Goal: Transaction & Acquisition: Purchase product/service

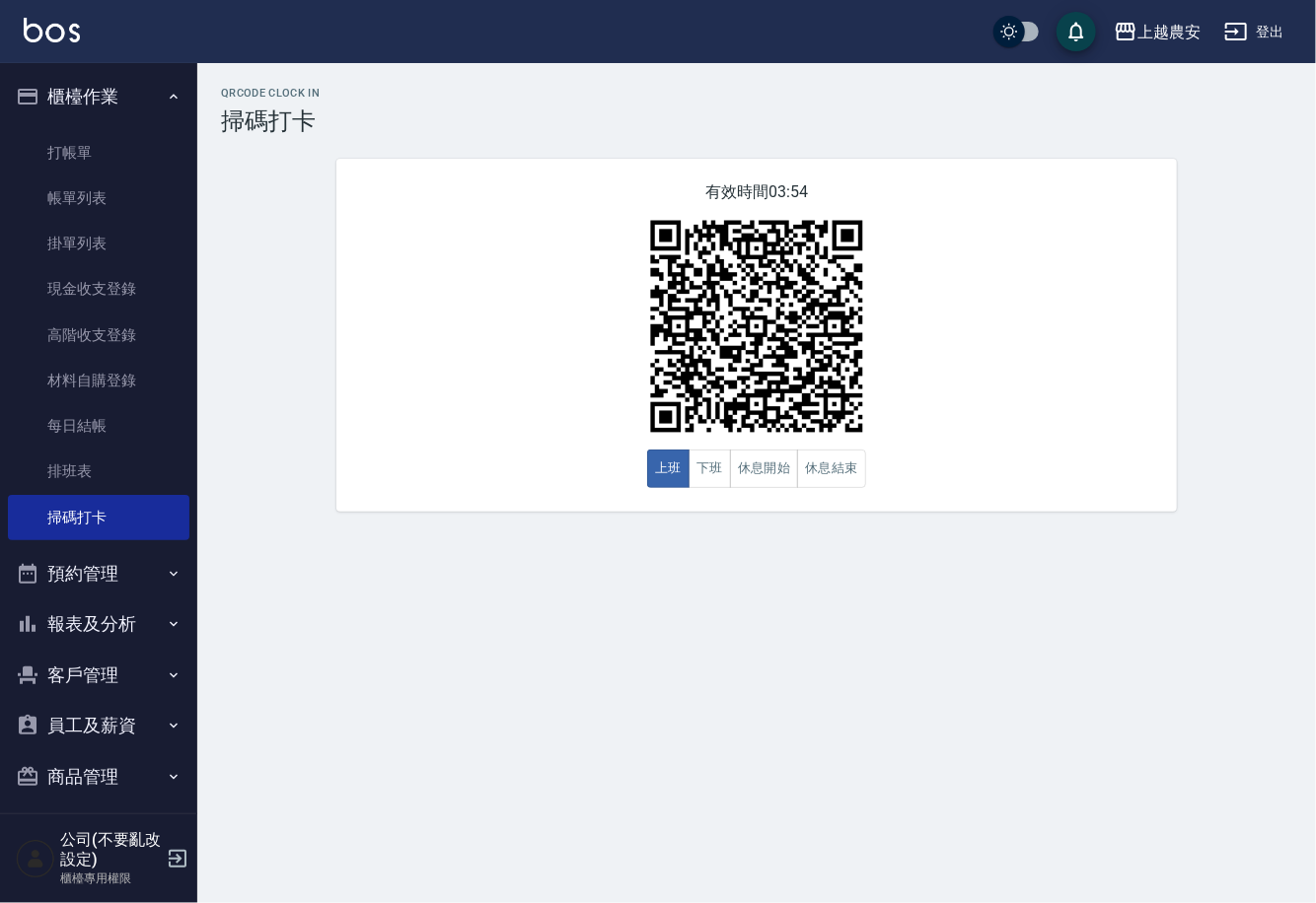
scroll to position [11, 0]
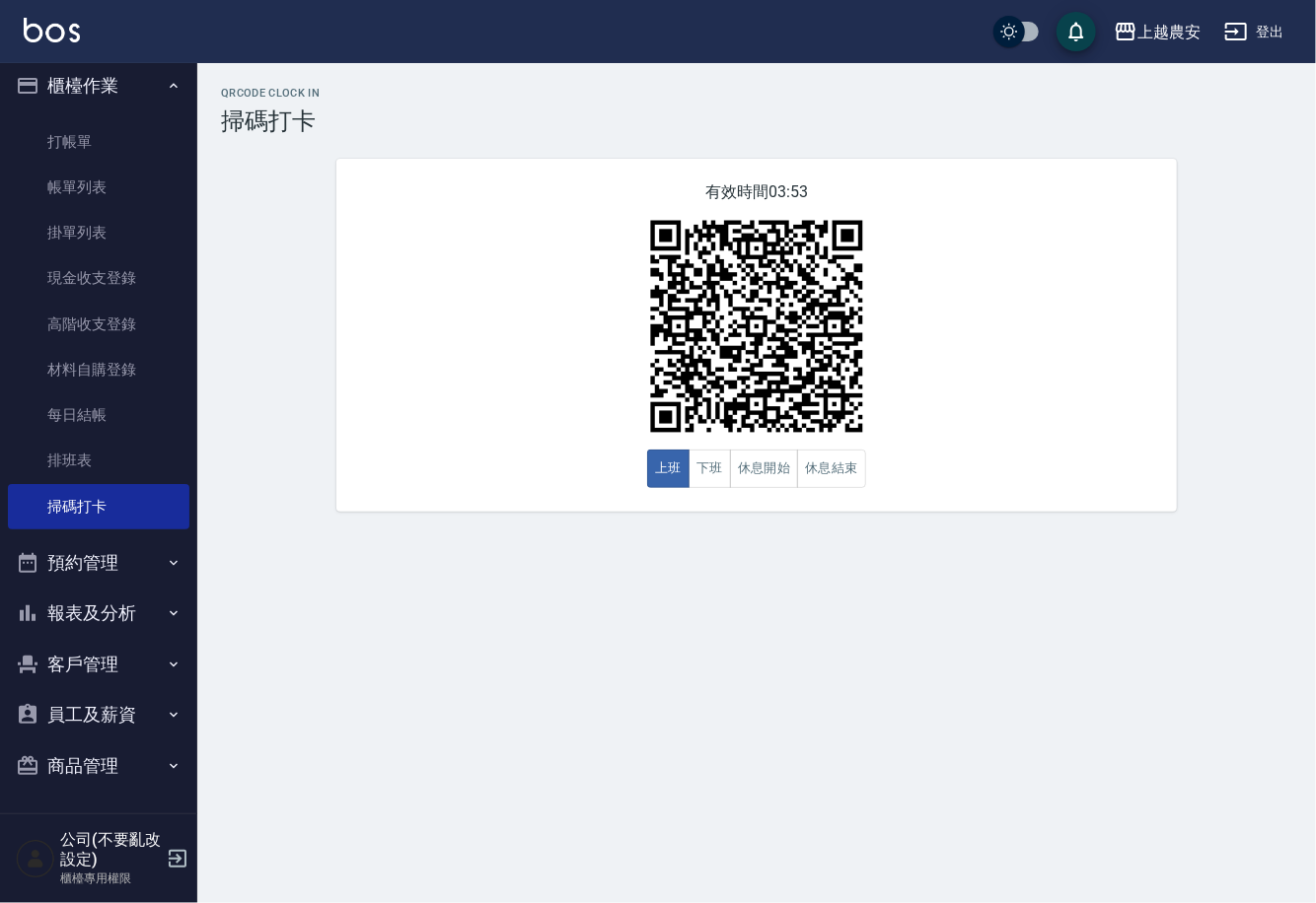
click at [144, 615] on button "報表及分析" at bounding box center [99, 613] width 181 height 51
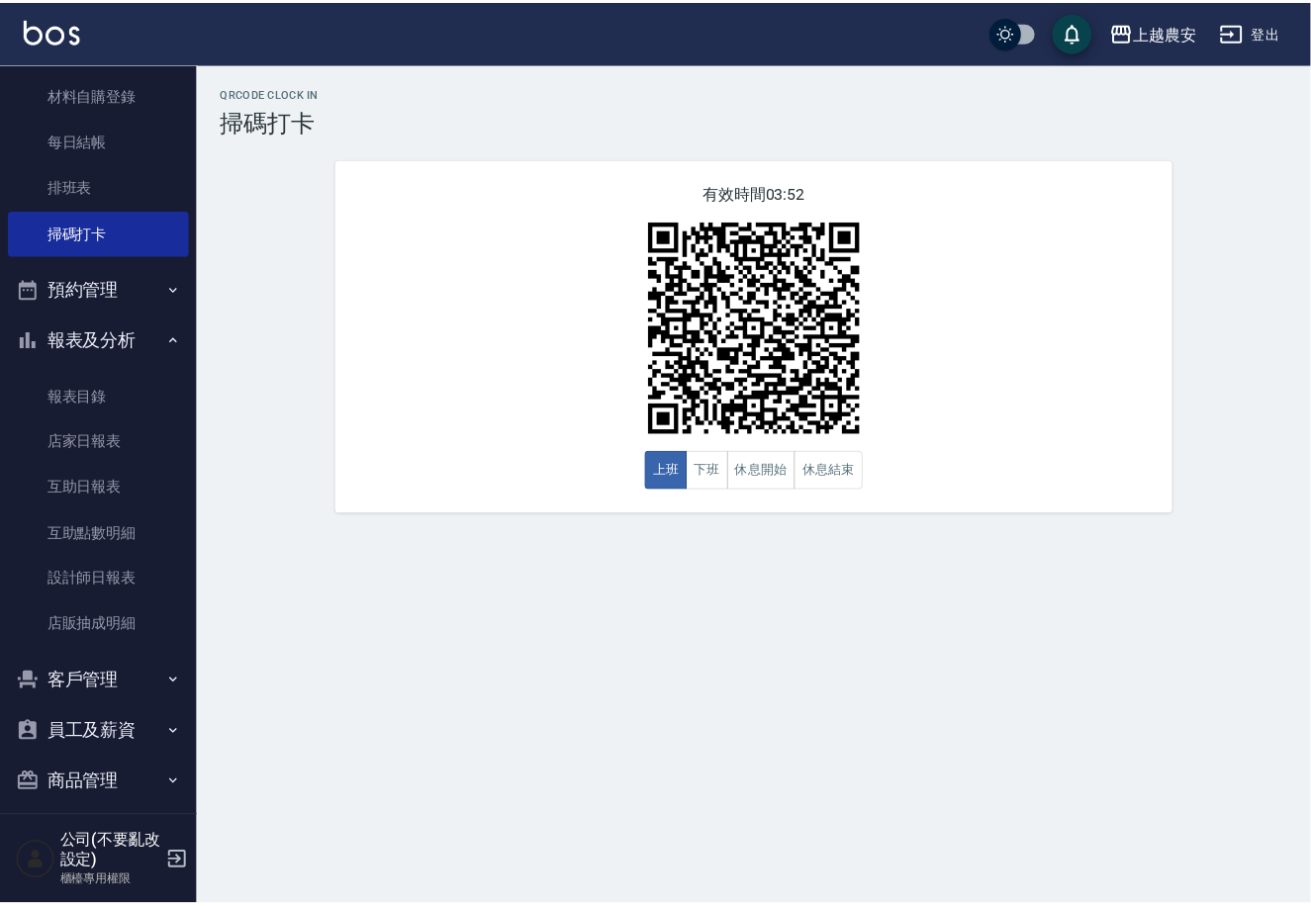
scroll to position [290, 0]
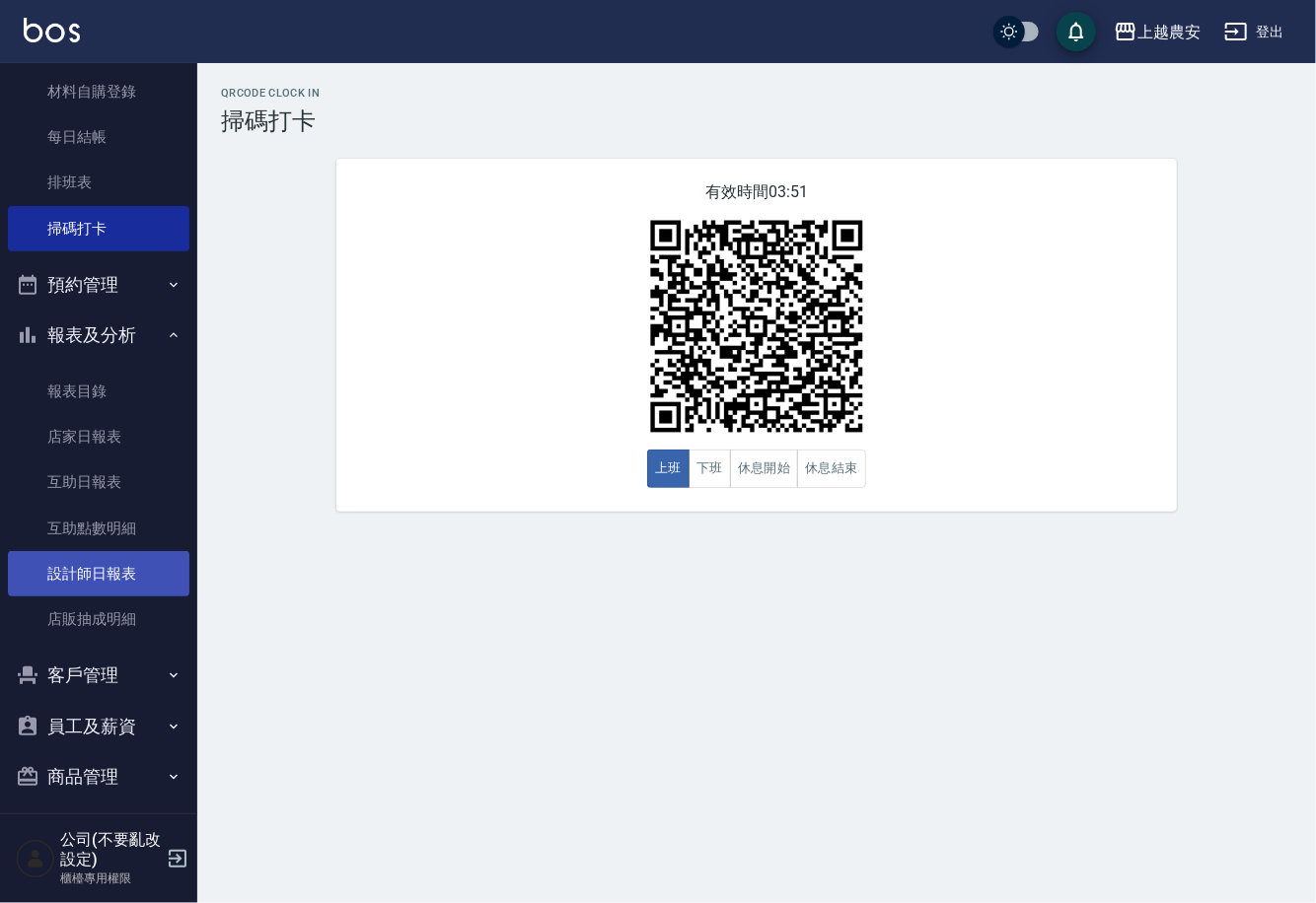
click at [132, 580] on link "設計師日報表" at bounding box center [99, 574] width 181 height 46
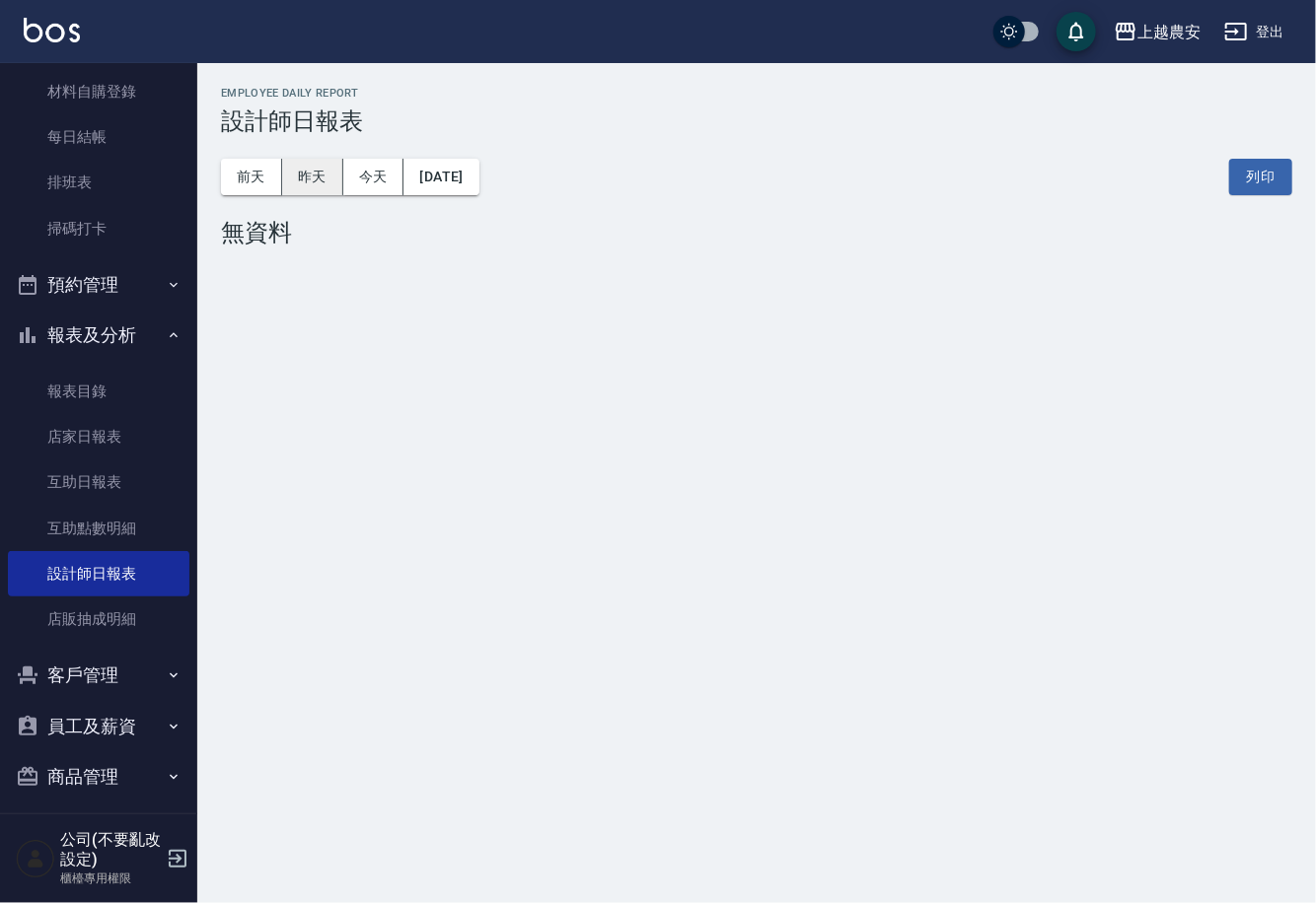
click at [326, 169] on button "昨天" at bounding box center [312, 176] width 61 height 37
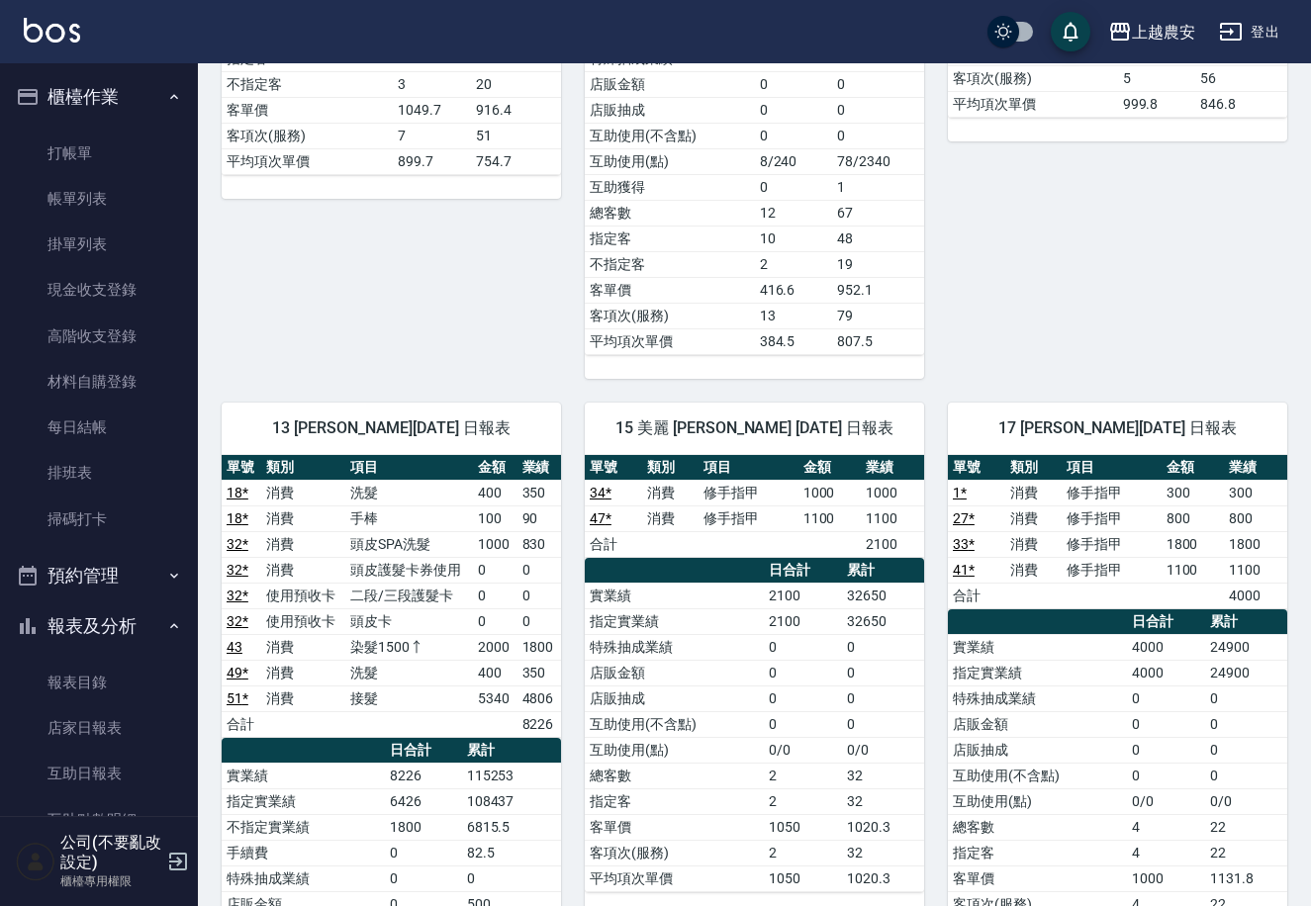
scroll to position [2035, 0]
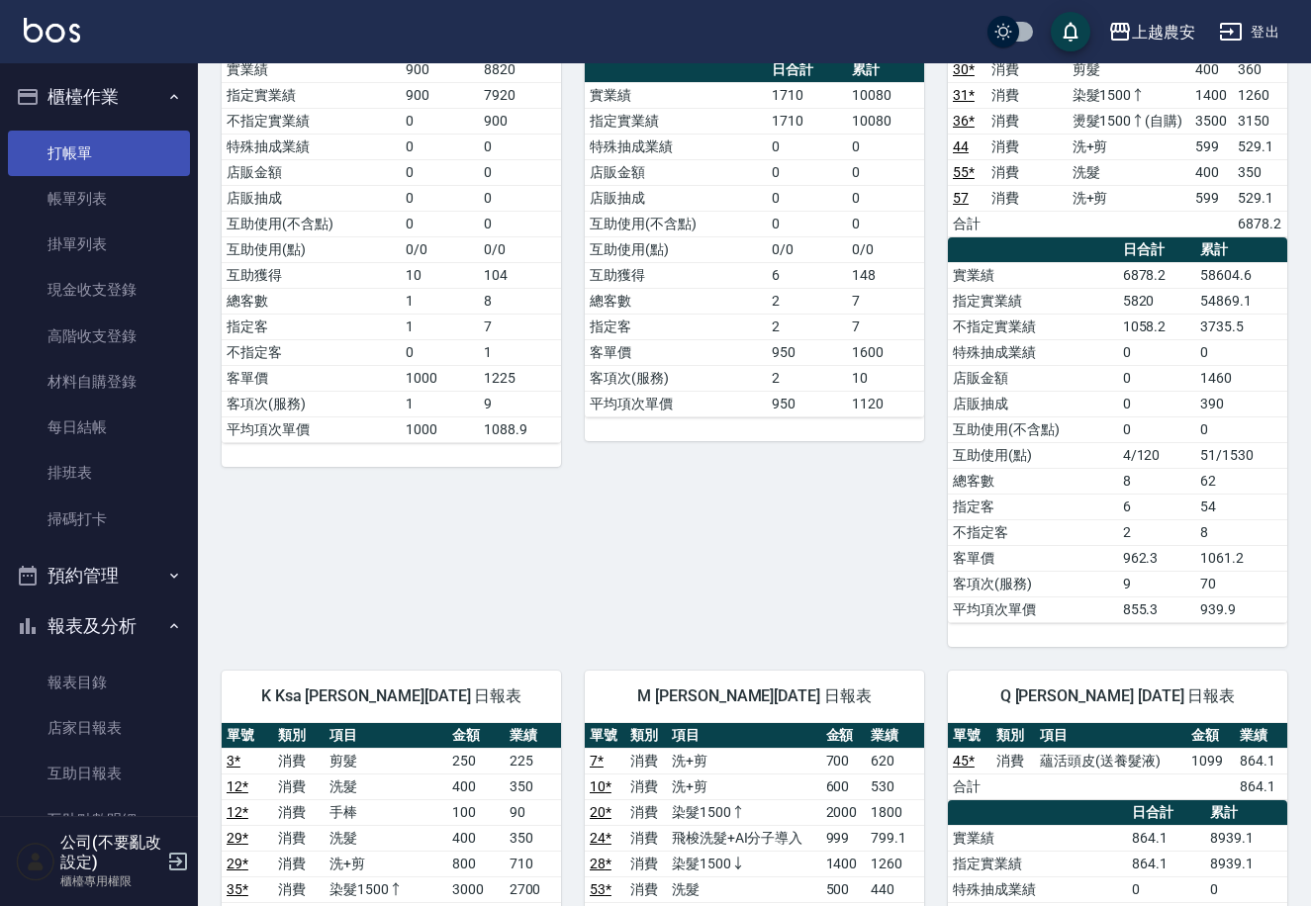
click at [80, 151] on link "打帳單" at bounding box center [99, 154] width 182 height 46
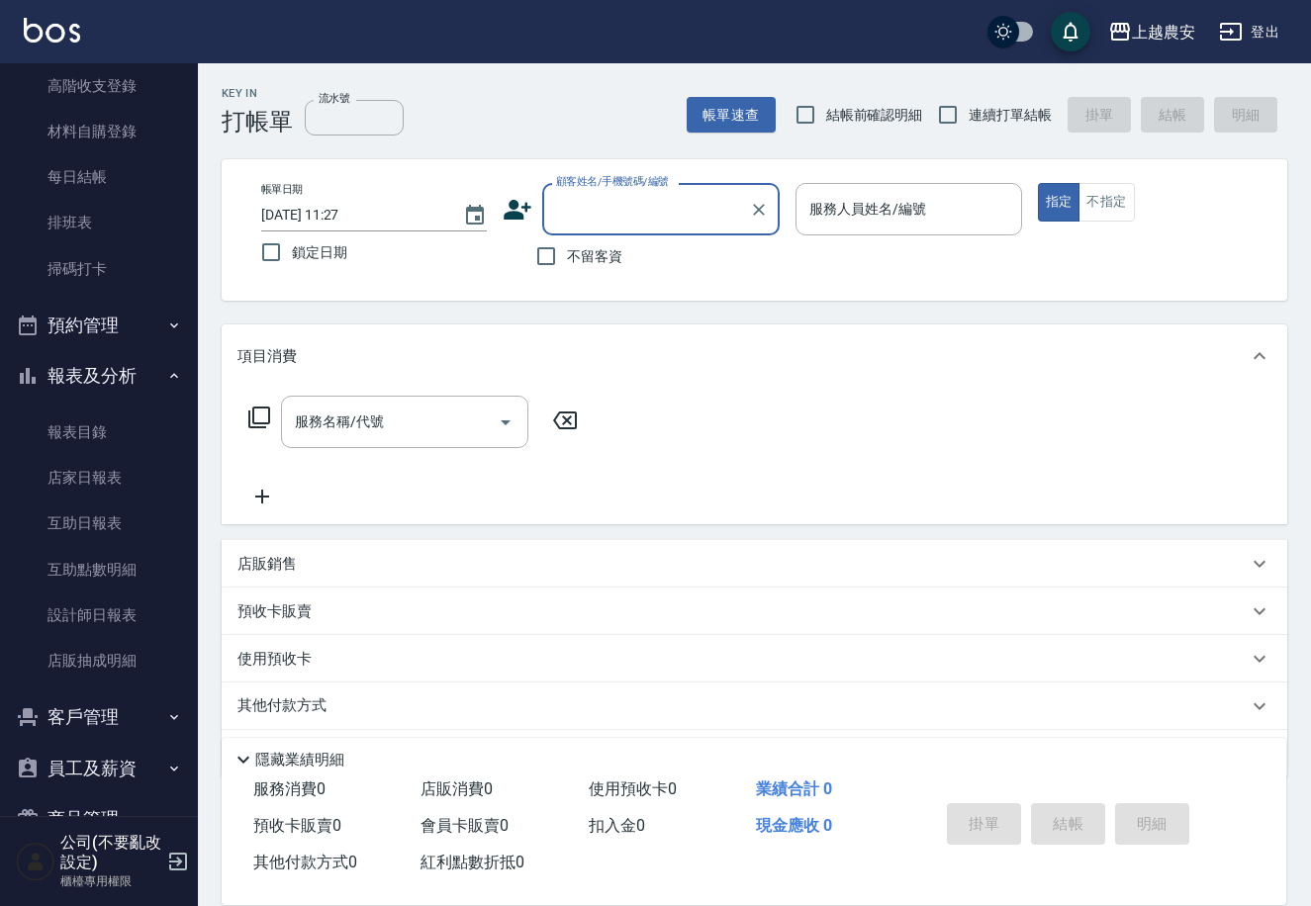
scroll to position [301, 0]
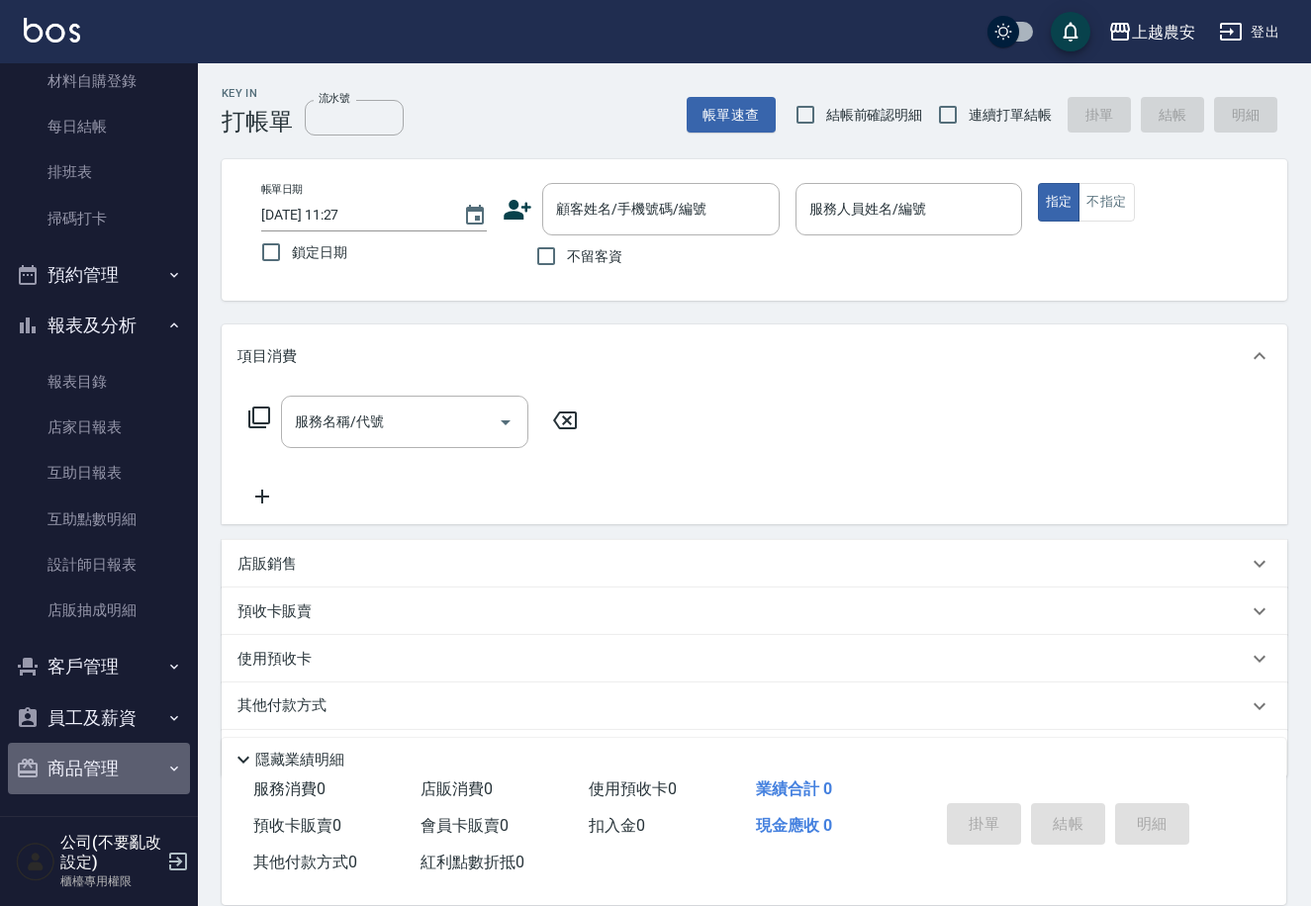
click at [121, 773] on button "商品管理" at bounding box center [99, 768] width 182 height 51
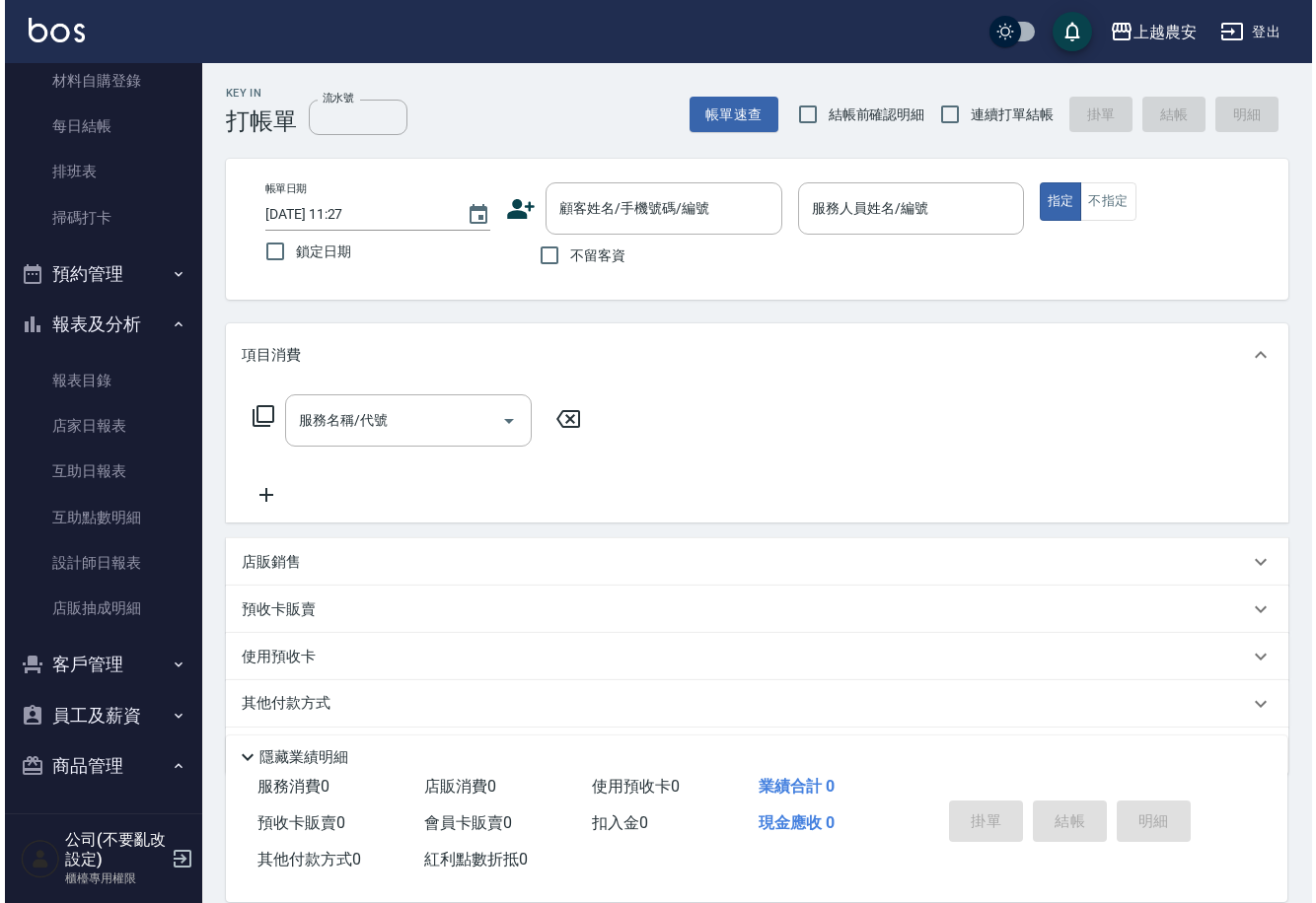
scroll to position [407, 0]
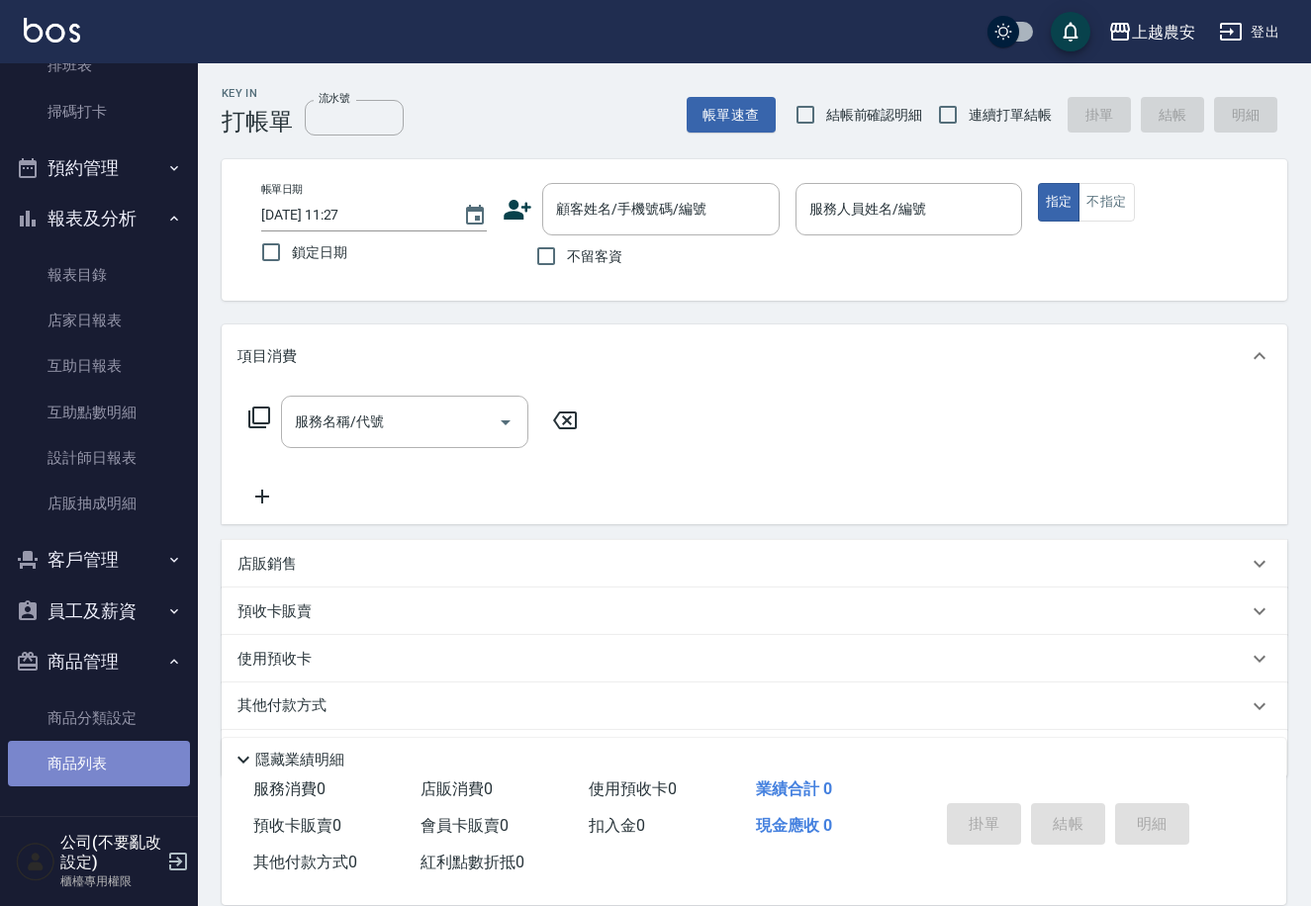
click at [117, 756] on link "商品列表" at bounding box center [99, 764] width 182 height 46
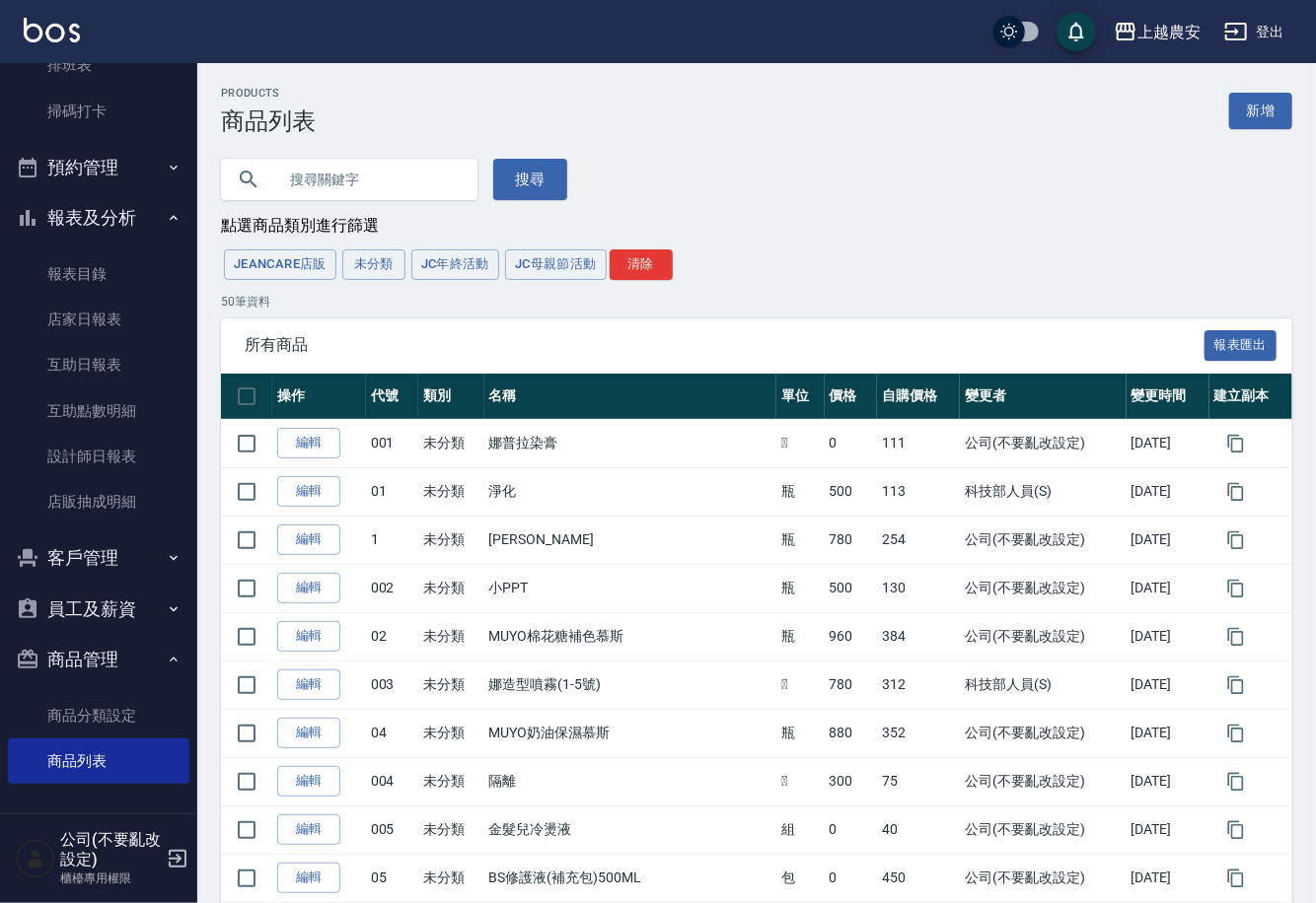
click at [353, 168] on input "text" at bounding box center [369, 178] width 185 height 53
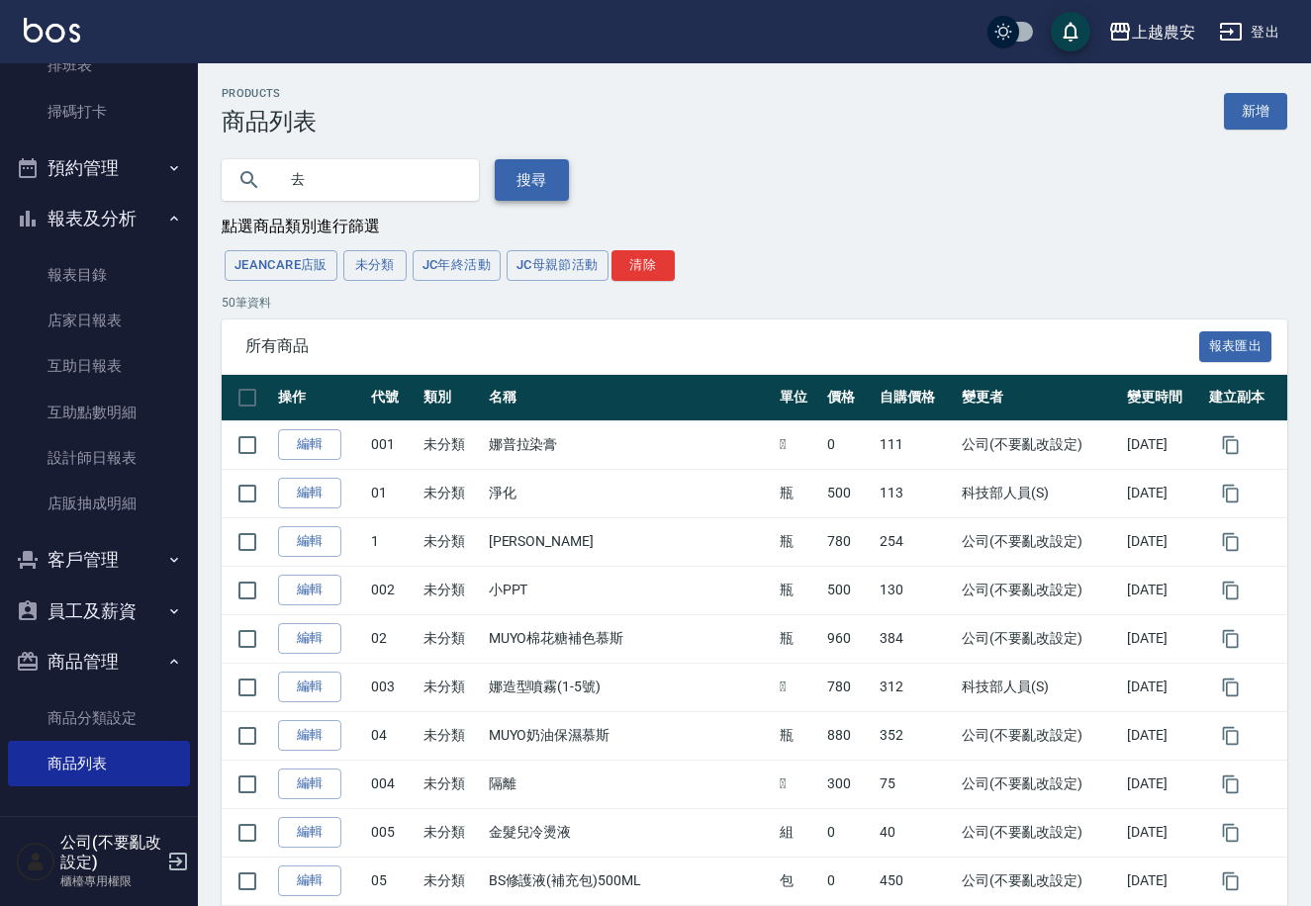
type input "去"
click at [520, 159] on button "搜尋" at bounding box center [532, 180] width 74 height 42
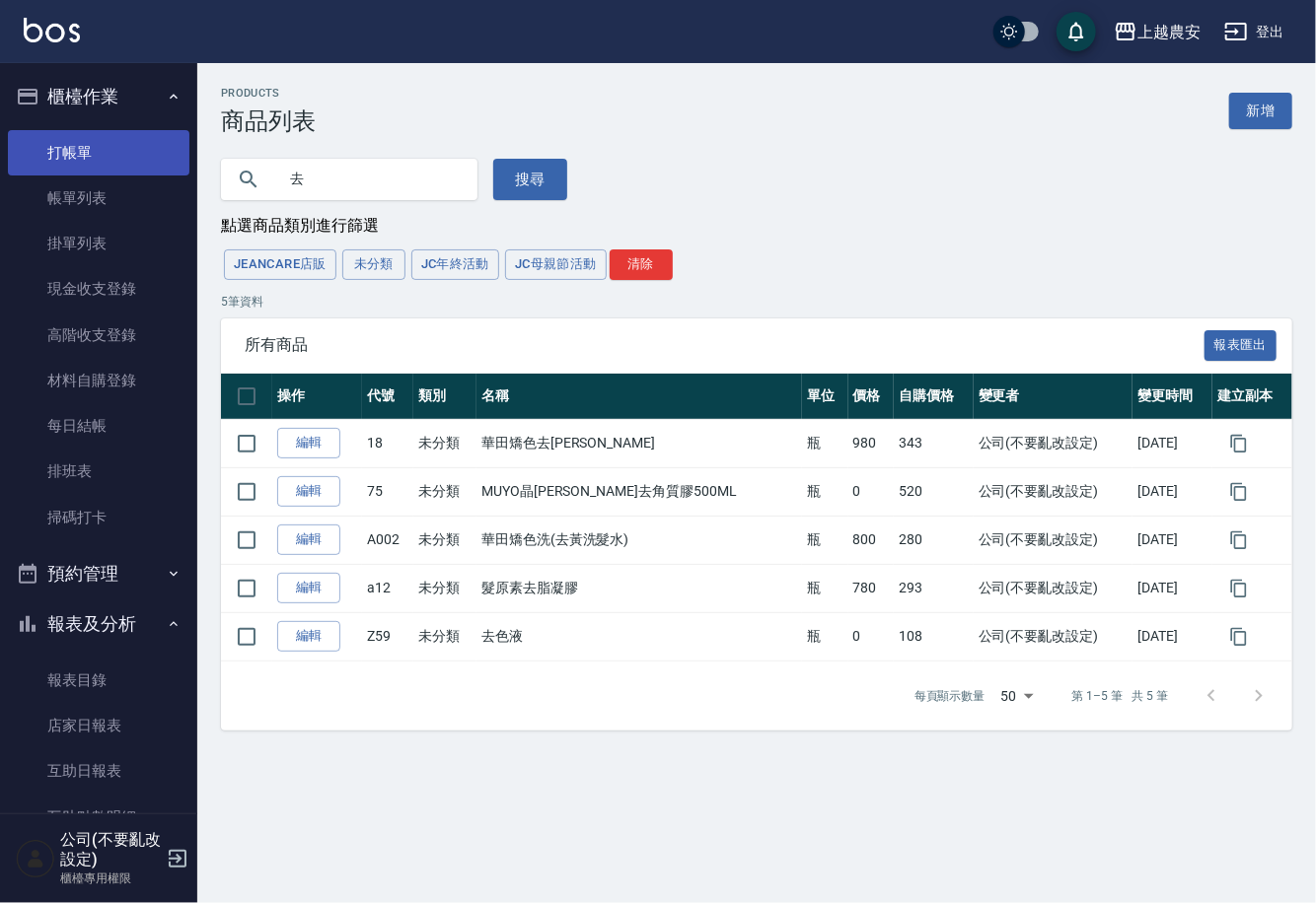
click at [107, 168] on link "打帳單" at bounding box center [99, 153] width 181 height 46
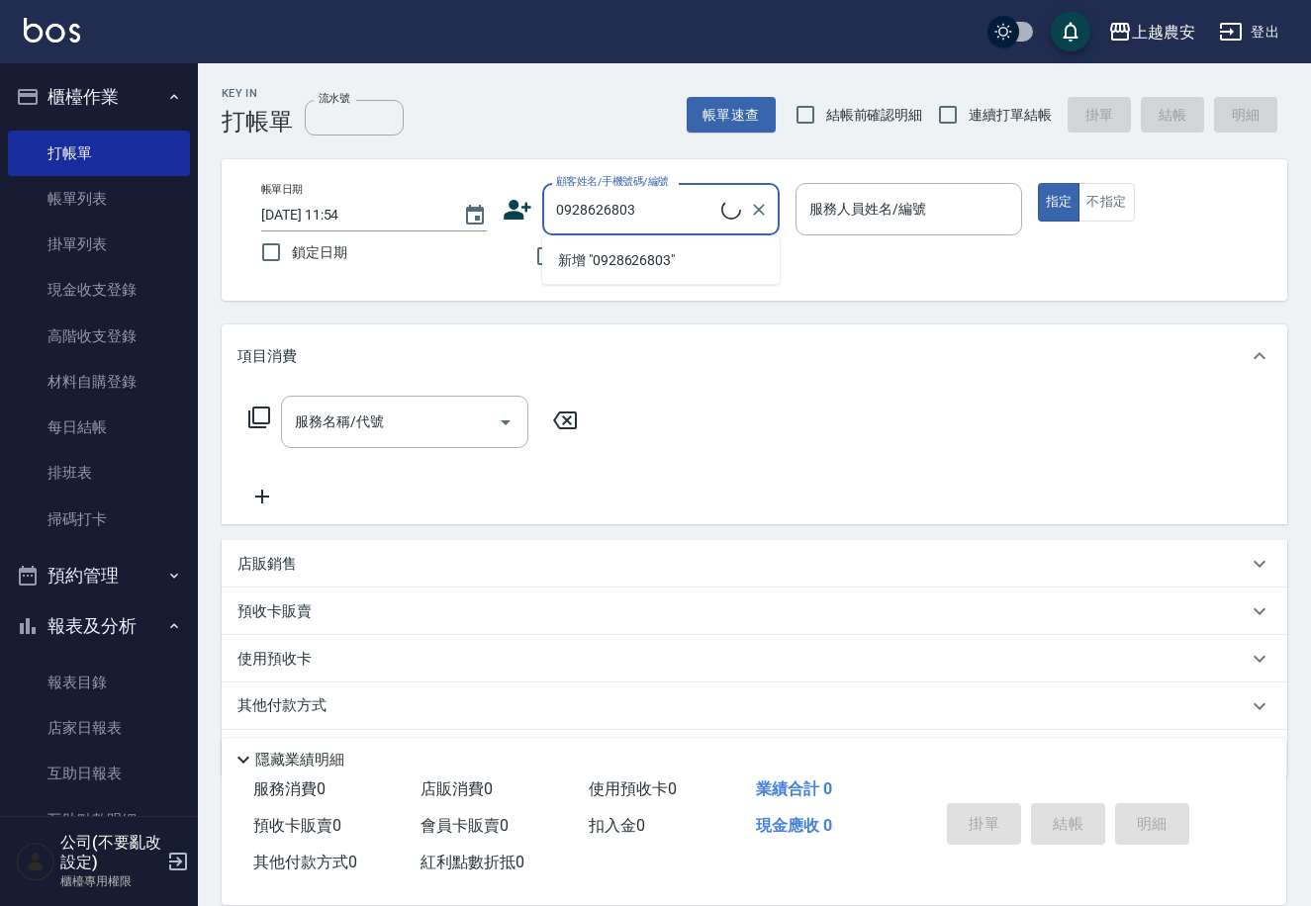
type input "[PERSON_NAME]/0928626803/0928626803"
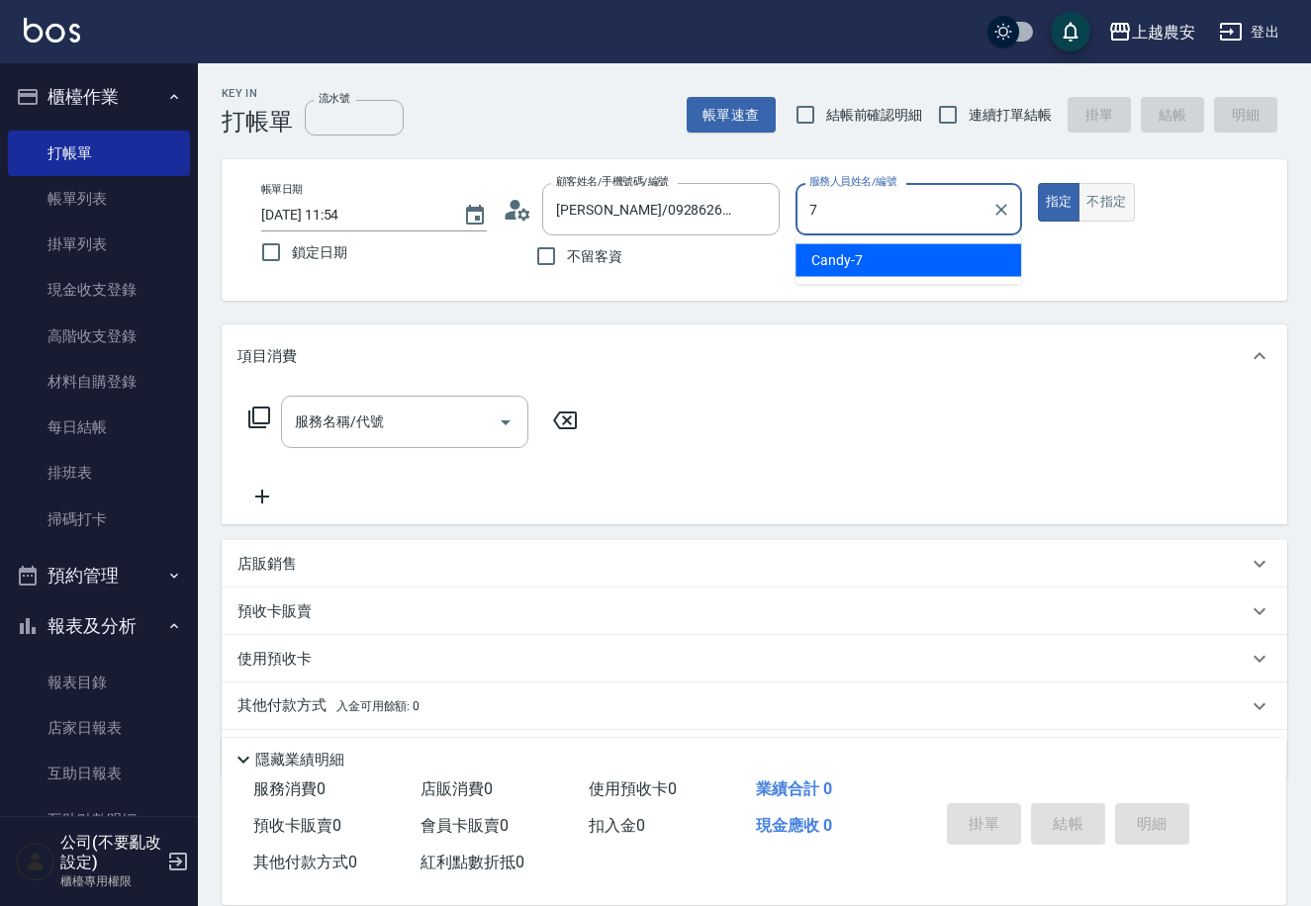
type input "7"
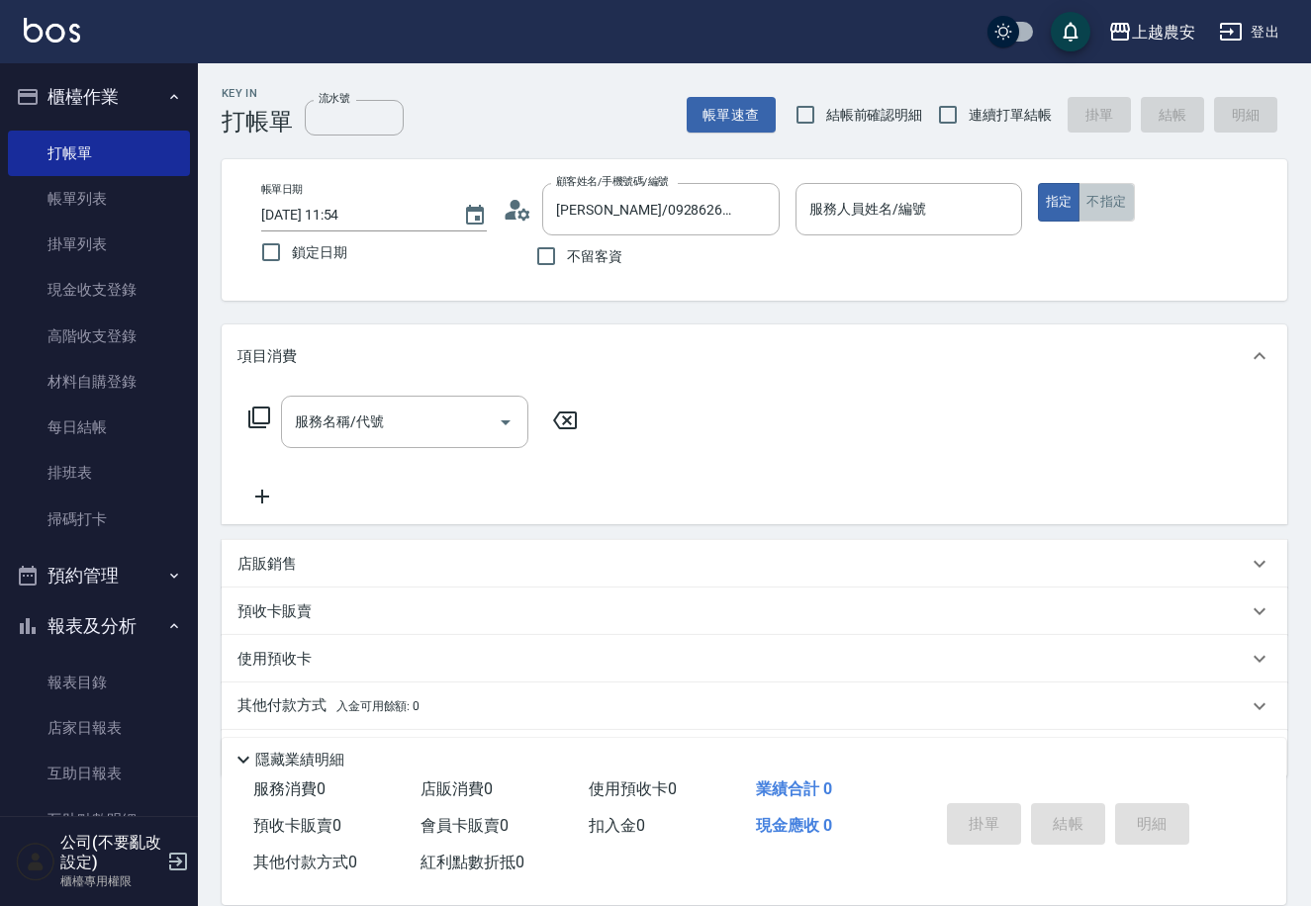
click at [1104, 209] on button "不指定" at bounding box center [1105, 202] width 55 height 39
type button "false"
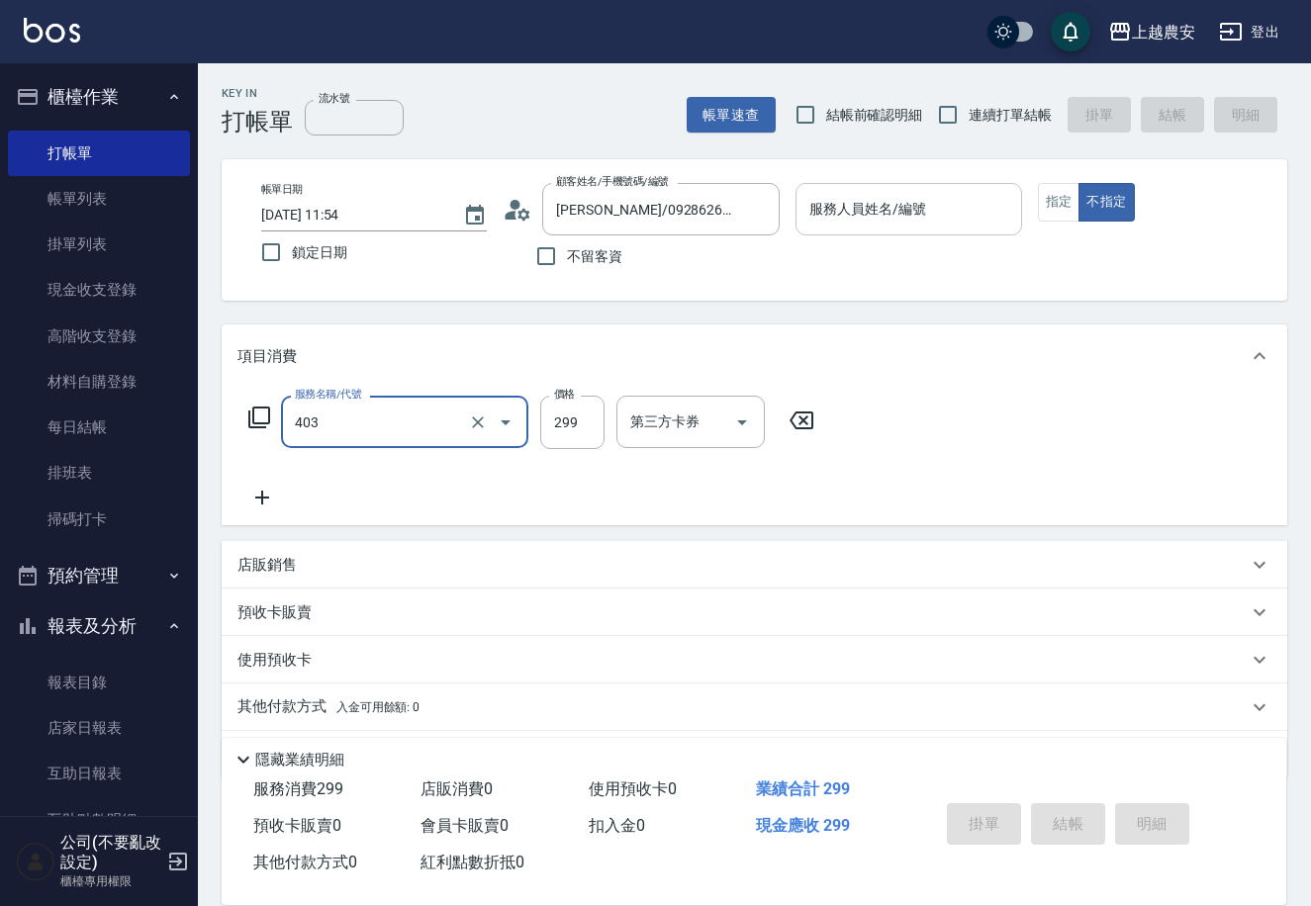
type input "剪髮(403)"
click at [933, 220] on input "服務人員姓名/編號" at bounding box center [908, 209] width 208 height 35
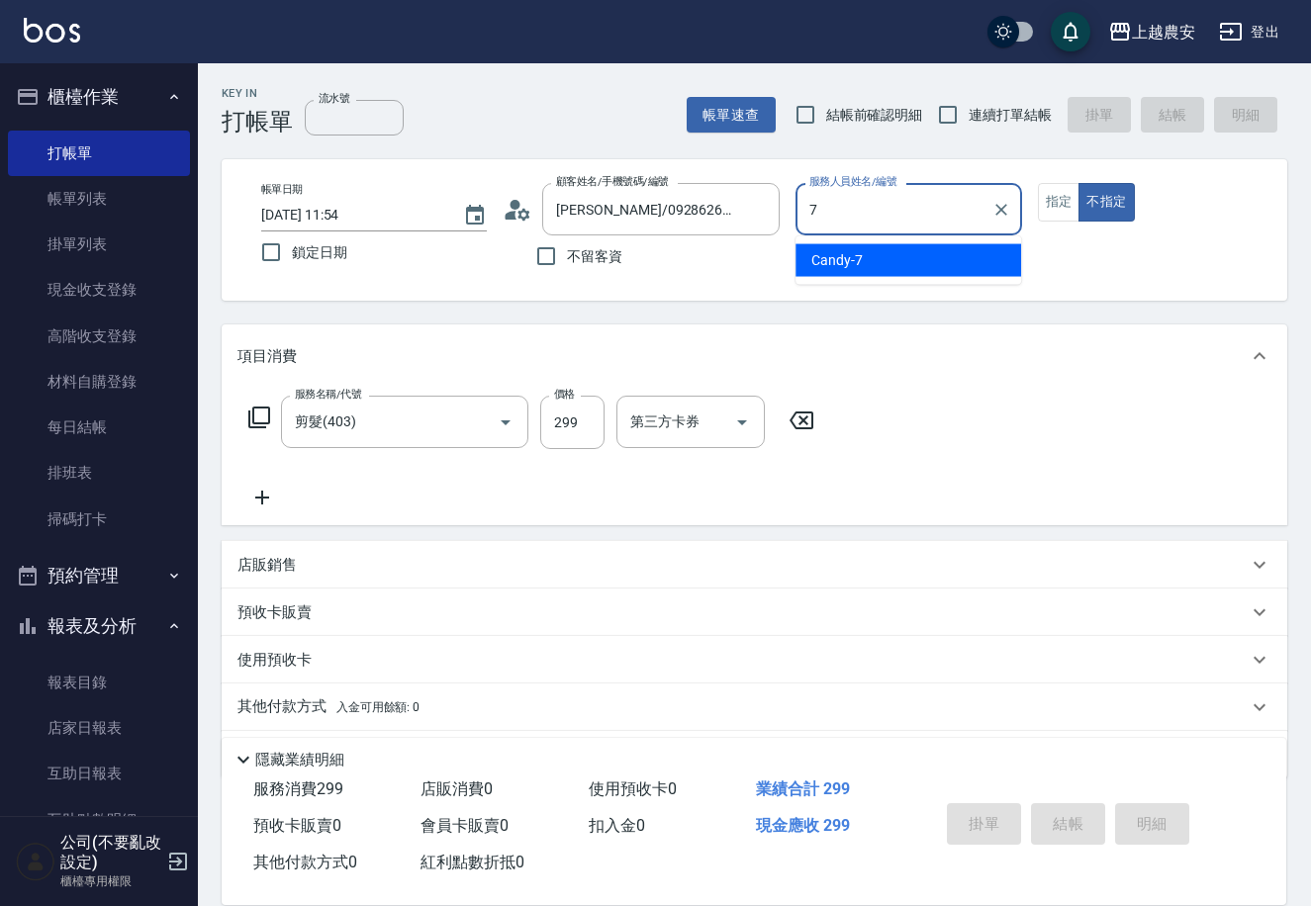
type input "Candy-7"
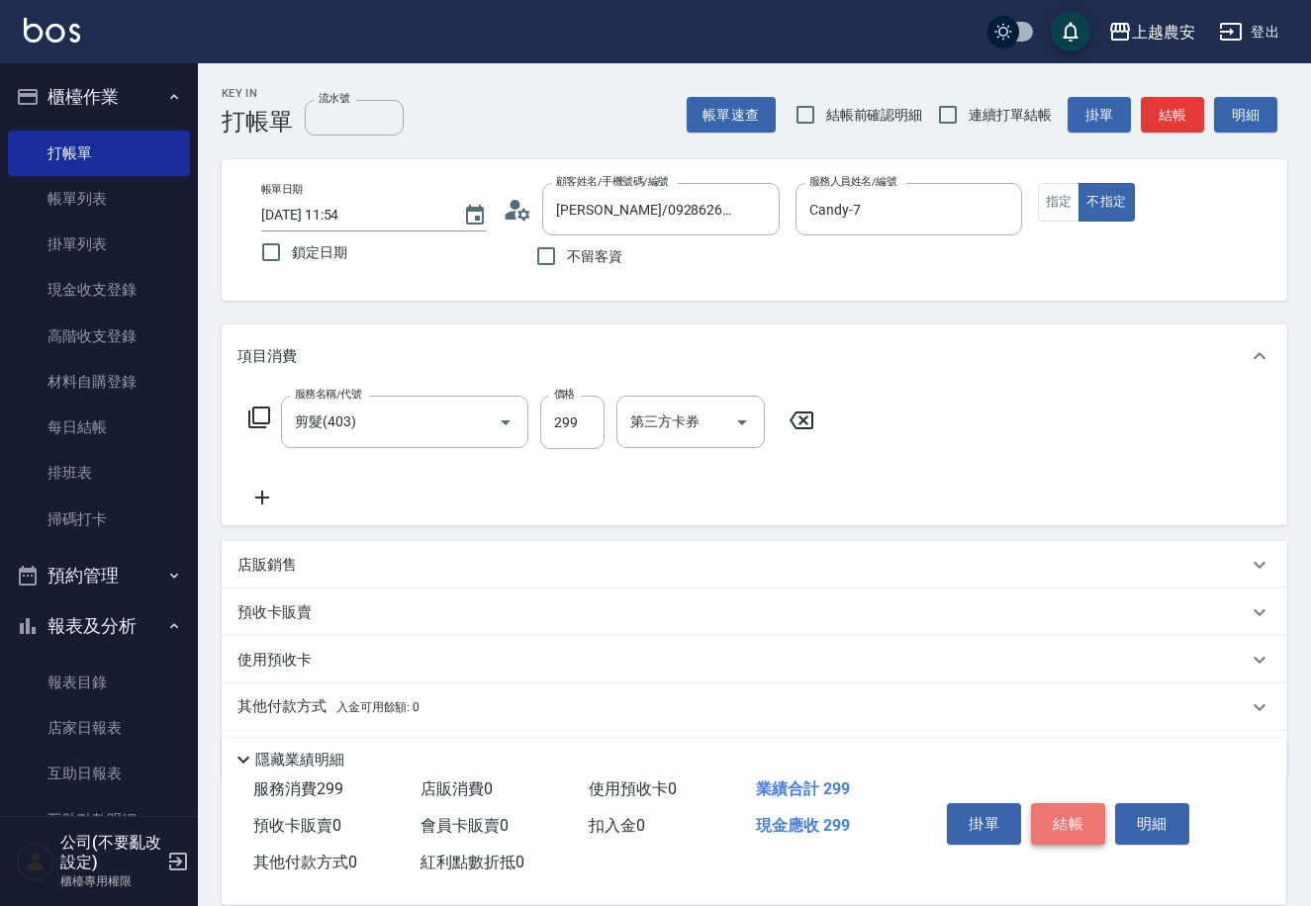
click at [1055, 815] on button "結帳" at bounding box center [1068, 824] width 74 height 42
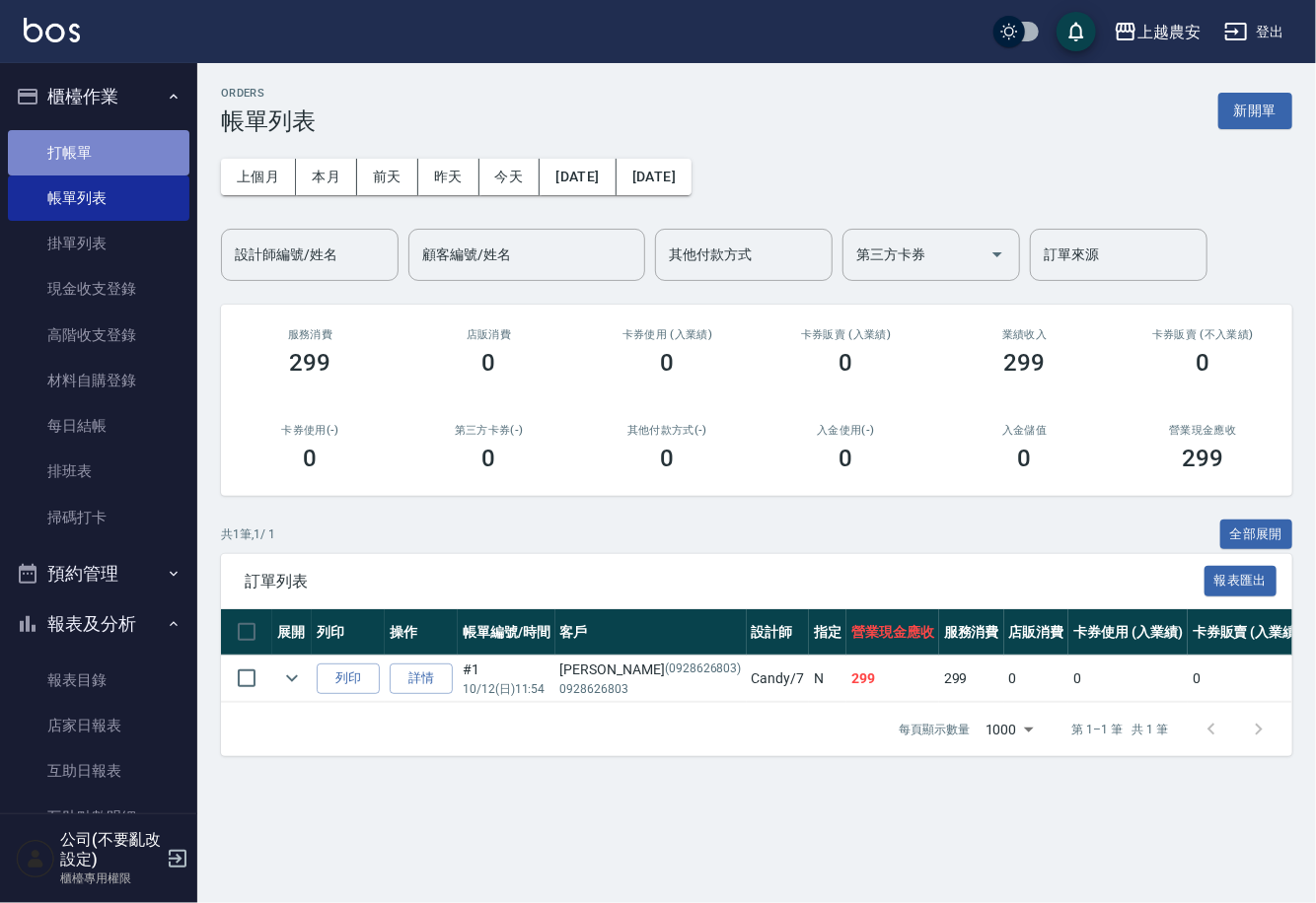
click at [163, 138] on link "打帳單" at bounding box center [99, 153] width 181 height 46
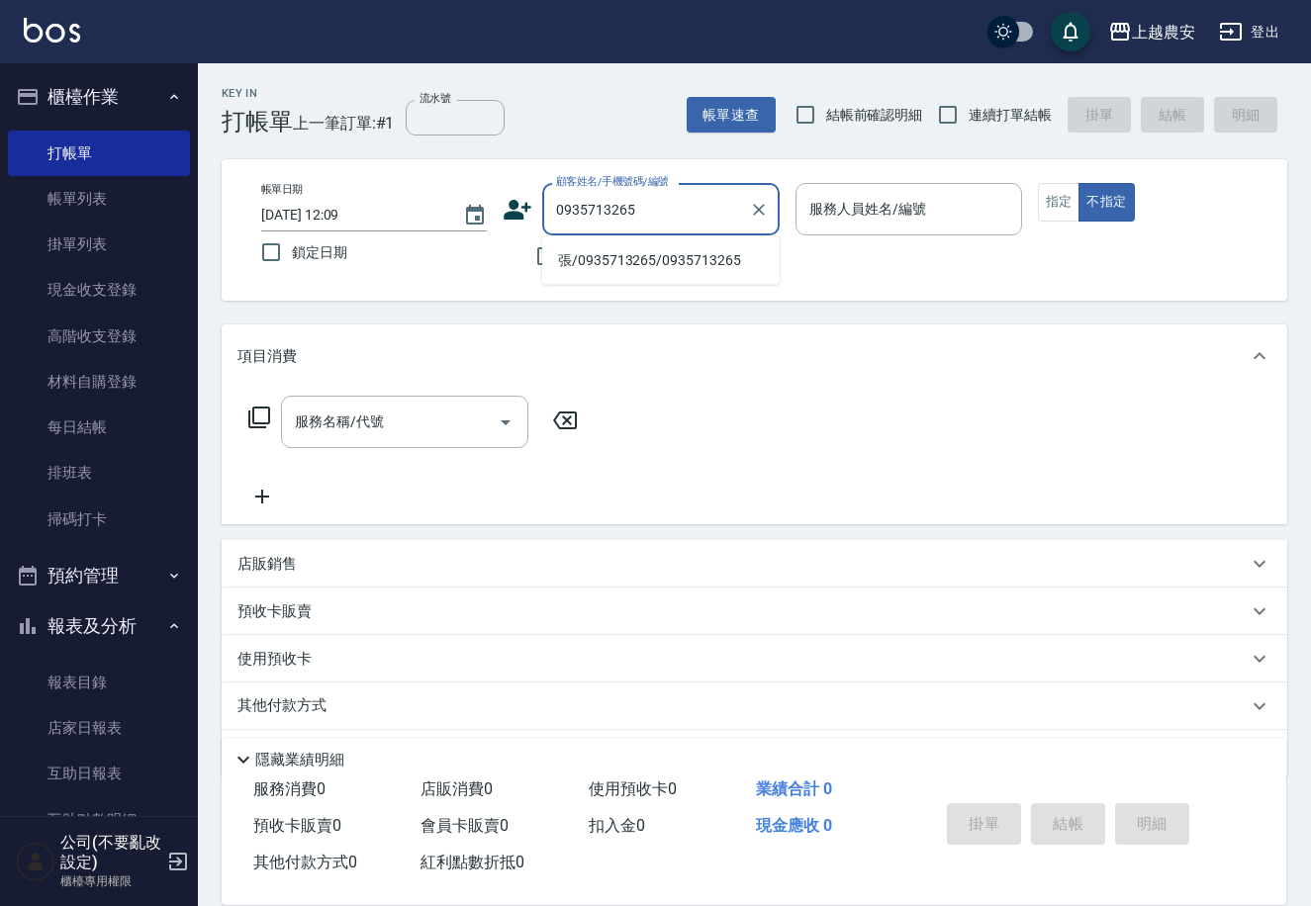
type input "張/0935713265/0935713265"
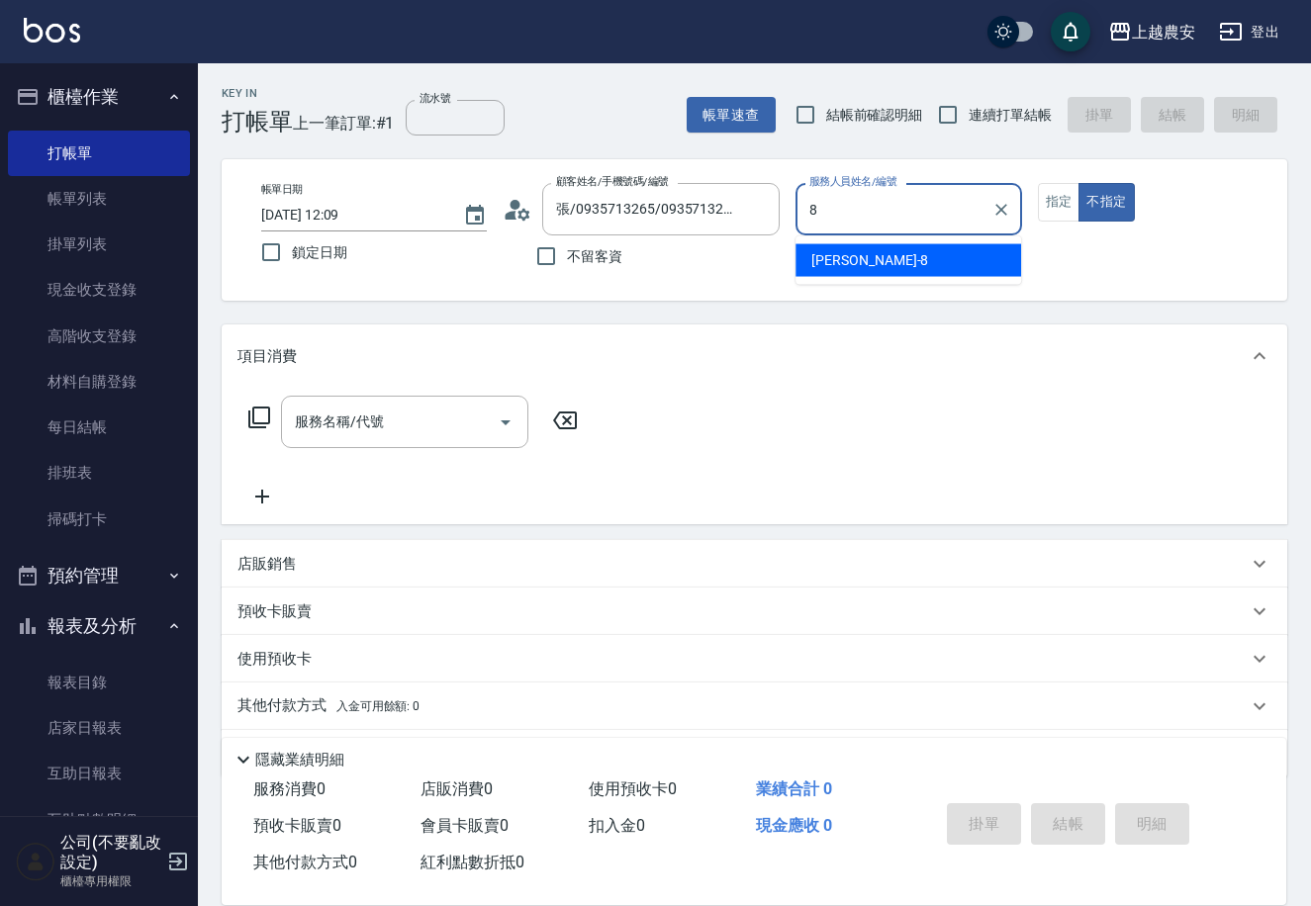
type input "[PERSON_NAME]-8"
type button "false"
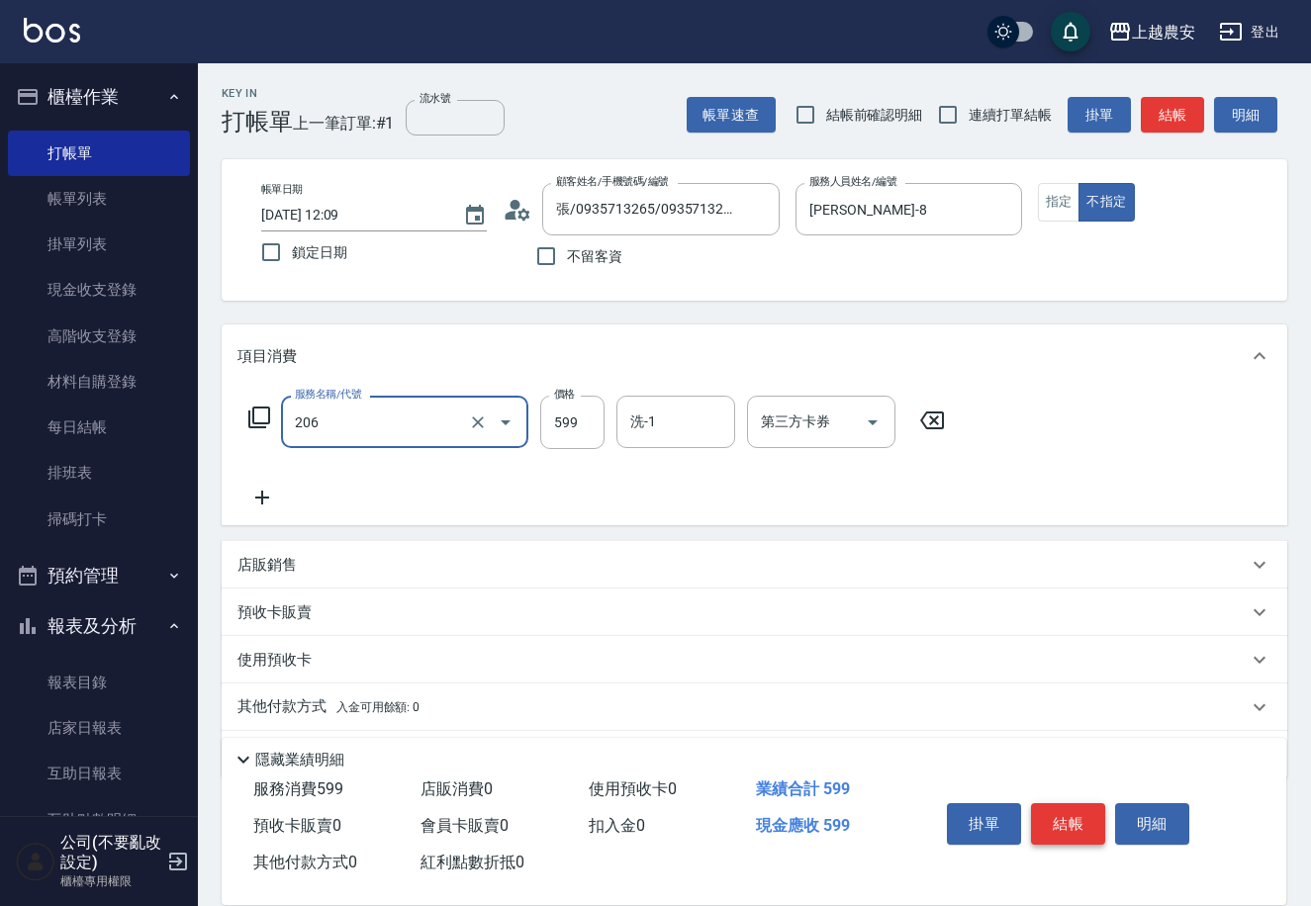
type input "洗+剪(206)"
click at [1053, 812] on button "結帳" at bounding box center [1068, 824] width 74 height 42
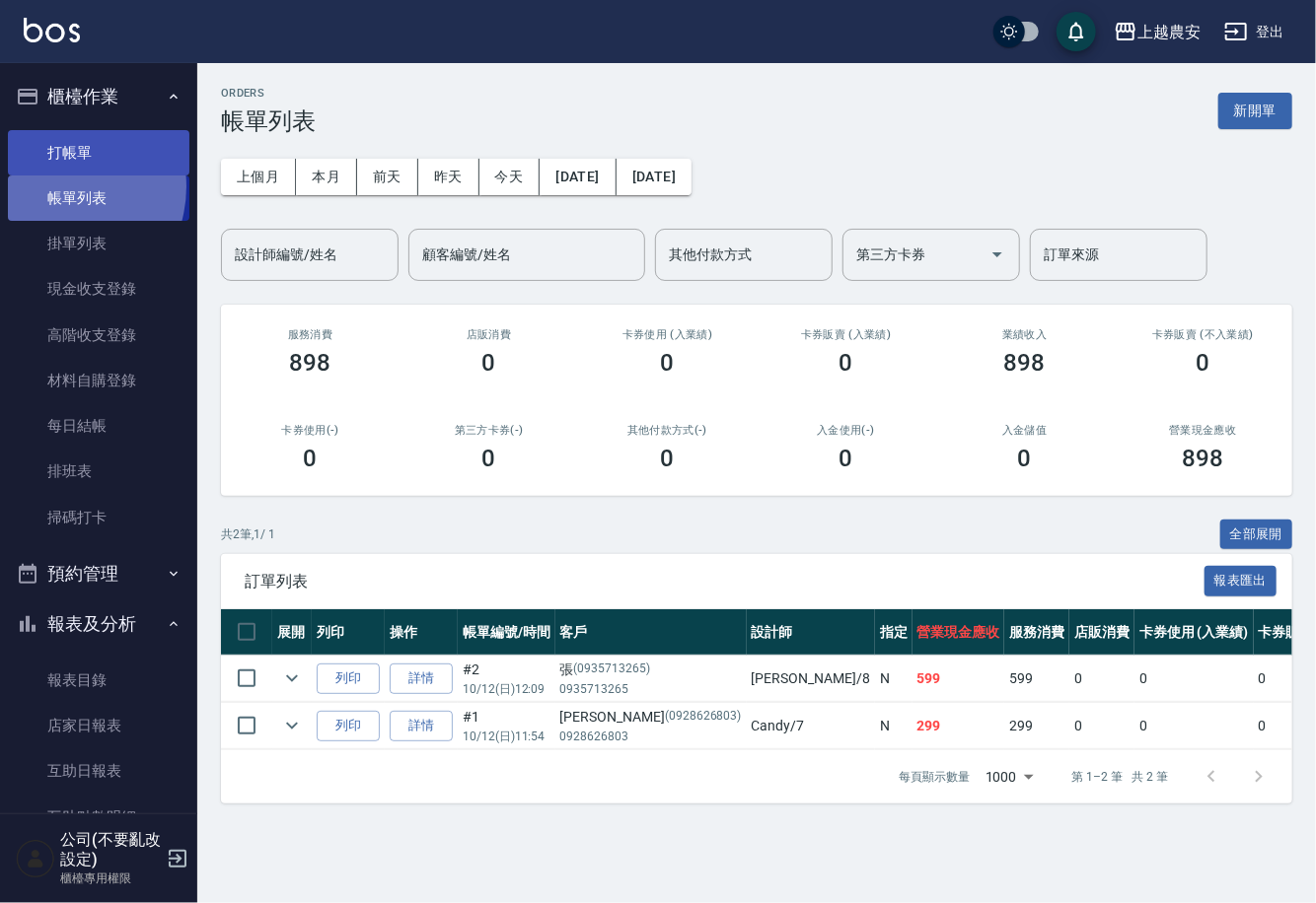
drag, startPoint x: 59, startPoint y: 180, endPoint x: 78, endPoint y: 173, distance: 20.2
click at [78, 173] on link "打帳單" at bounding box center [99, 153] width 181 height 46
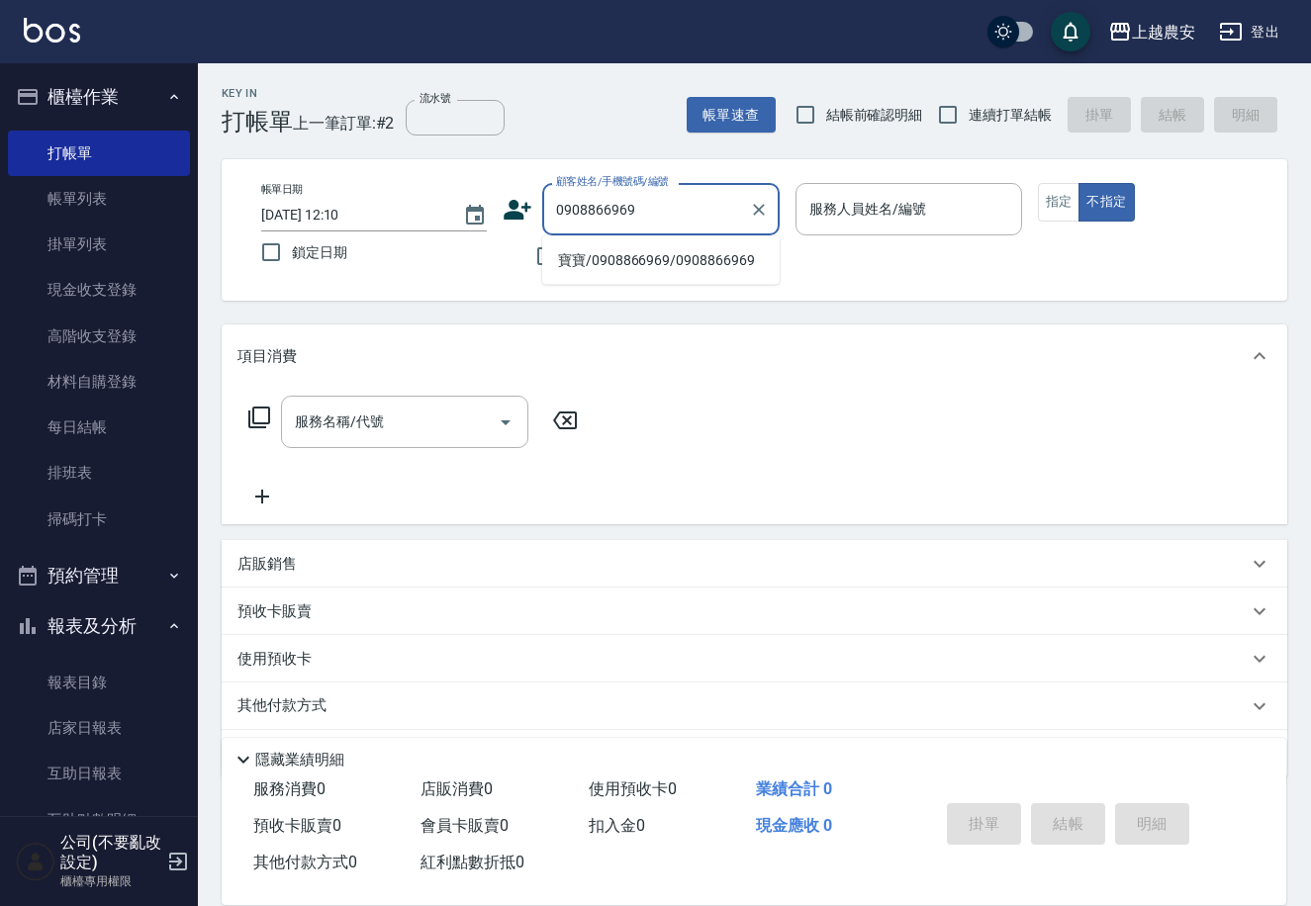
click at [686, 266] on li "寶寶/0908866969/0908866969" at bounding box center [660, 260] width 237 height 33
type input "寶寶/0908866969/0908866969"
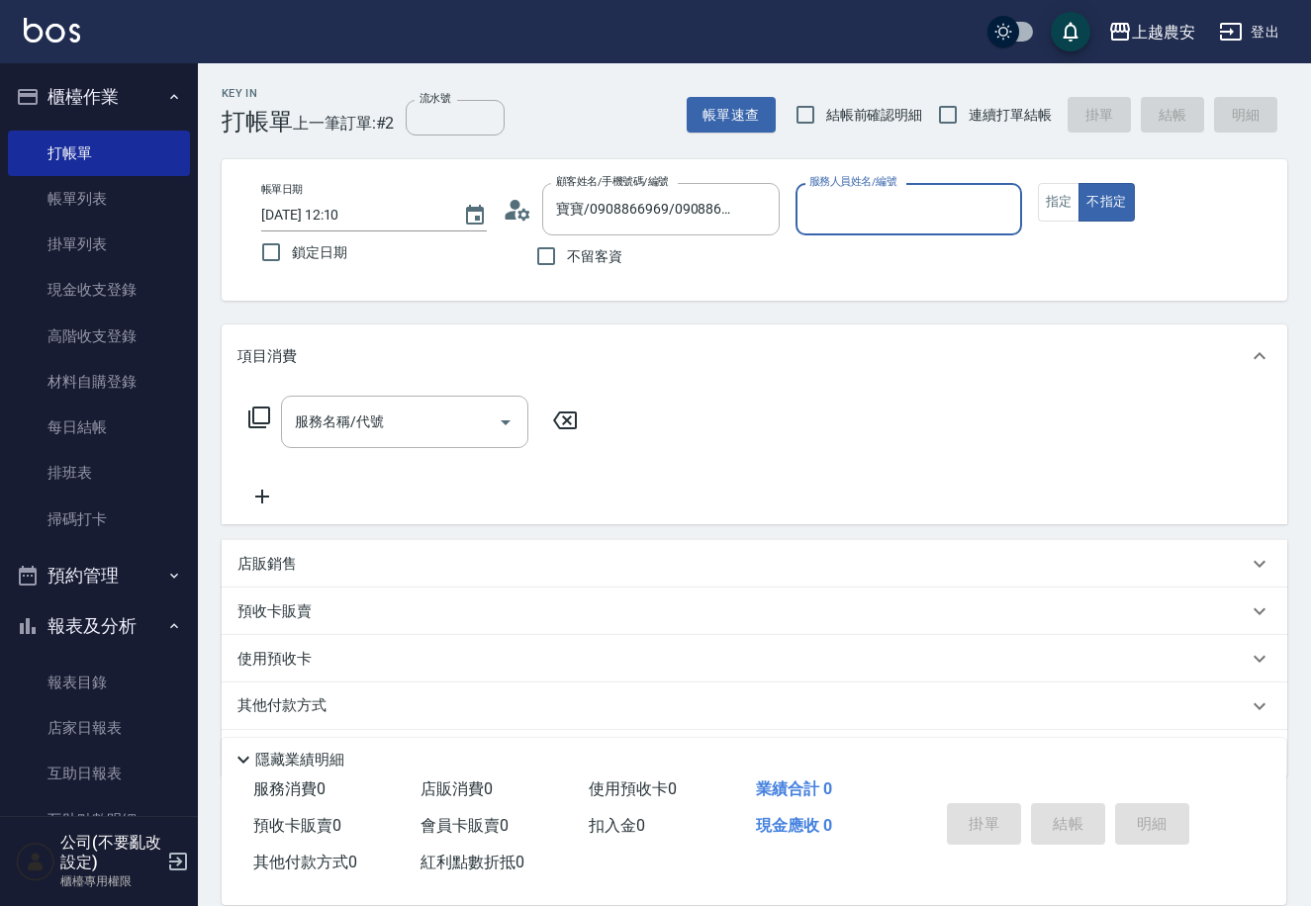
type input "Candy-7"
click at [1079, 205] on button "不指定" at bounding box center [1105, 202] width 55 height 39
click at [1048, 211] on button "指定" at bounding box center [1059, 202] width 43 height 39
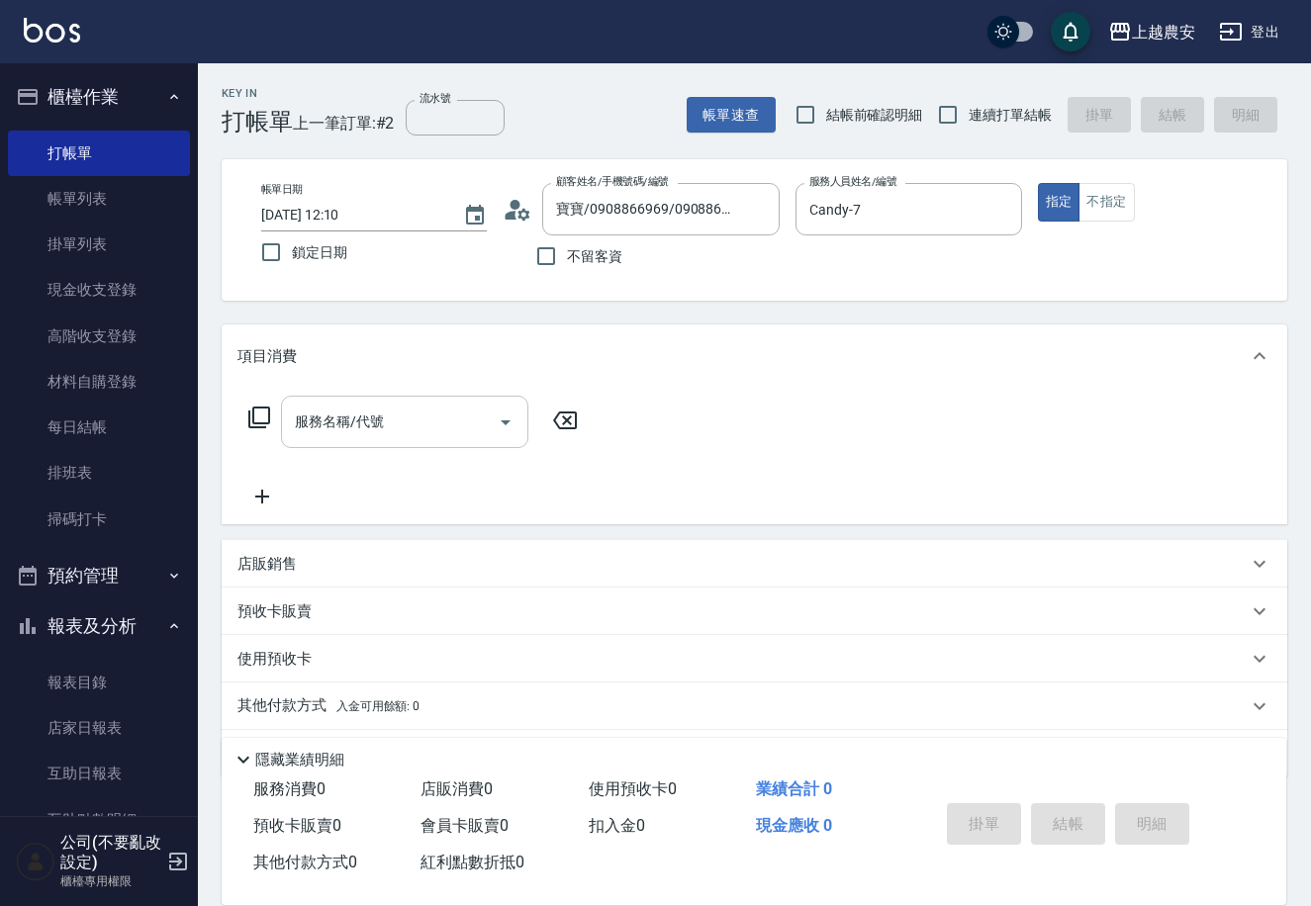
click at [303, 421] on input "服務名稱/代號" at bounding box center [390, 422] width 200 height 35
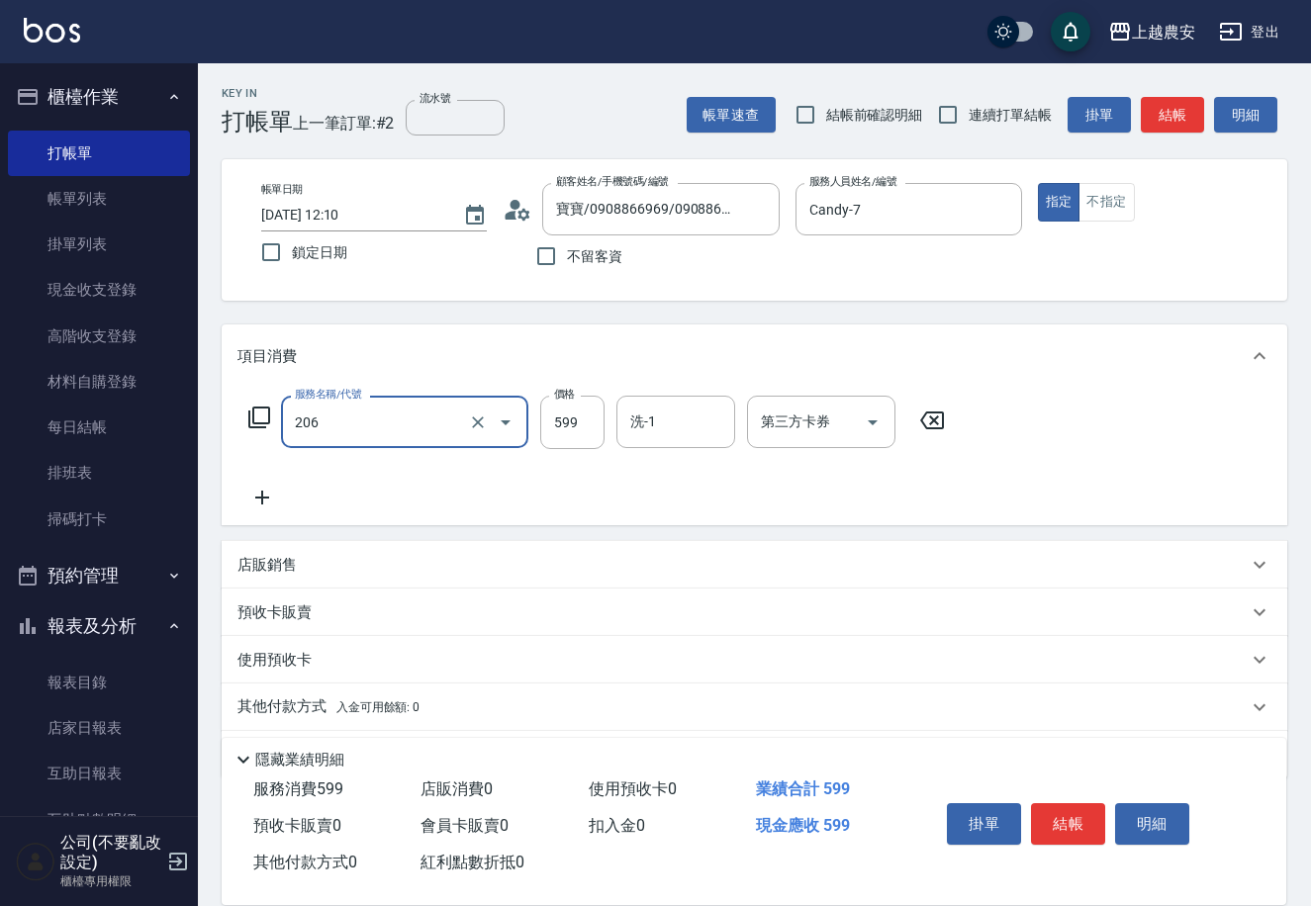
type input "洗+剪(206)"
type input "1000"
click at [1034, 813] on button "結帳" at bounding box center [1068, 824] width 74 height 42
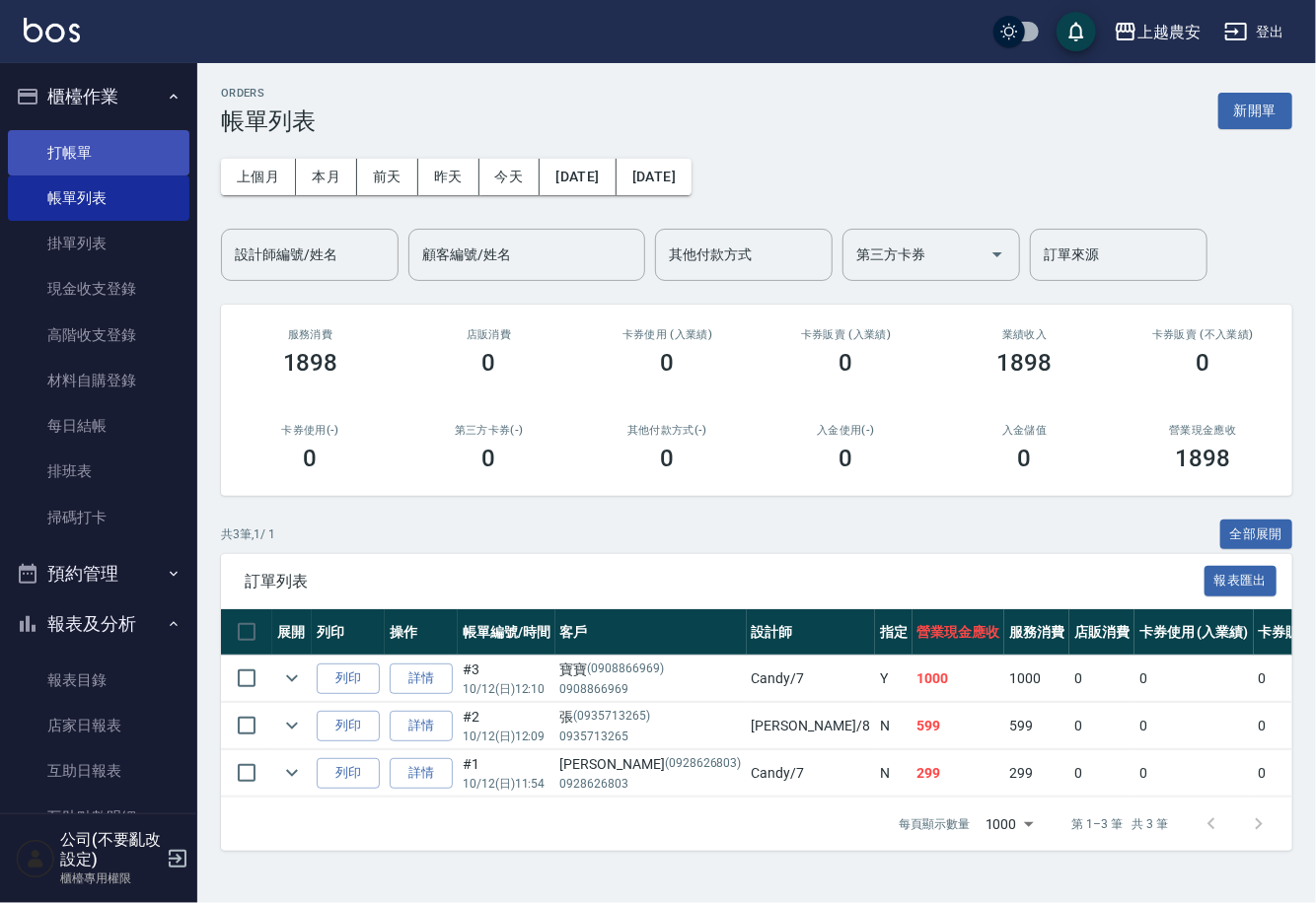
click at [131, 136] on link "打帳單" at bounding box center [99, 153] width 181 height 46
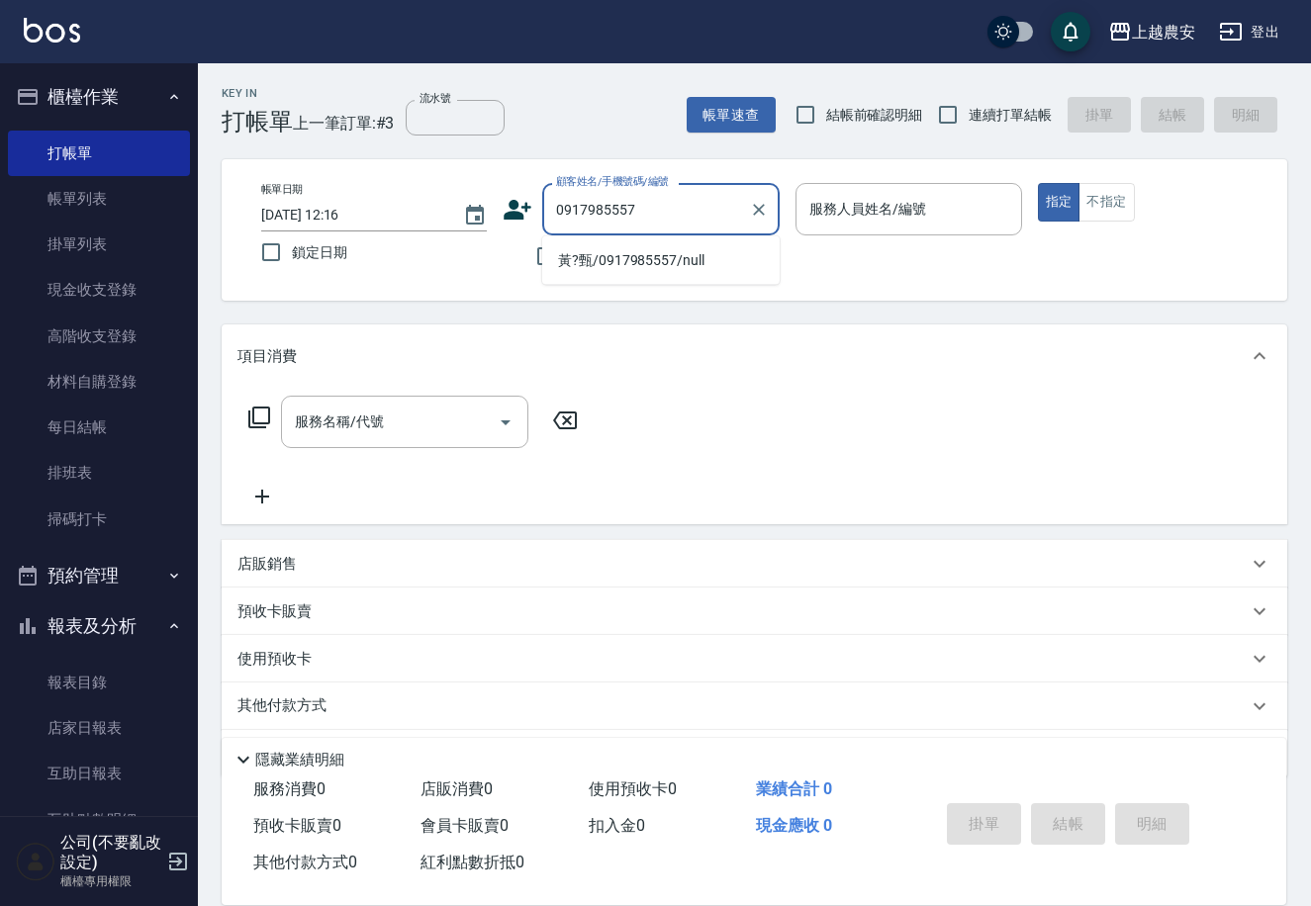
type input "黃?甄/0917985557/null"
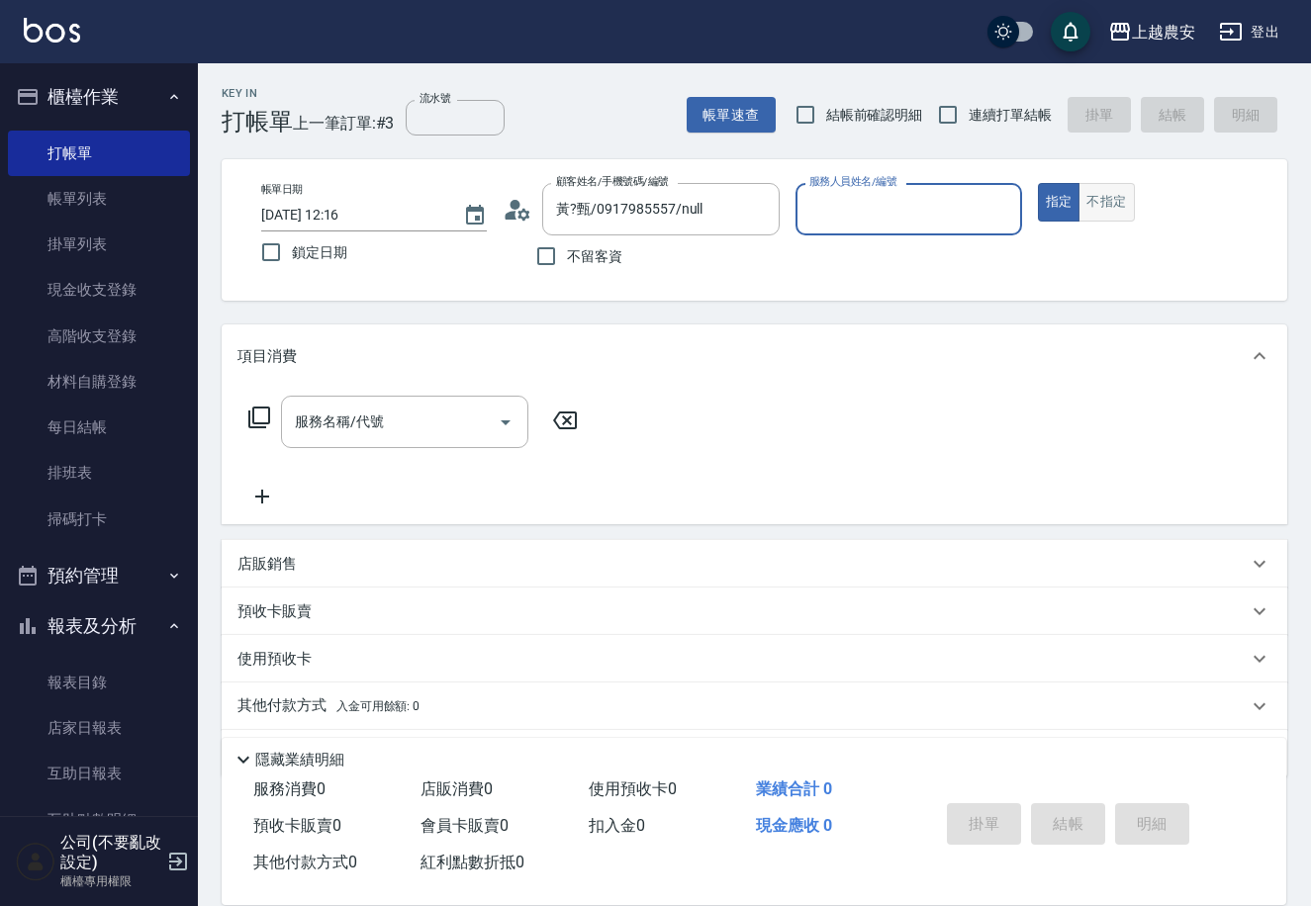
click at [1127, 202] on button "不指定" at bounding box center [1105, 202] width 55 height 39
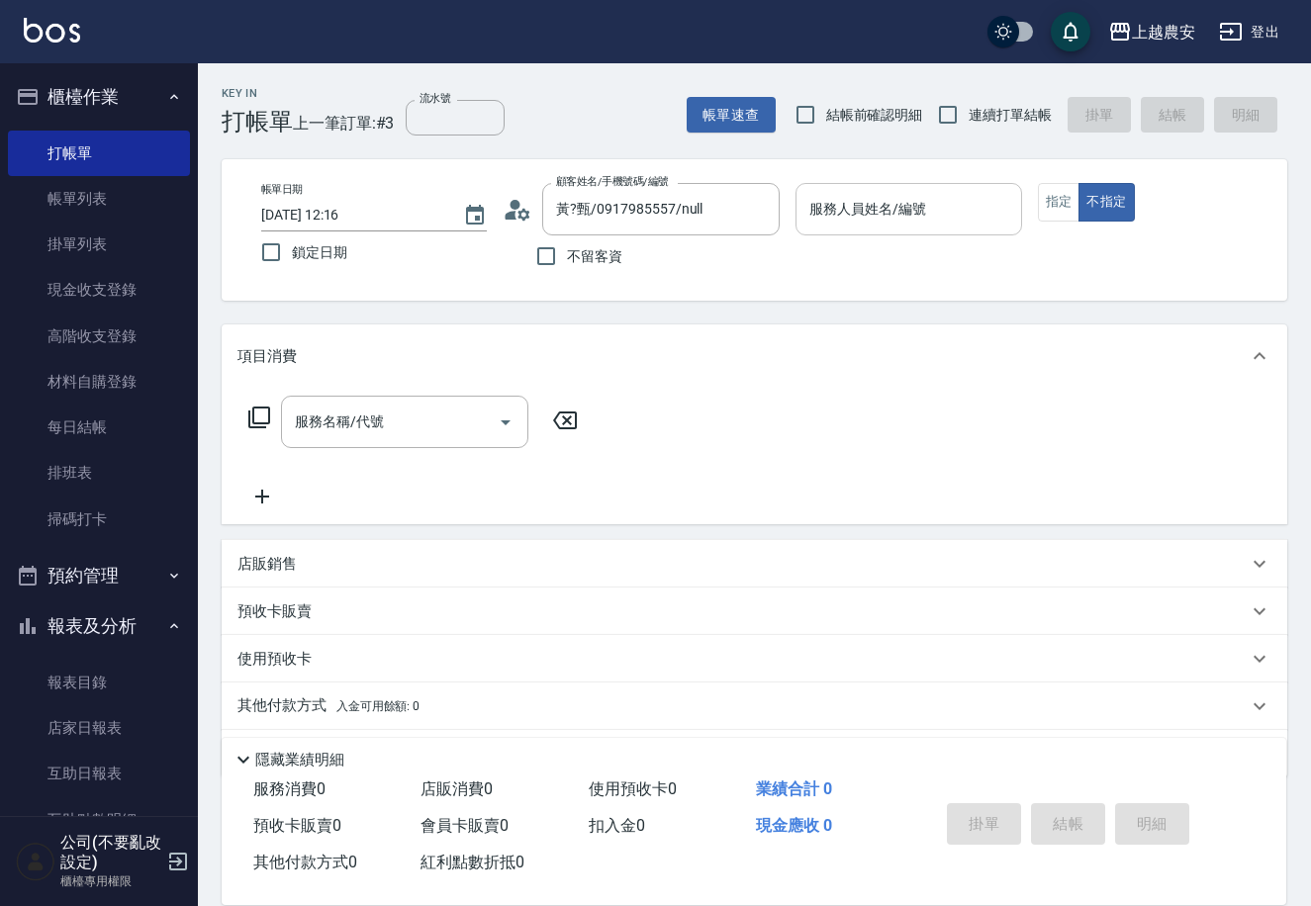
click at [919, 206] on input "服務人員姓名/編號" at bounding box center [908, 209] width 208 height 35
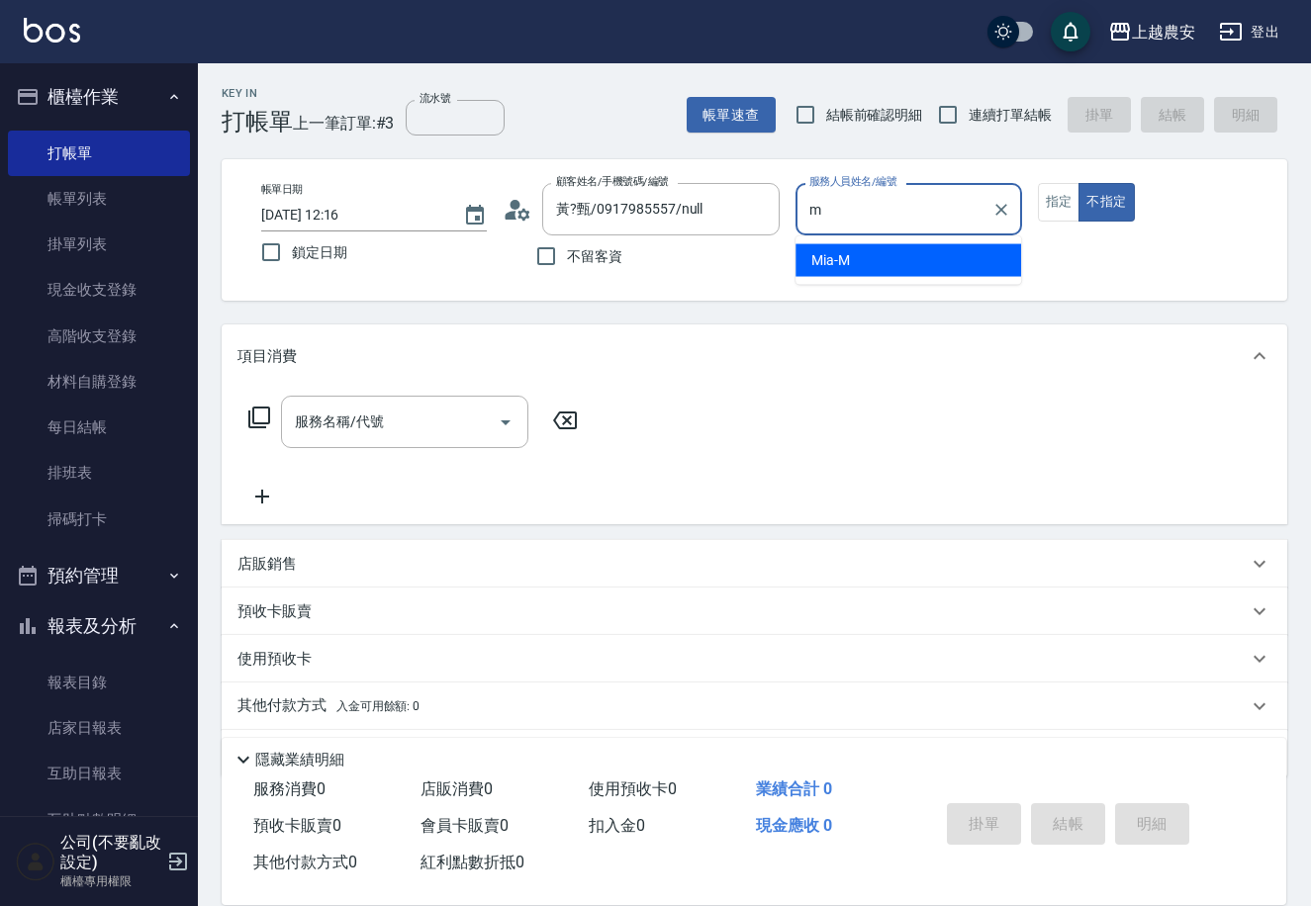
type input "Mia-M"
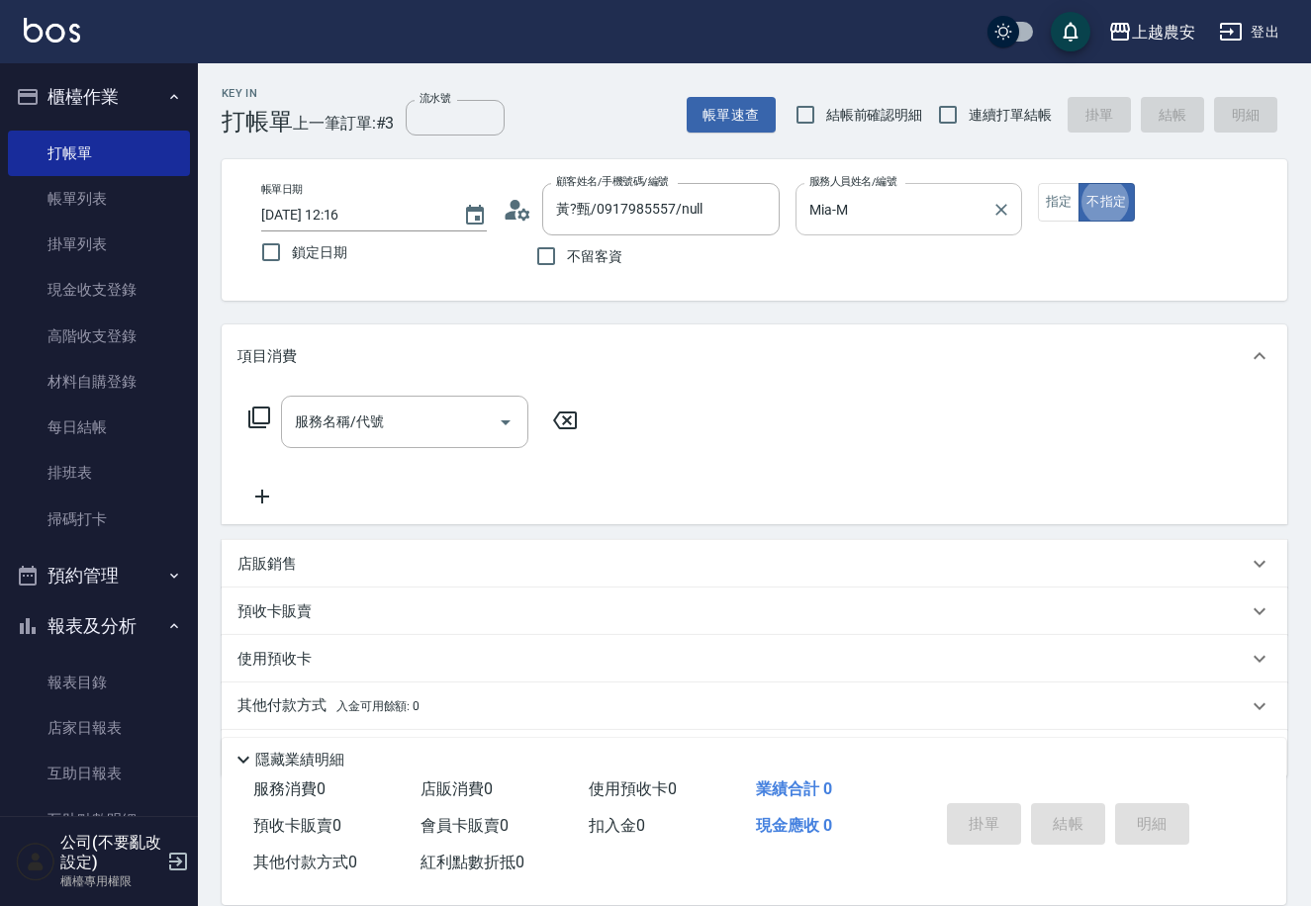
type button "false"
type input "2"
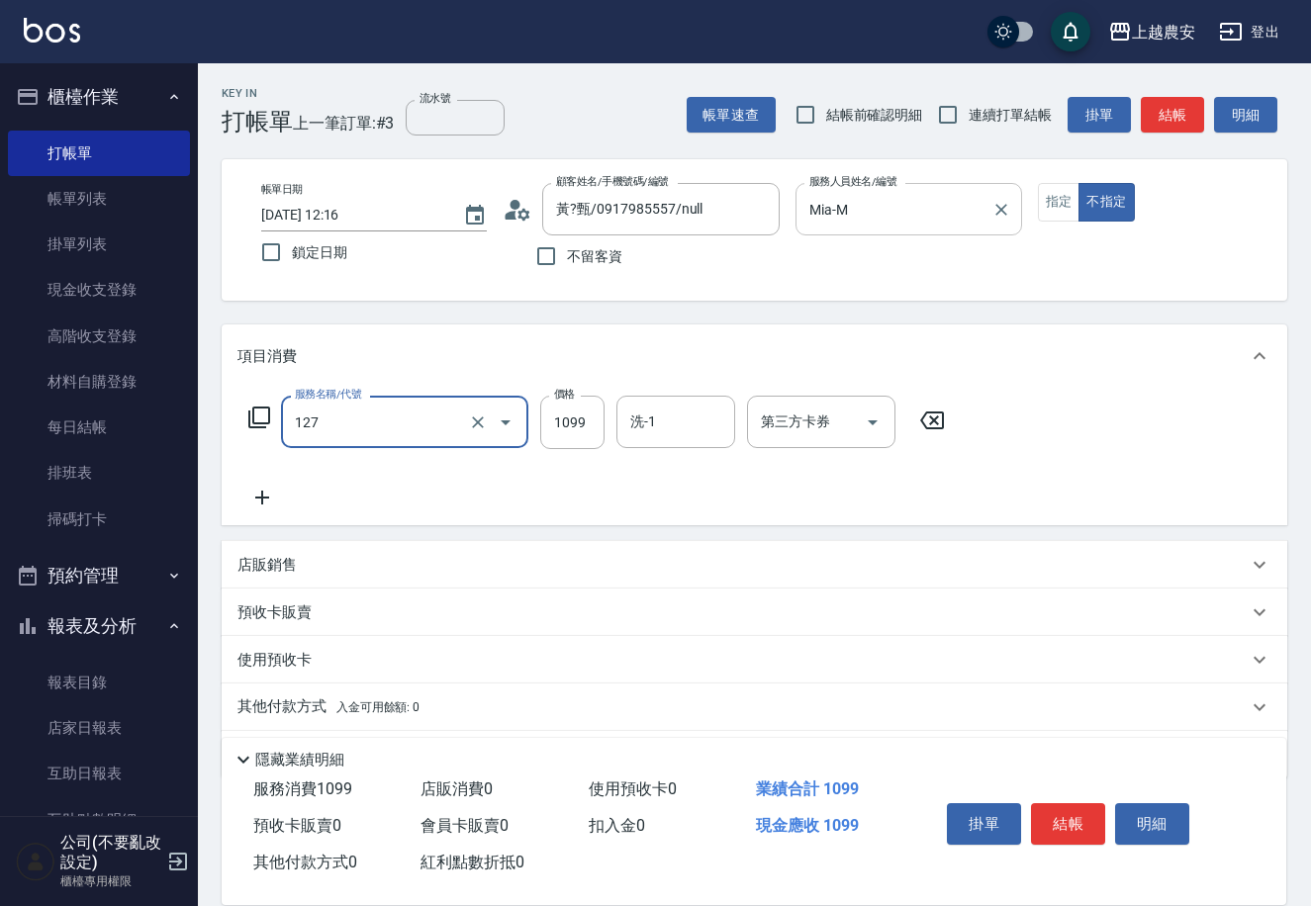
type input "蘊活頭皮(送養髮液)(127)"
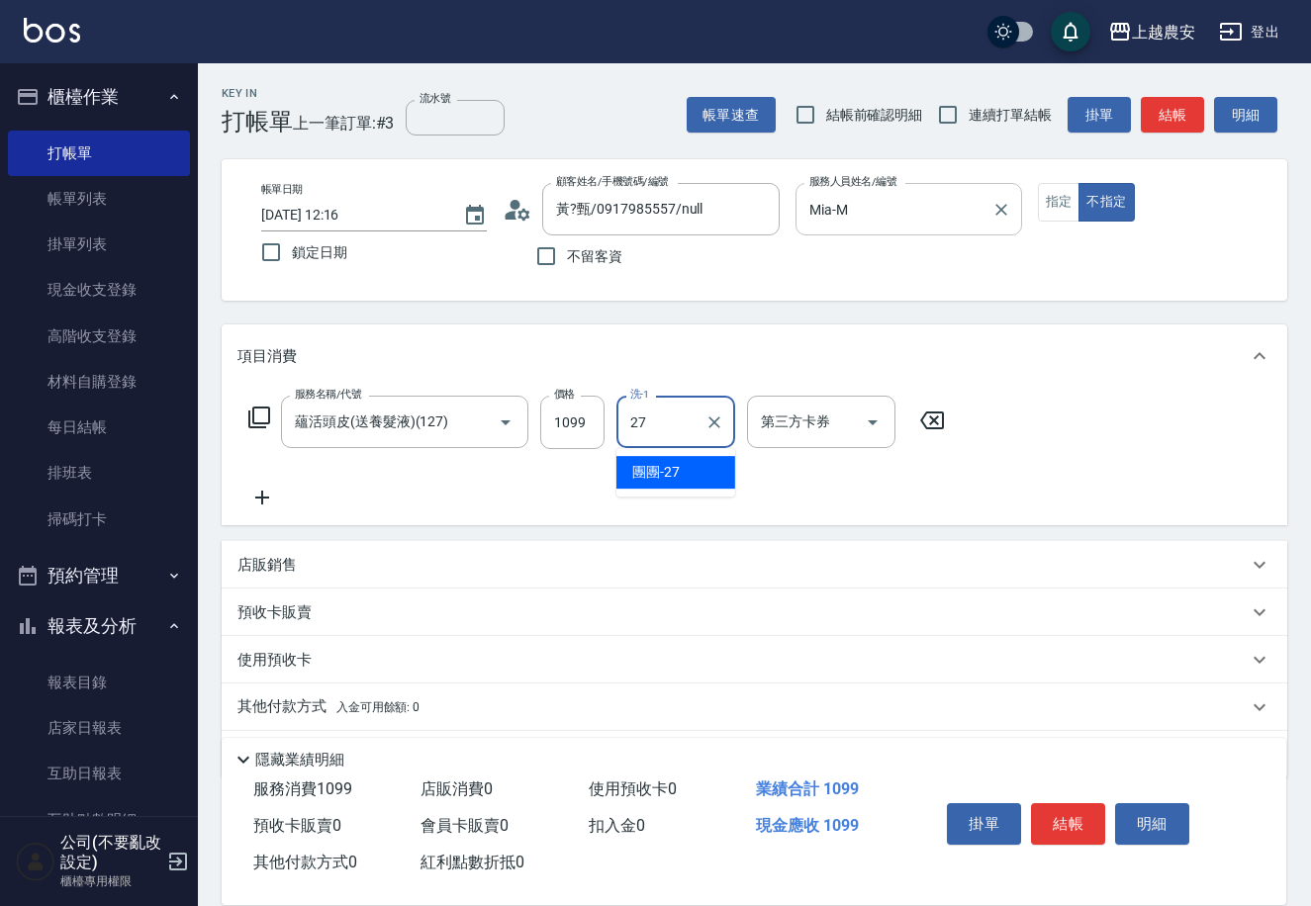
type input "團團-27"
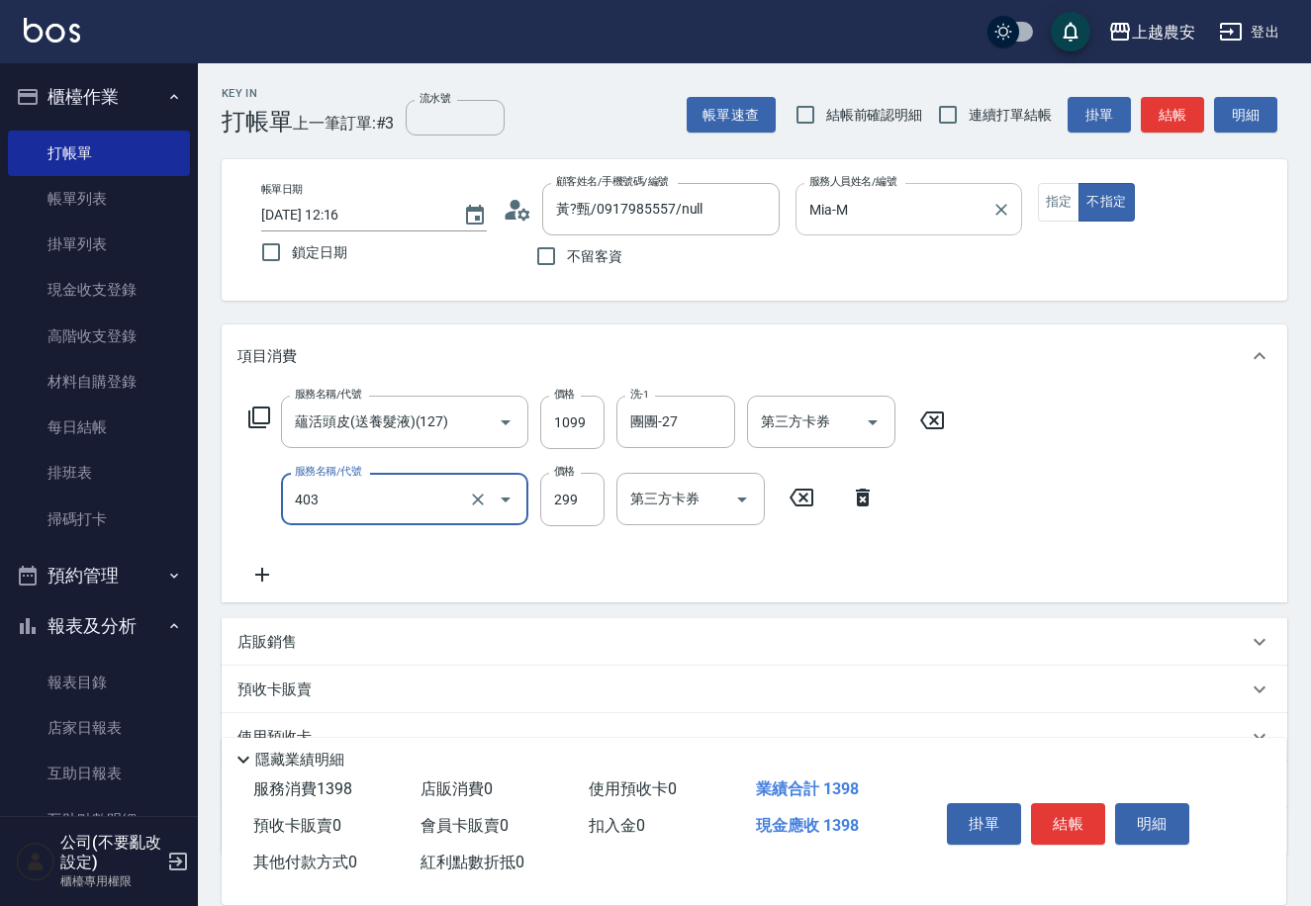
type input "剪髮(403)"
click at [1052, 804] on button "結帳" at bounding box center [1068, 824] width 74 height 42
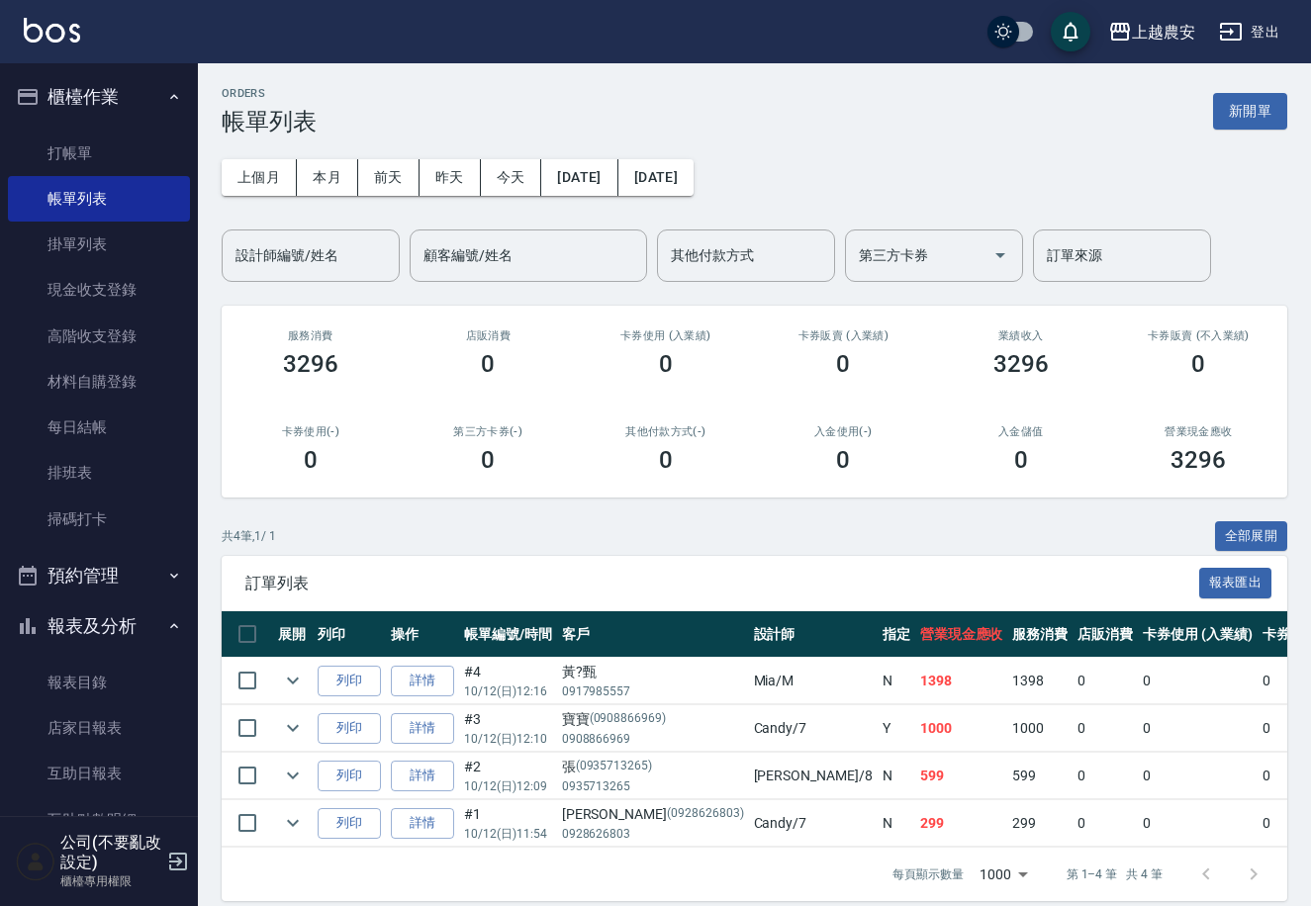
click at [113, 125] on ul "打帳單 帳單列表 掛單列表 現金收支登錄 高階收支登錄 材料自購登錄 每日結帳 排班表 掃碼打卡" at bounding box center [99, 336] width 182 height 427
click at [115, 147] on link "打帳單" at bounding box center [99, 154] width 182 height 46
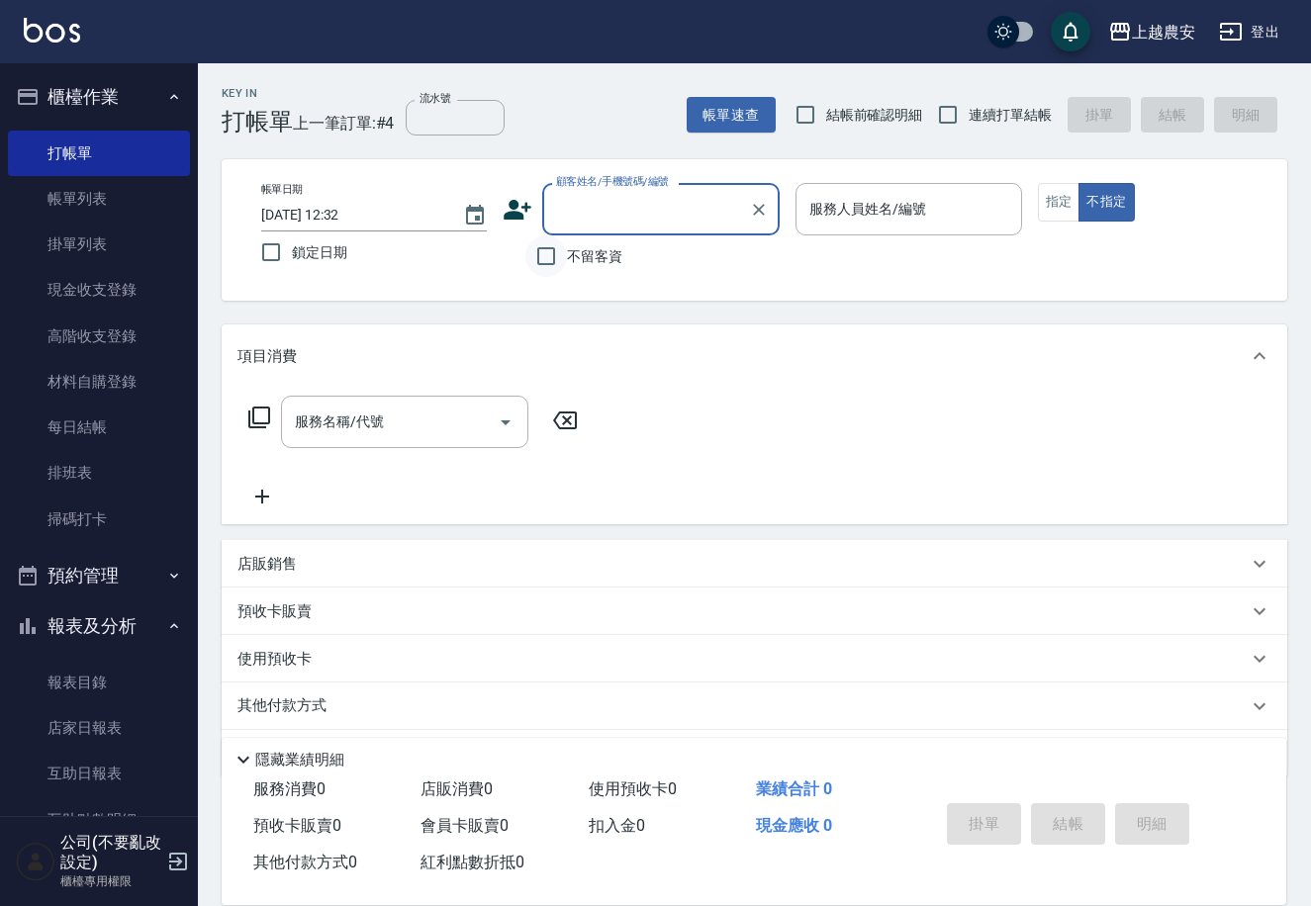
click at [542, 258] on input "不留客資" at bounding box center [546, 256] width 42 height 42
checkbox input "true"
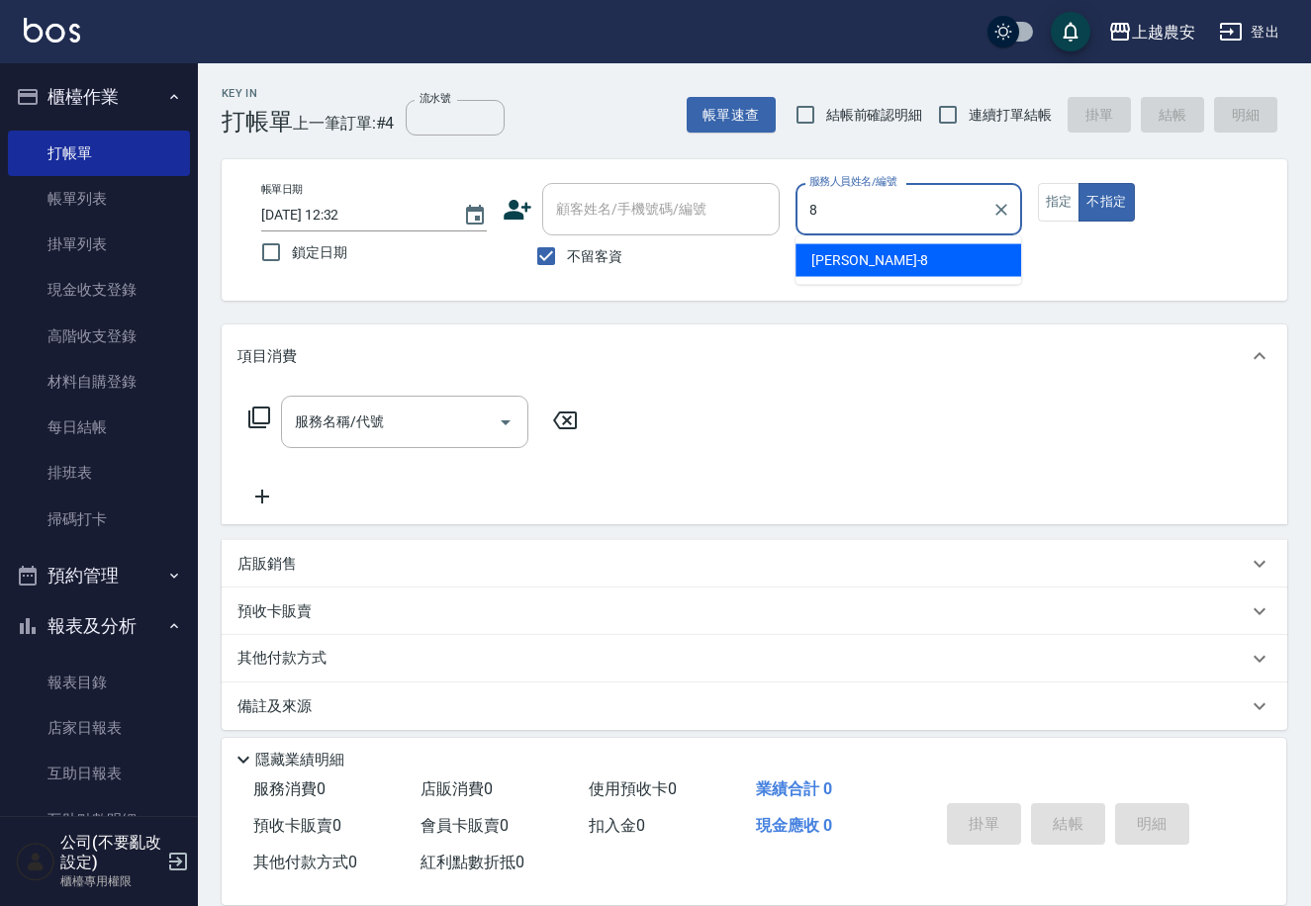
type input "[PERSON_NAME]-8"
type button "false"
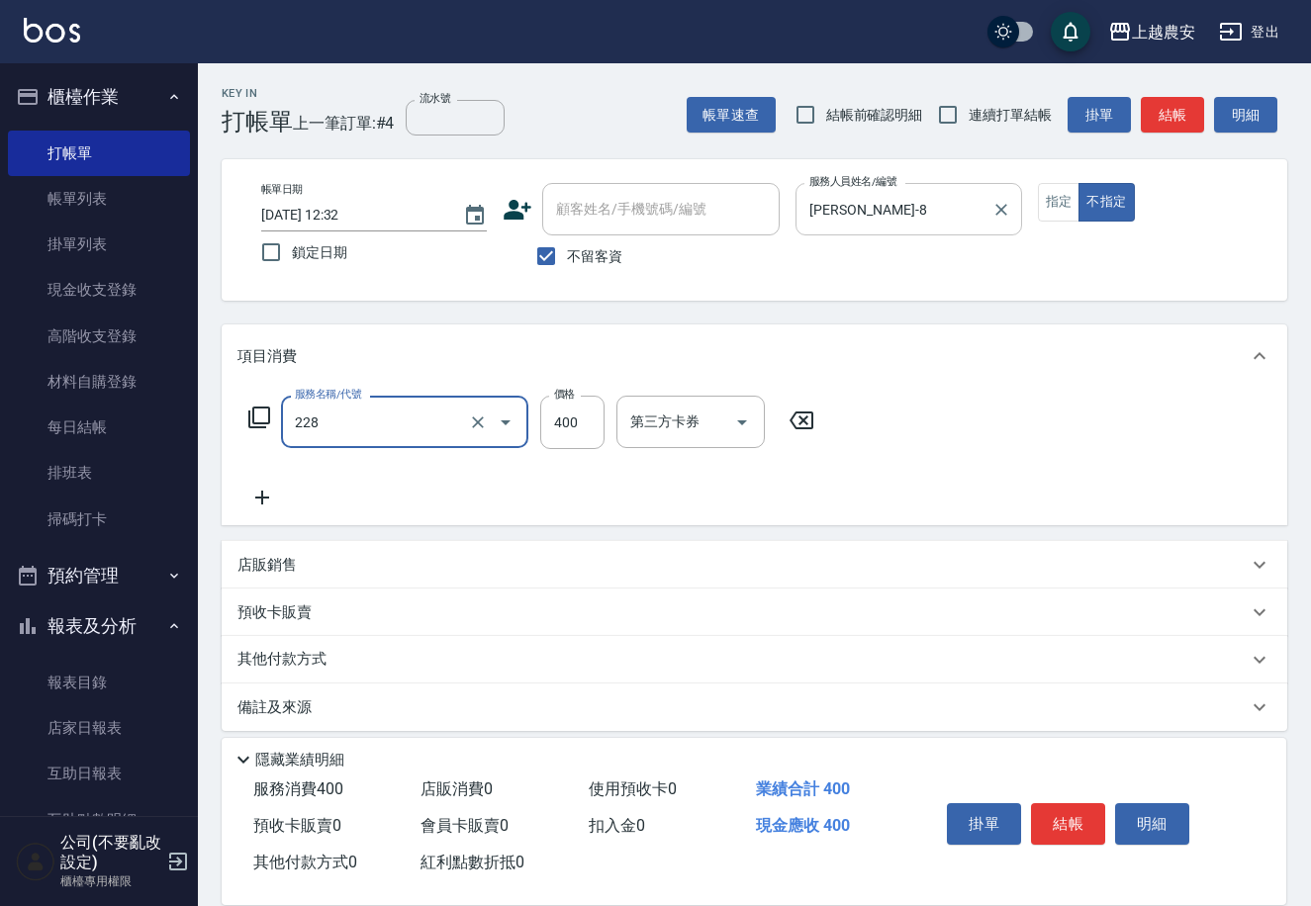
type input "洗髮(228)"
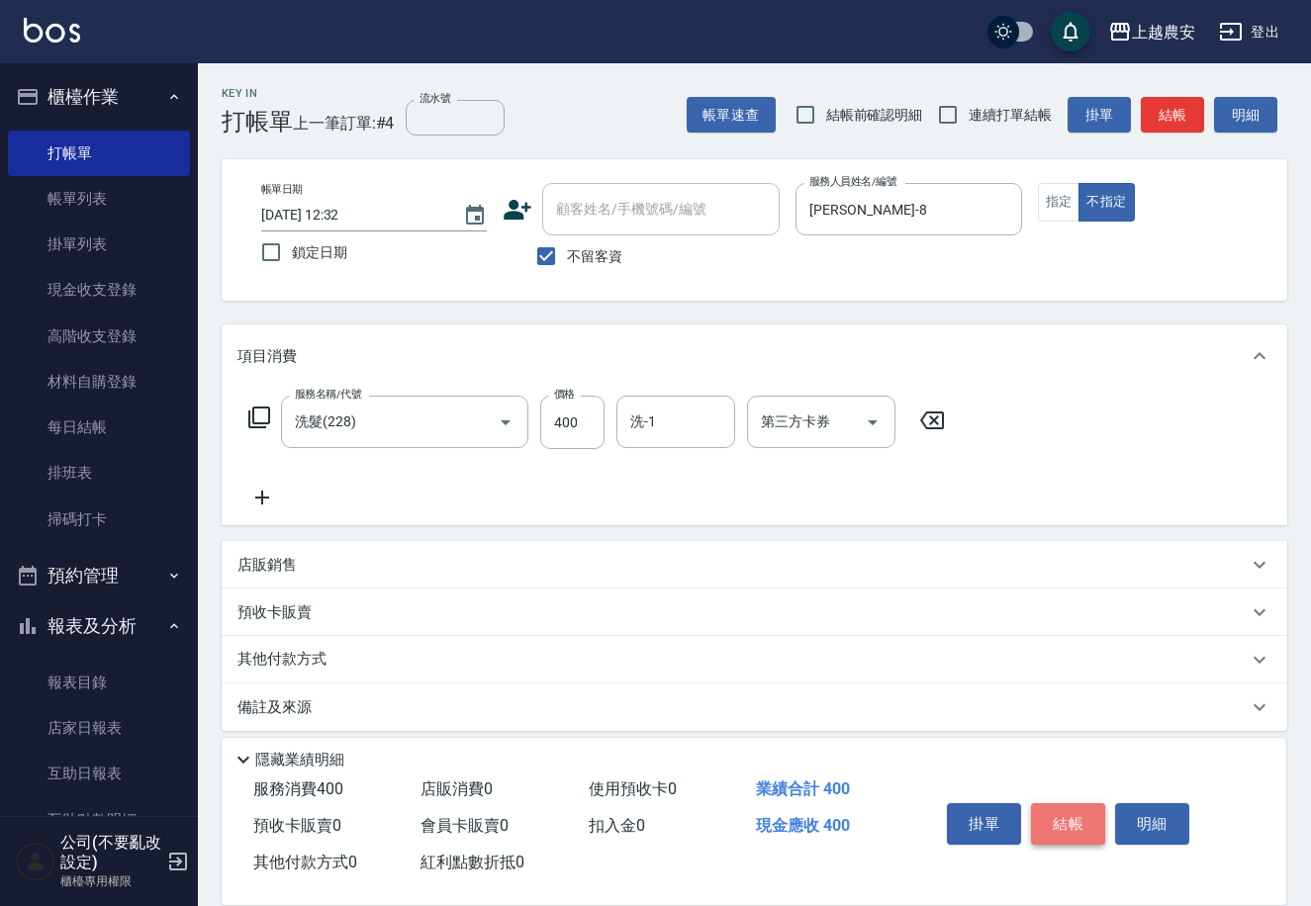
click at [1095, 832] on button "結帳" at bounding box center [1068, 824] width 74 height 42
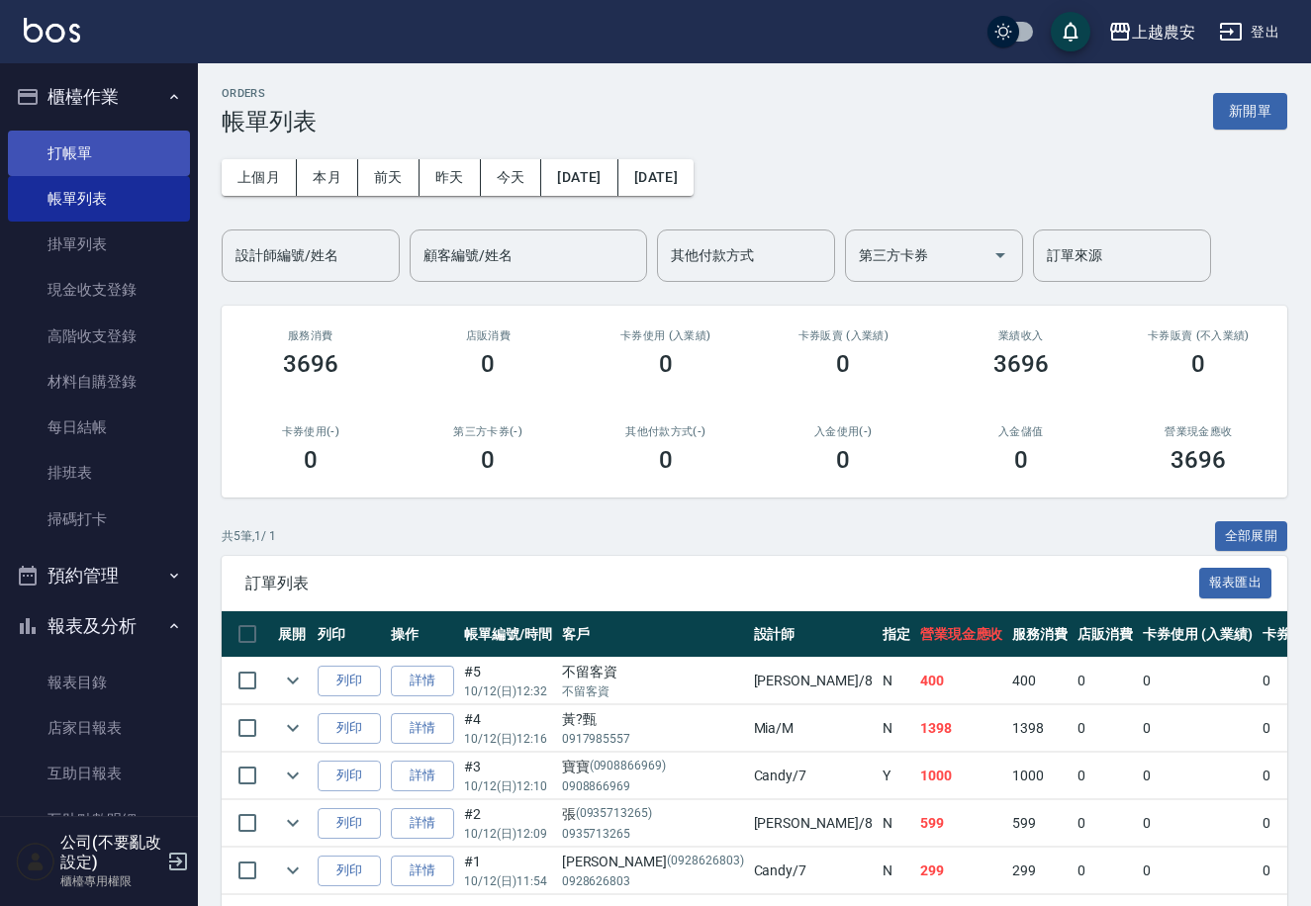
click at [153, 143] on link "打帳單" at bounding box center [99, 154] width 182 height 46
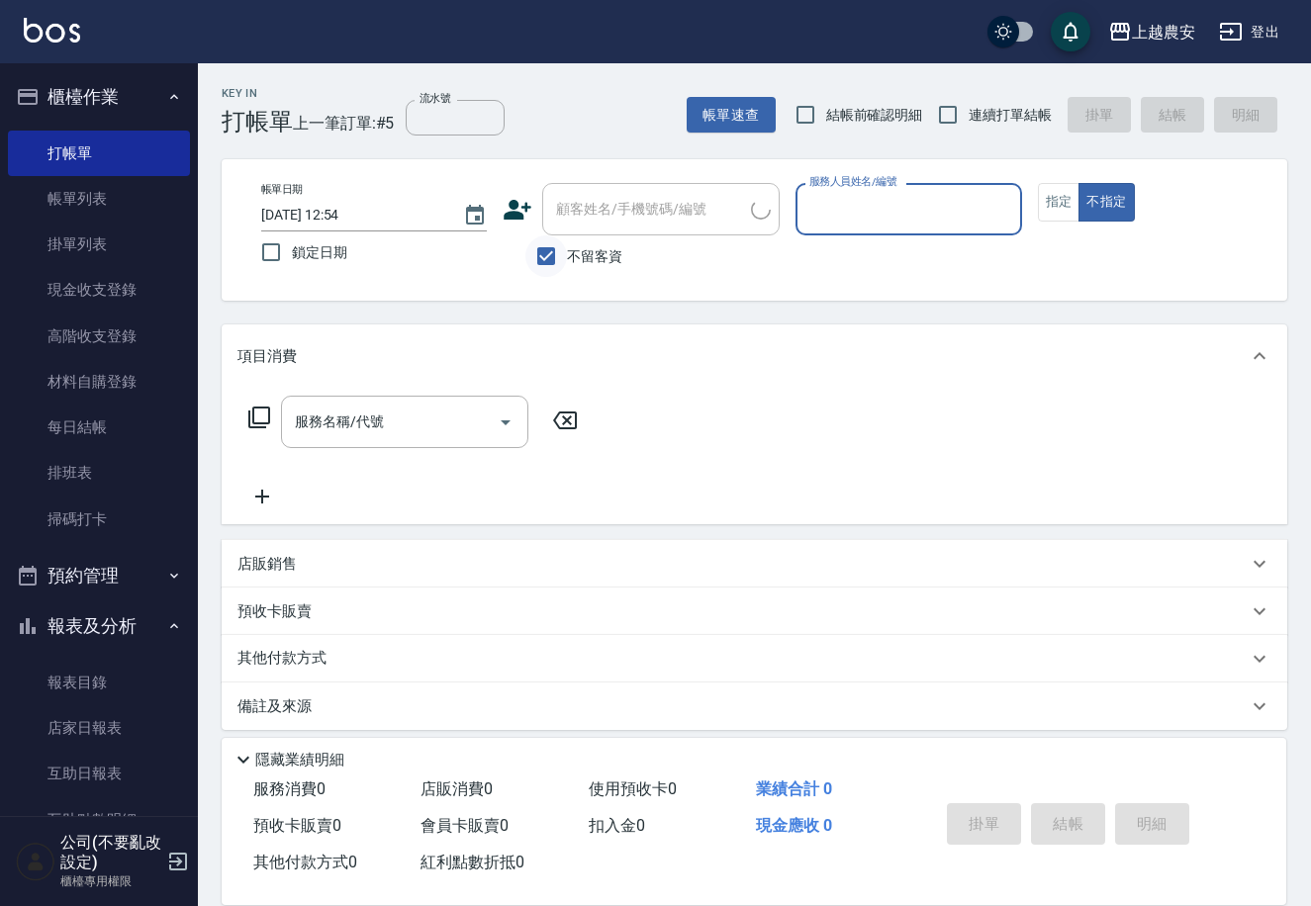
click at [554, 261] on input "不留客資" at bounding box center [546, 256] width 42 height 42
checkbox input "false"
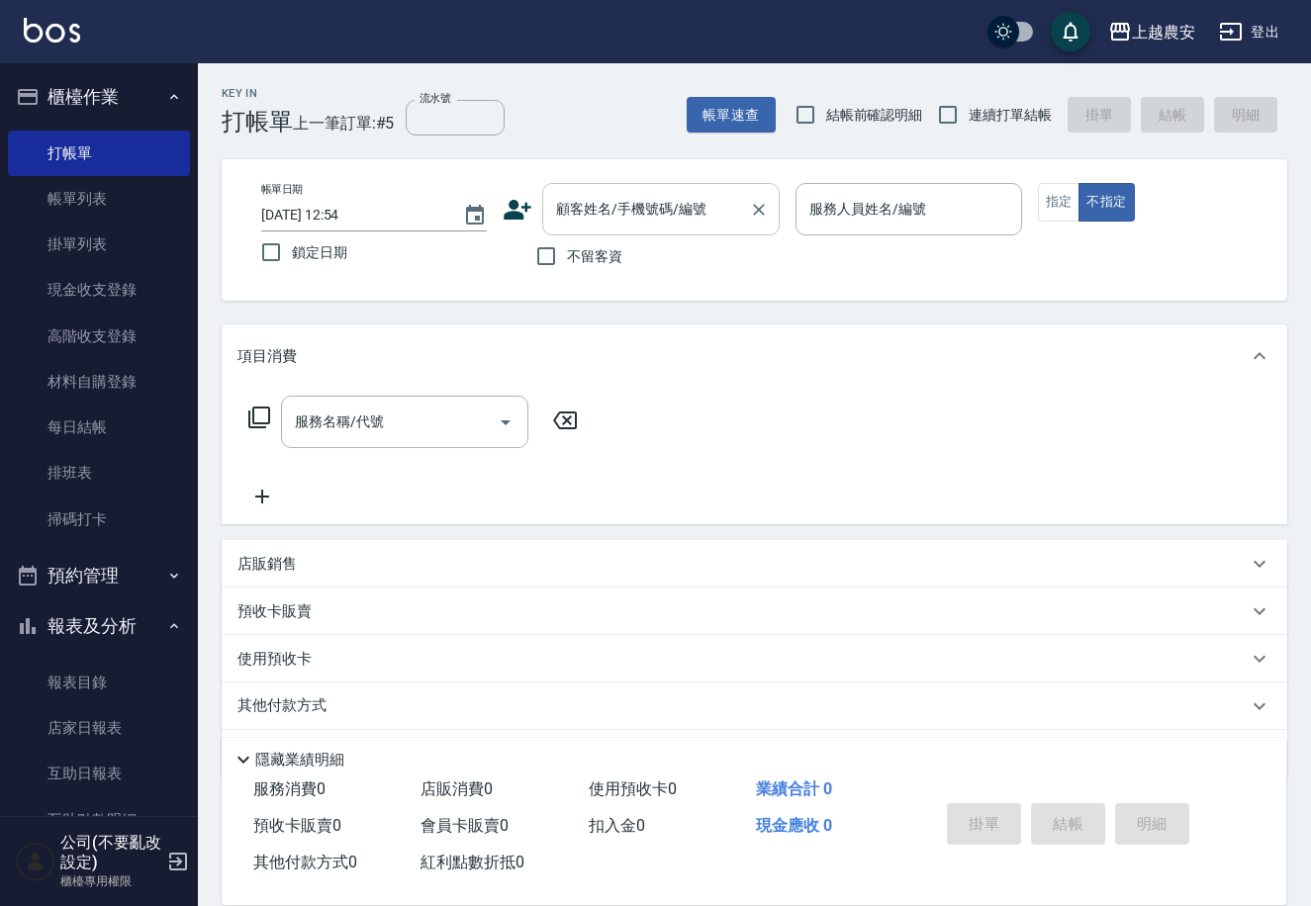
click at [607, 199] on input "顧客姓名/手機號碼/編號" at bounding box center [646, 209] width 190 height 35
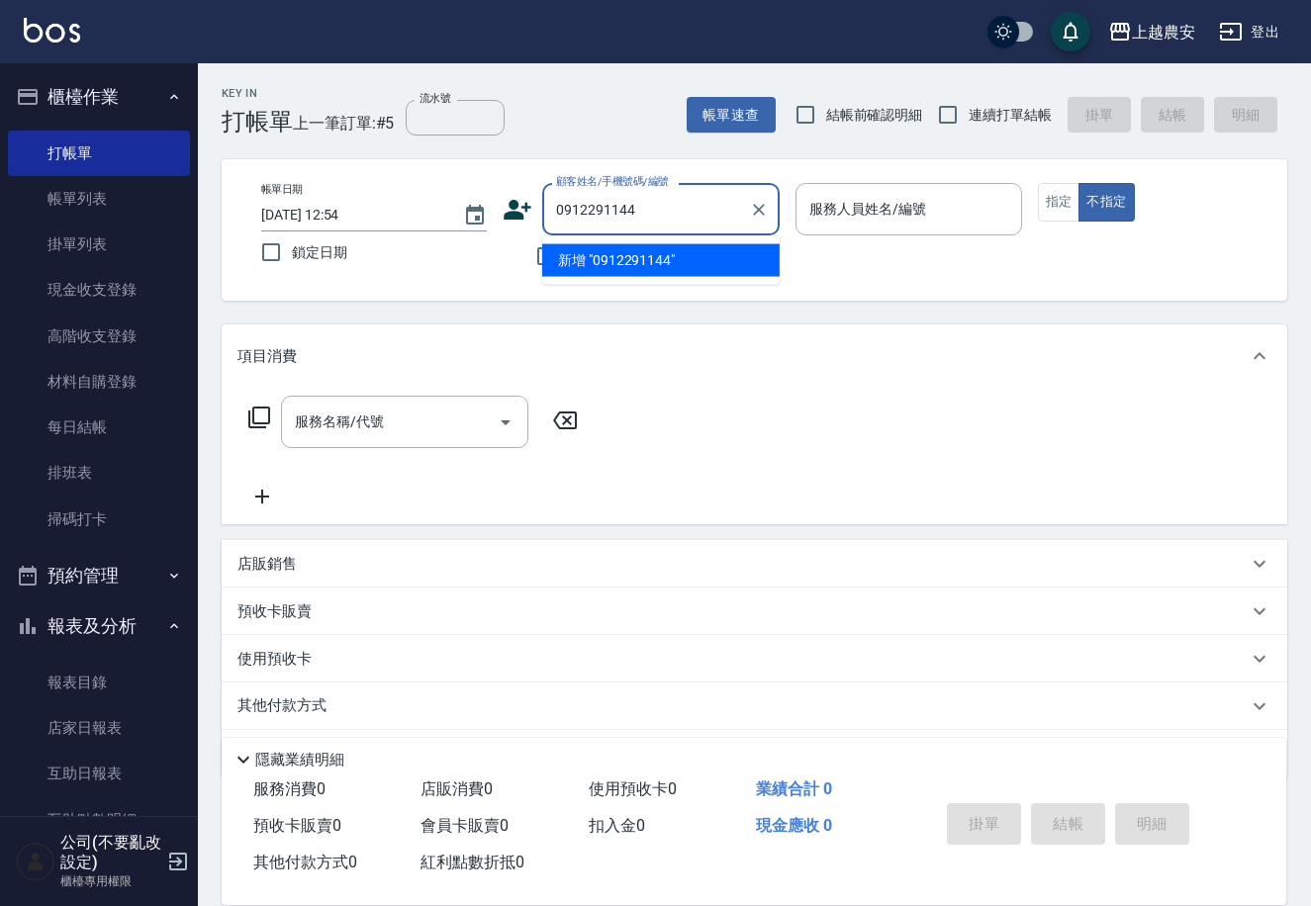
drag, startPoint x: 637, startPoint y: 206, endPoint x: 506, endPoint y: 218, distance: 132.1
click at [506, 218] on div "顧客姓名/手機號碼/編號 0912291144 顧客姓名/手機號碼/編號" at bounding box center [641, 209] width 277 height 52
type input "0912291144"
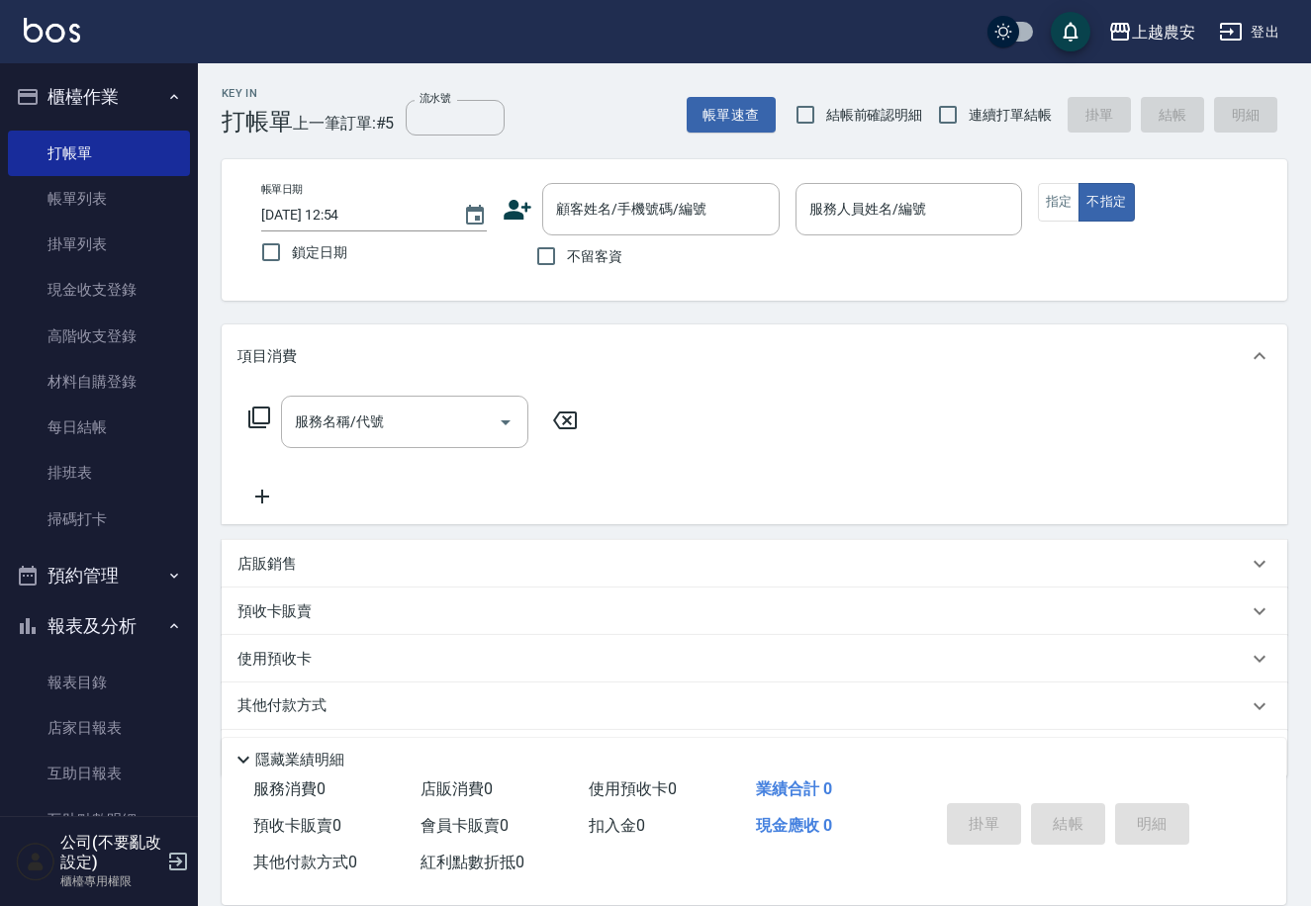
click at [515, 209] on icon at bounding box center [518, 210] width 30 height 30
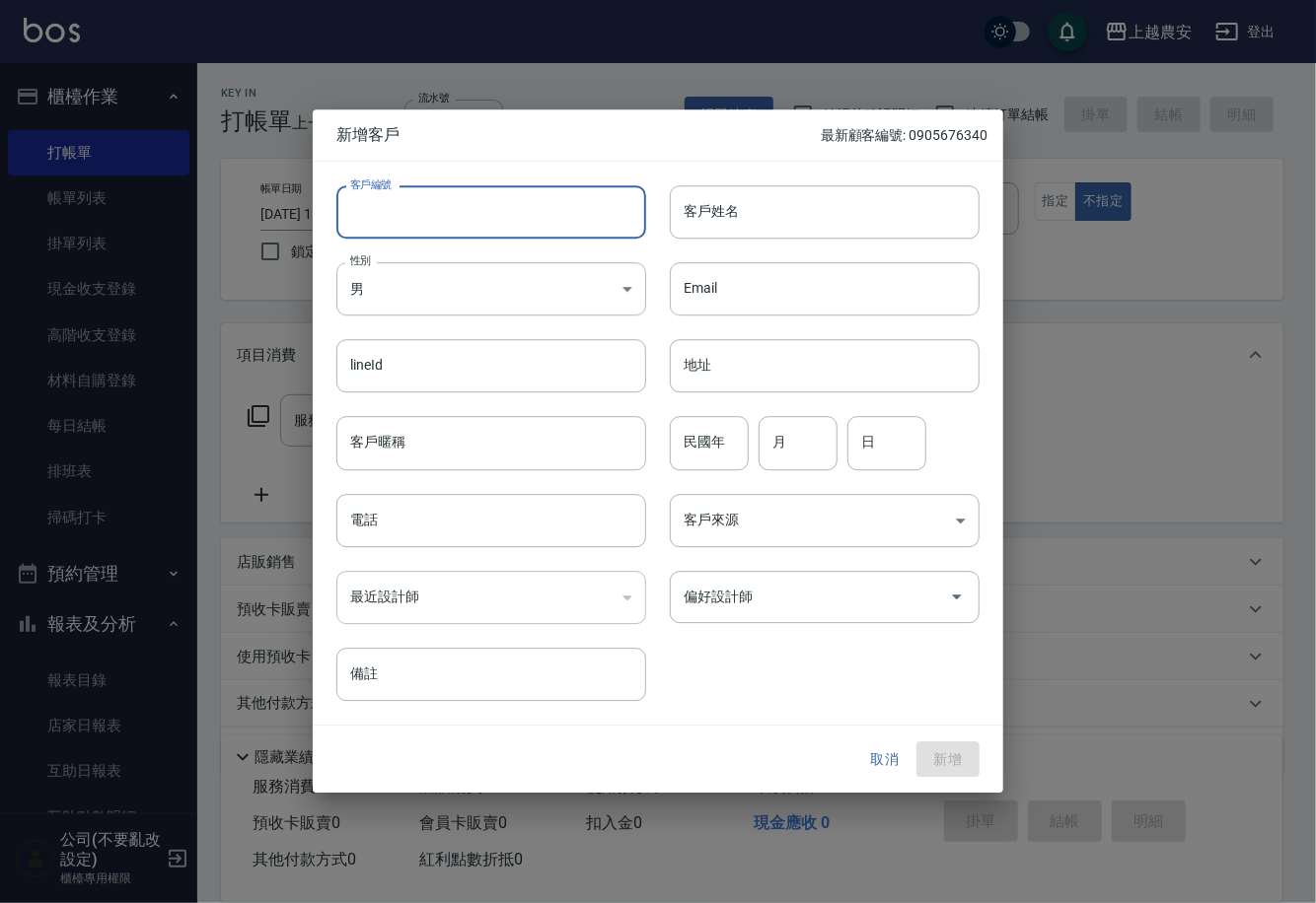
click at [502, 210] on input "客戶編號" at bounding box center [491, 211] width 310 height 53
paste input "0912291144"
type input "0912291144"
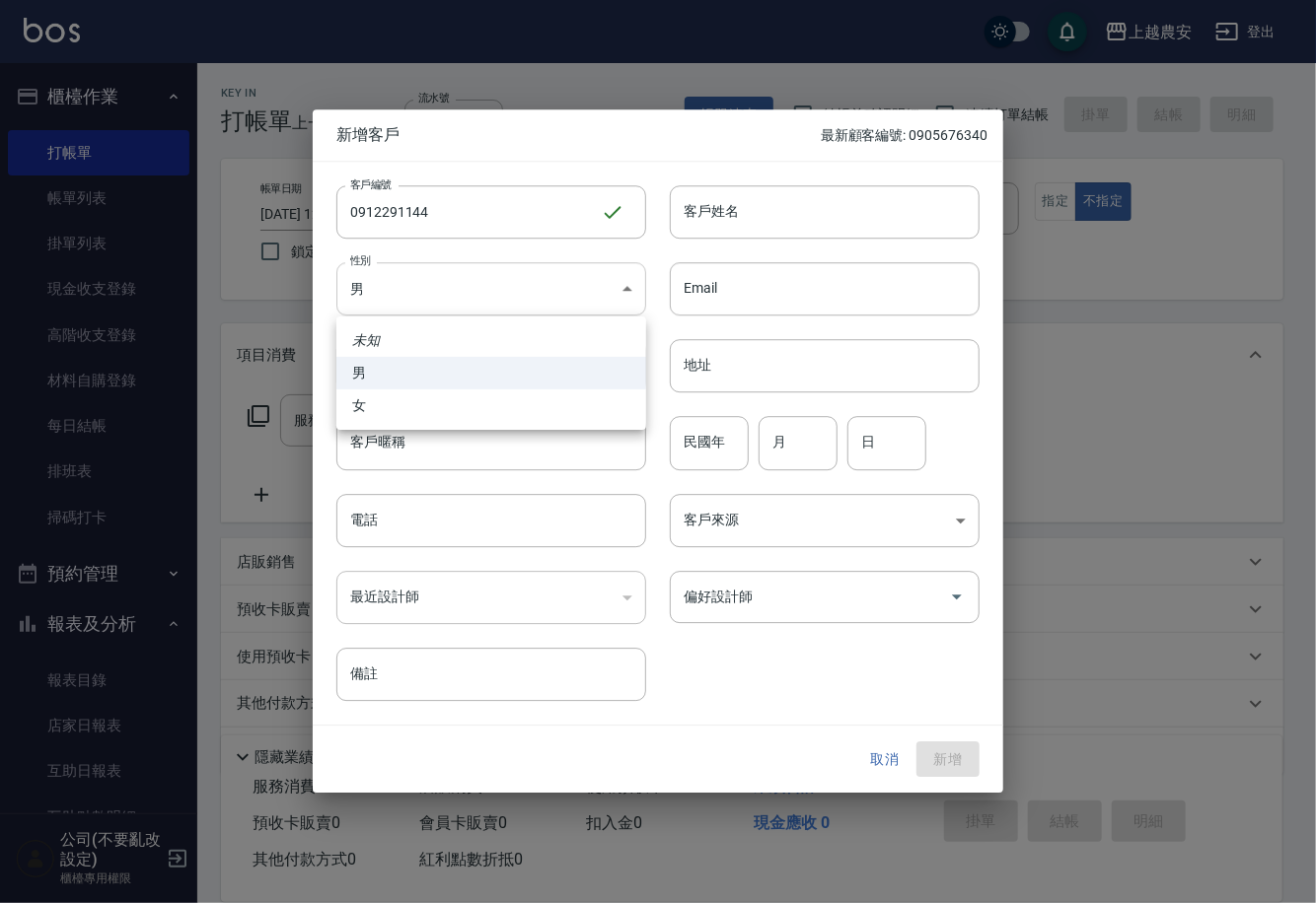
click at [507, 285] on body "上越農安 登出 櫃檯作業 打帳單 帳單列表 掛單列表 現金收支登錄 高階收支登錄 材料自購登錄 每日結帳 排班表 掃碼打卡 預約管理 預約管理 單日預約紀錄 …" at bounding box center [658, 480] width 1316 height 962
click at [573, 401] on li "女" at bounding box center [491, 406] width 310 height 33
type input "[DEMOGRAPHIC_DATA]"
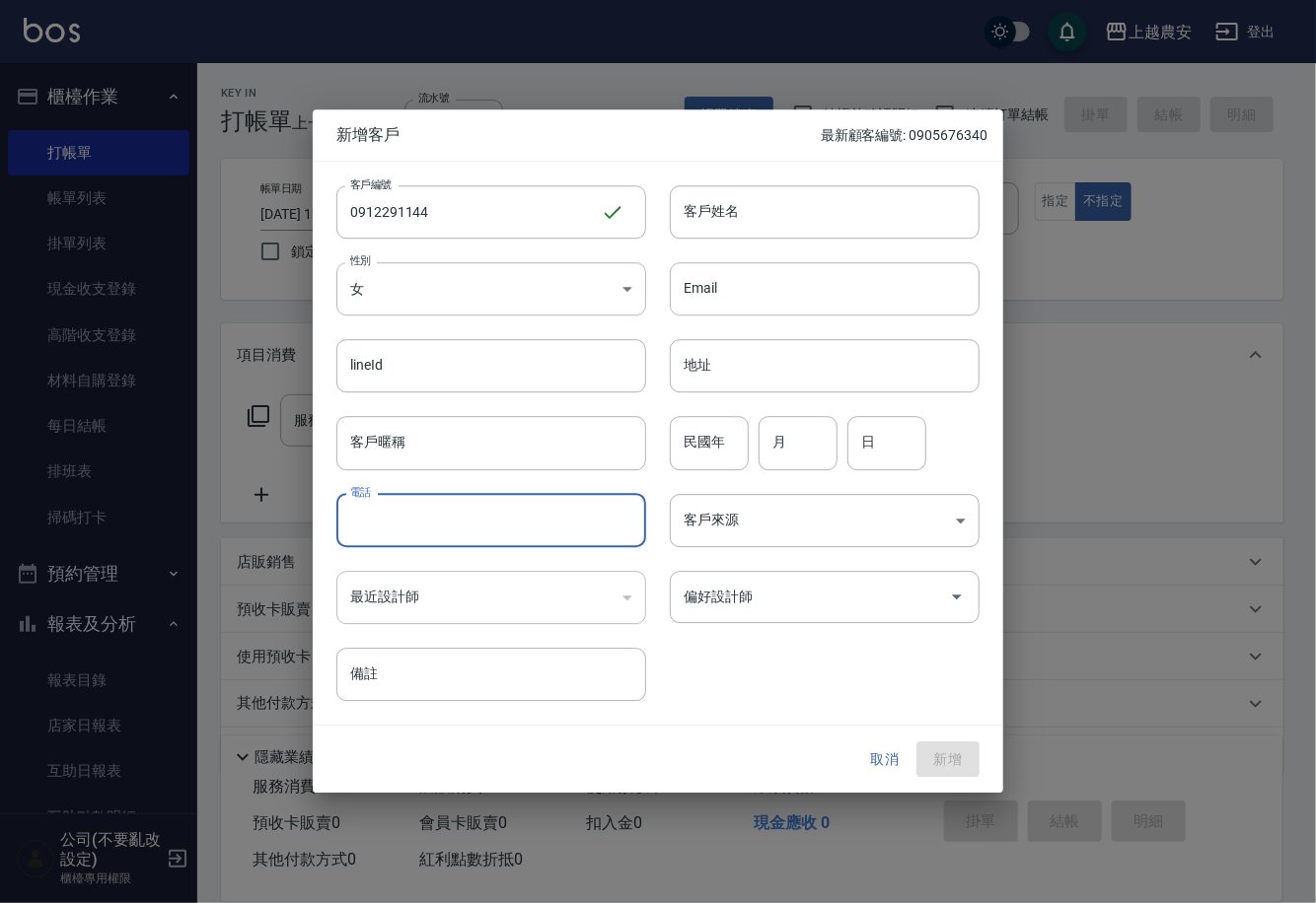
click at [546, 512] on input "電話" at bounding box center [491, 520] width 310 height 53
paste input "0912291144"
type input "0912291144"
click at [747, 227] on input "客戶姓名" at bounding box center [824, 211] width 310 height 53
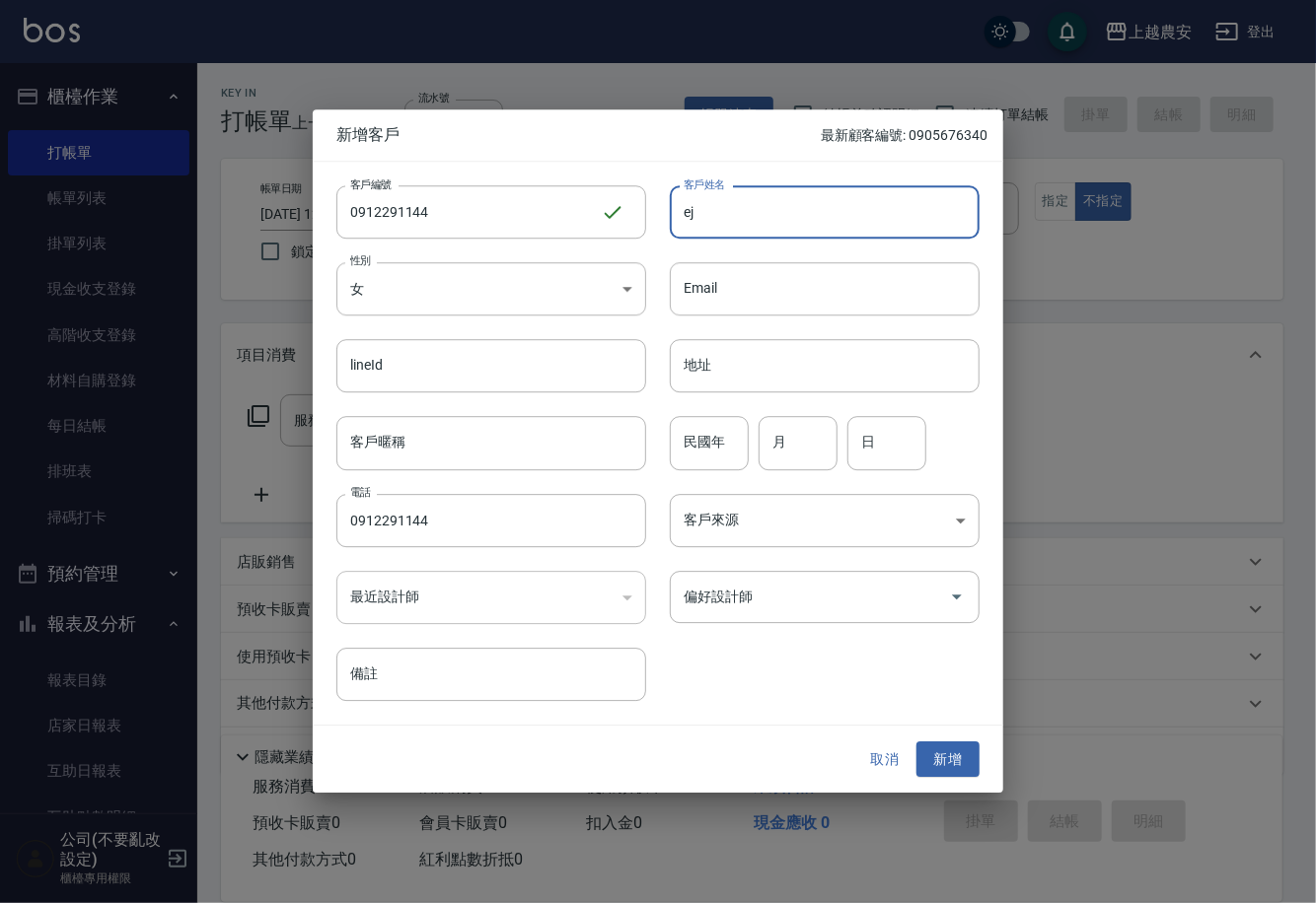
type input "e"
type input "鞏"
type input "[PERSON_NAME]"
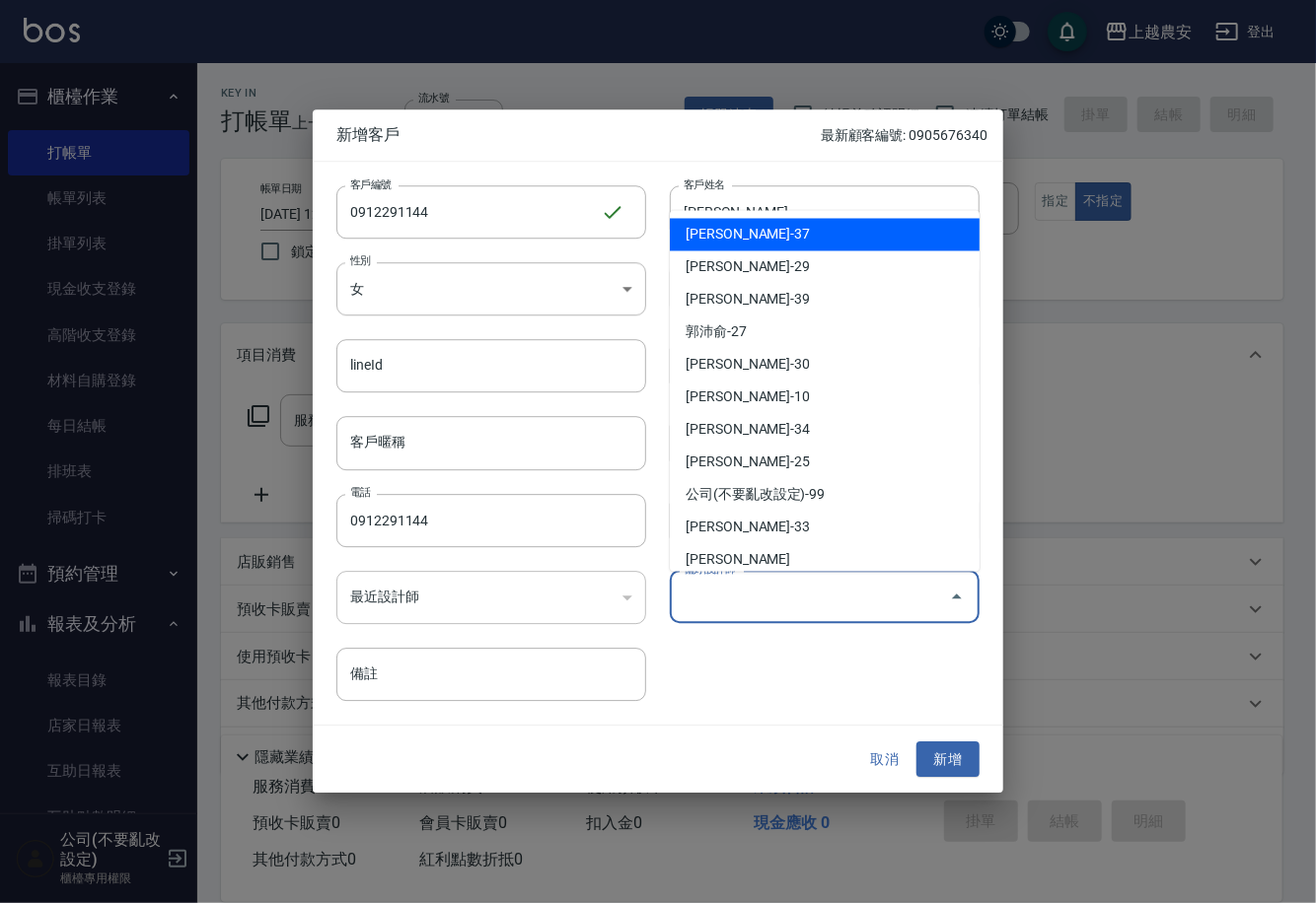
click at [874, 586] on input "偏好設計師" at bounding box center [810, 597] width 262 height 35
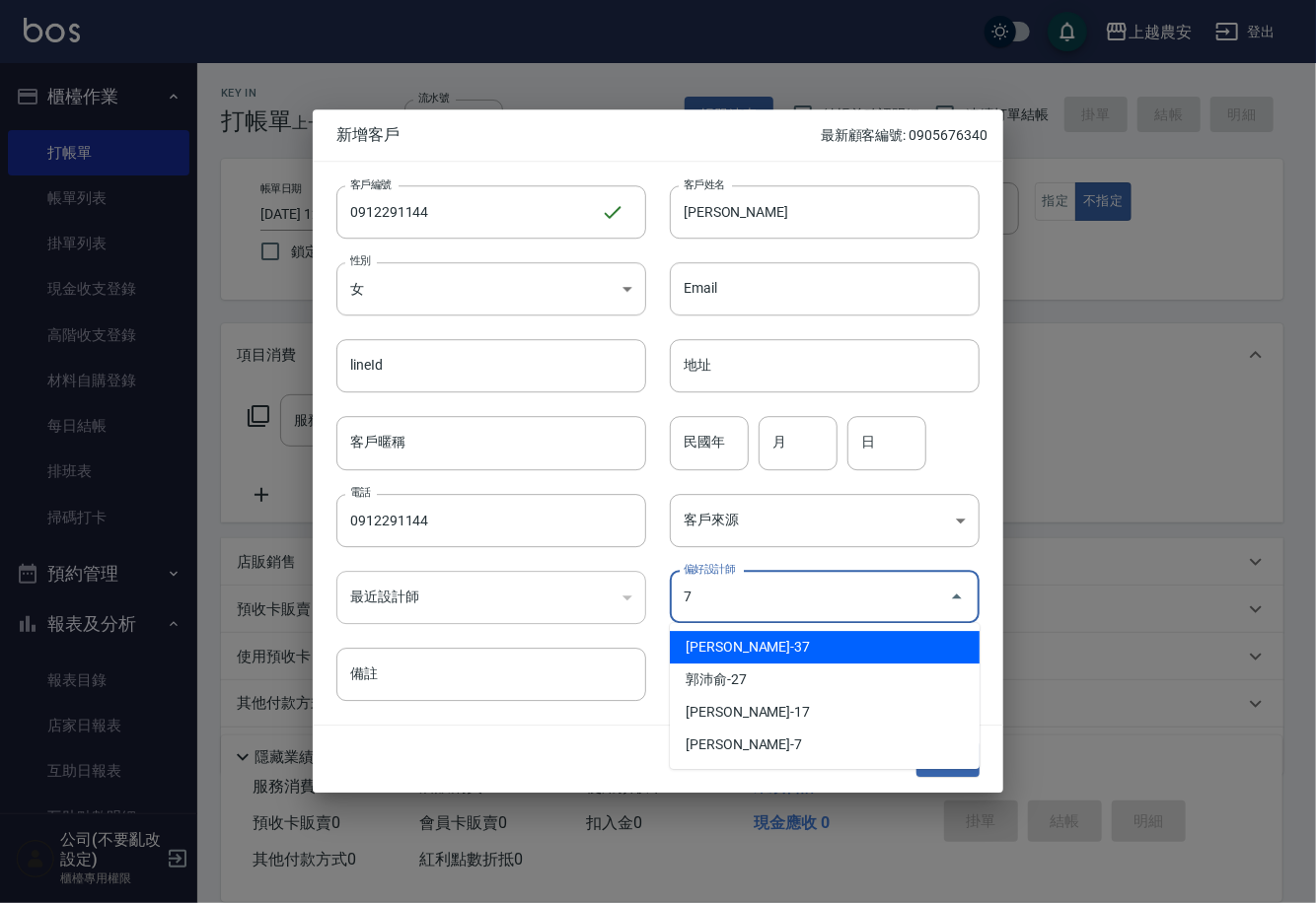
type input "[PERSON_NAME]"
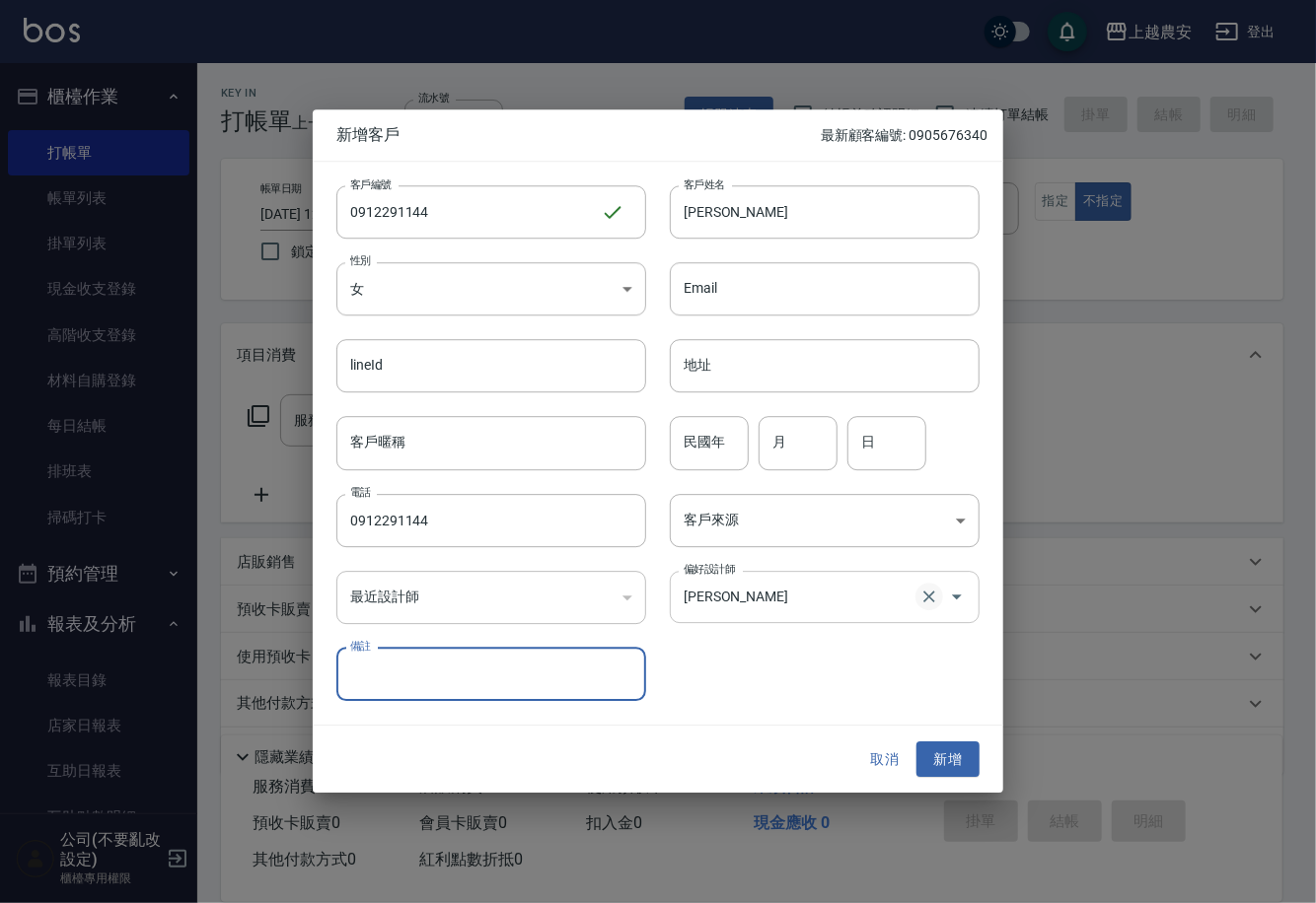
click at [916, 604] on button "Clear" at bounding box center [929, 598] width 28 height 28
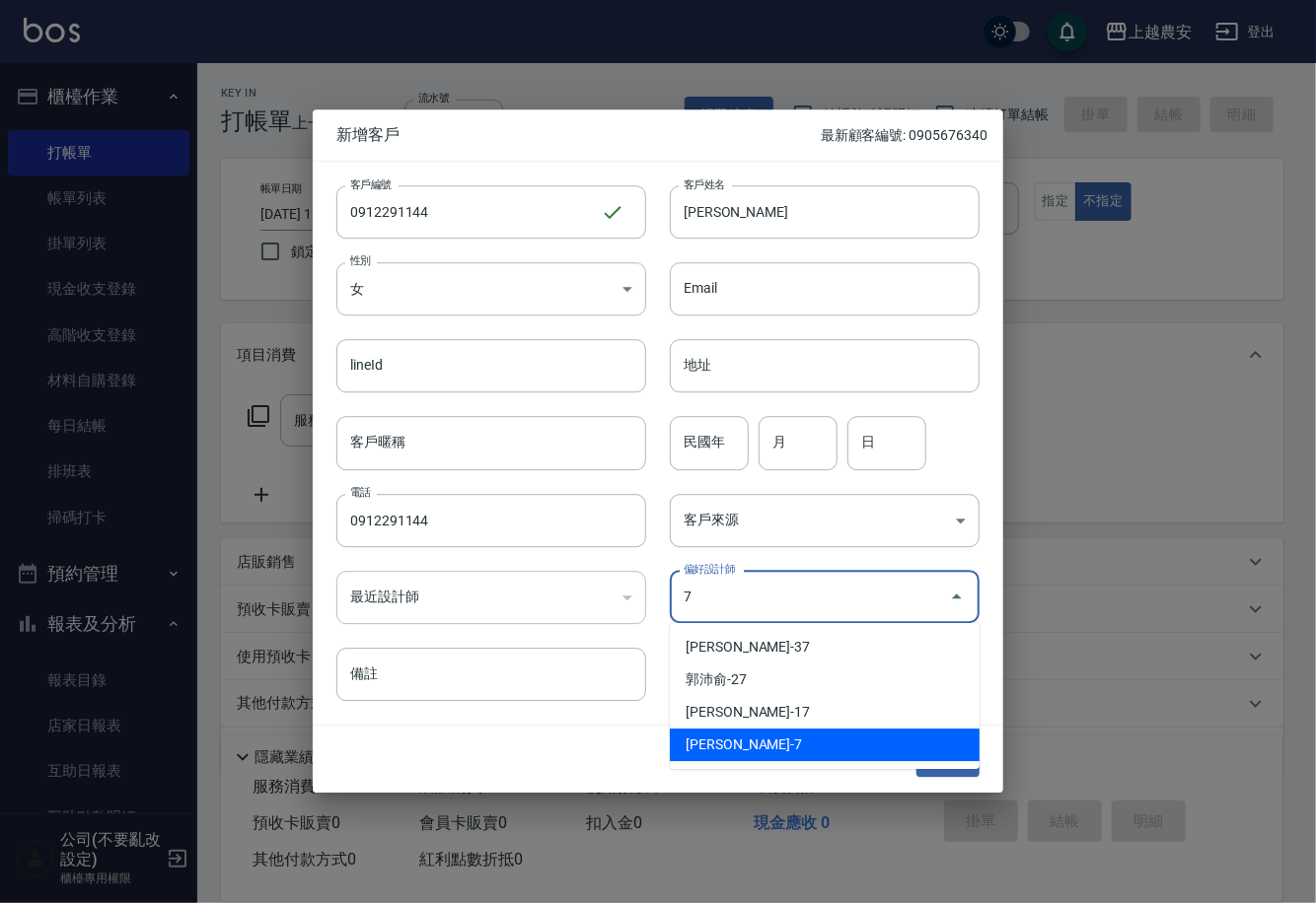
type input "[PERSON_NAME]"
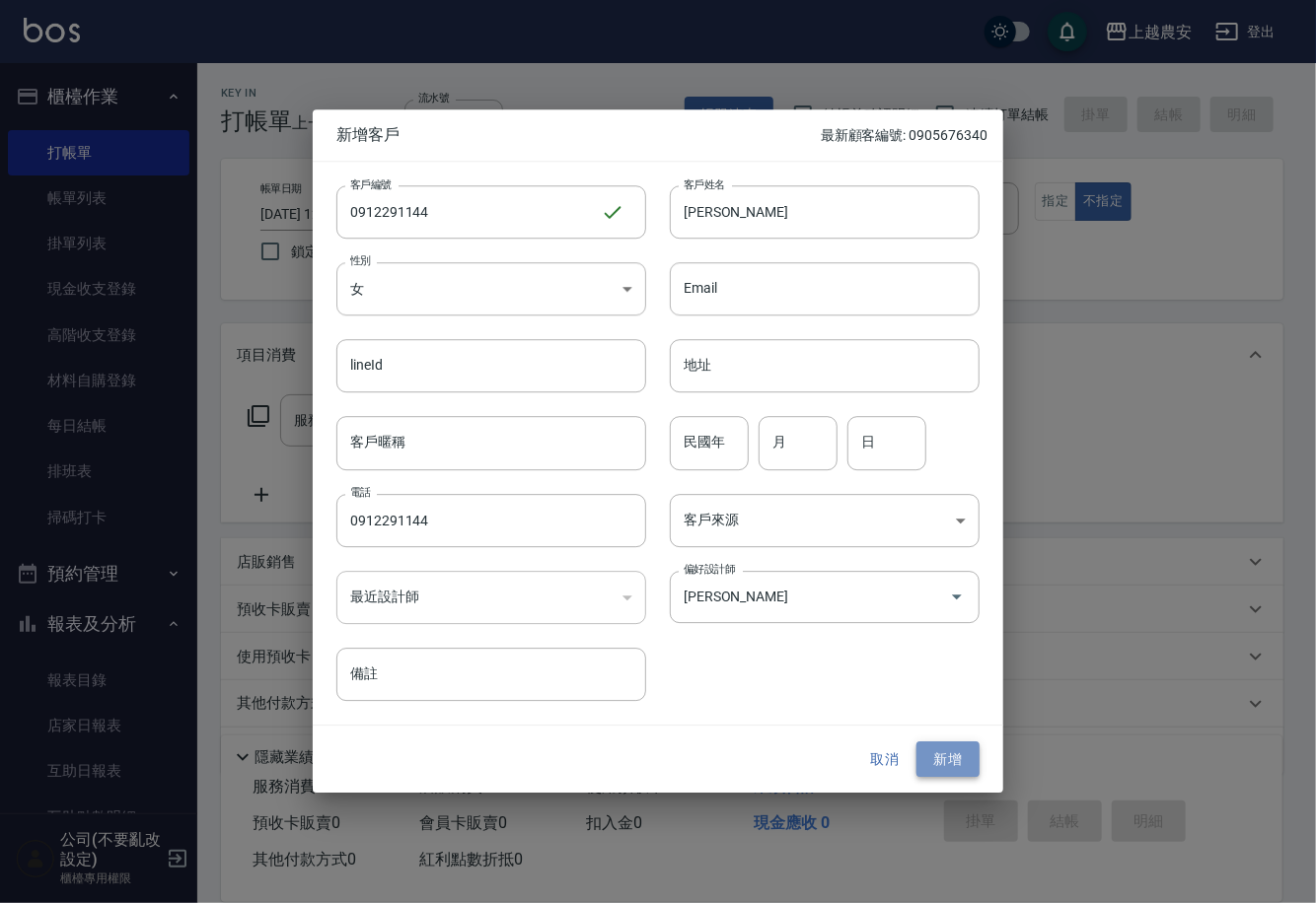
click at [962, 768] on button "新增" at bounding box center [947, 759] width 63 height 37
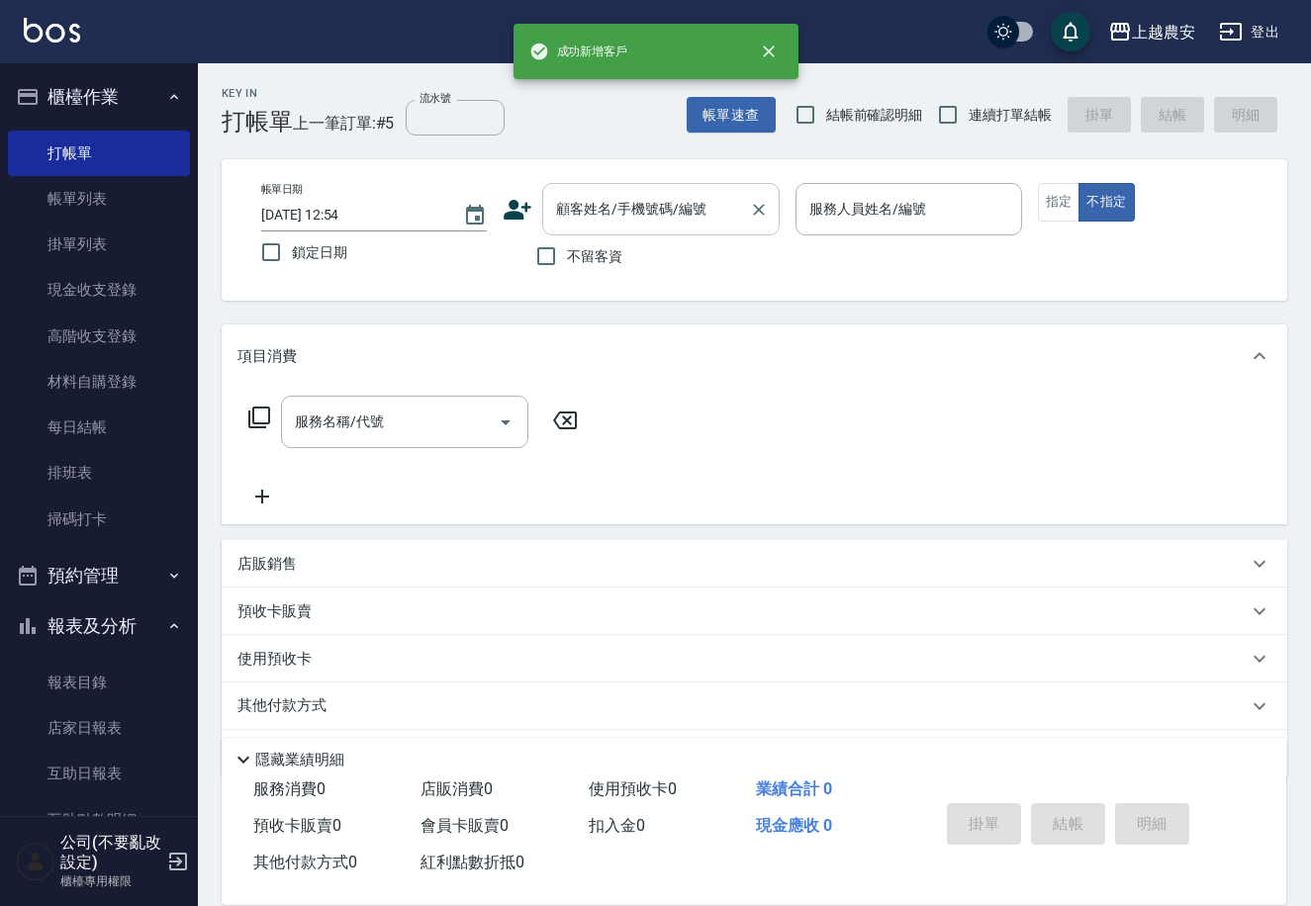
click at [564, 209] on div "顧客姓名/手機號碼/編號 顧客姓名/手機號碼/編號" at bounding box center [660, 209] width 237 height 52
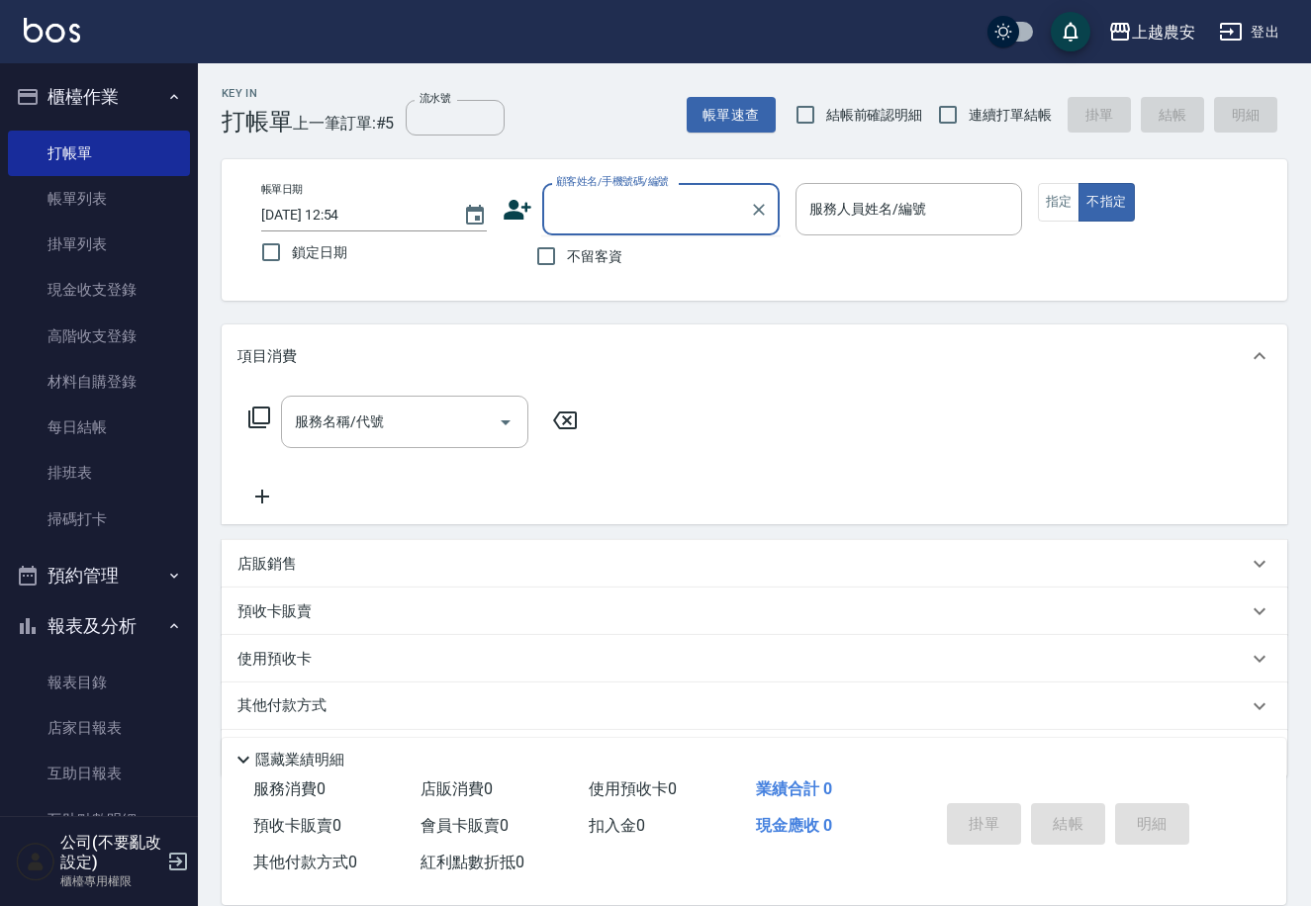
paste input "0912291144"
type input "0912291144"
click at [761, 212] on icon "Clear" at bounding box center [759, 210] width 12 height 12
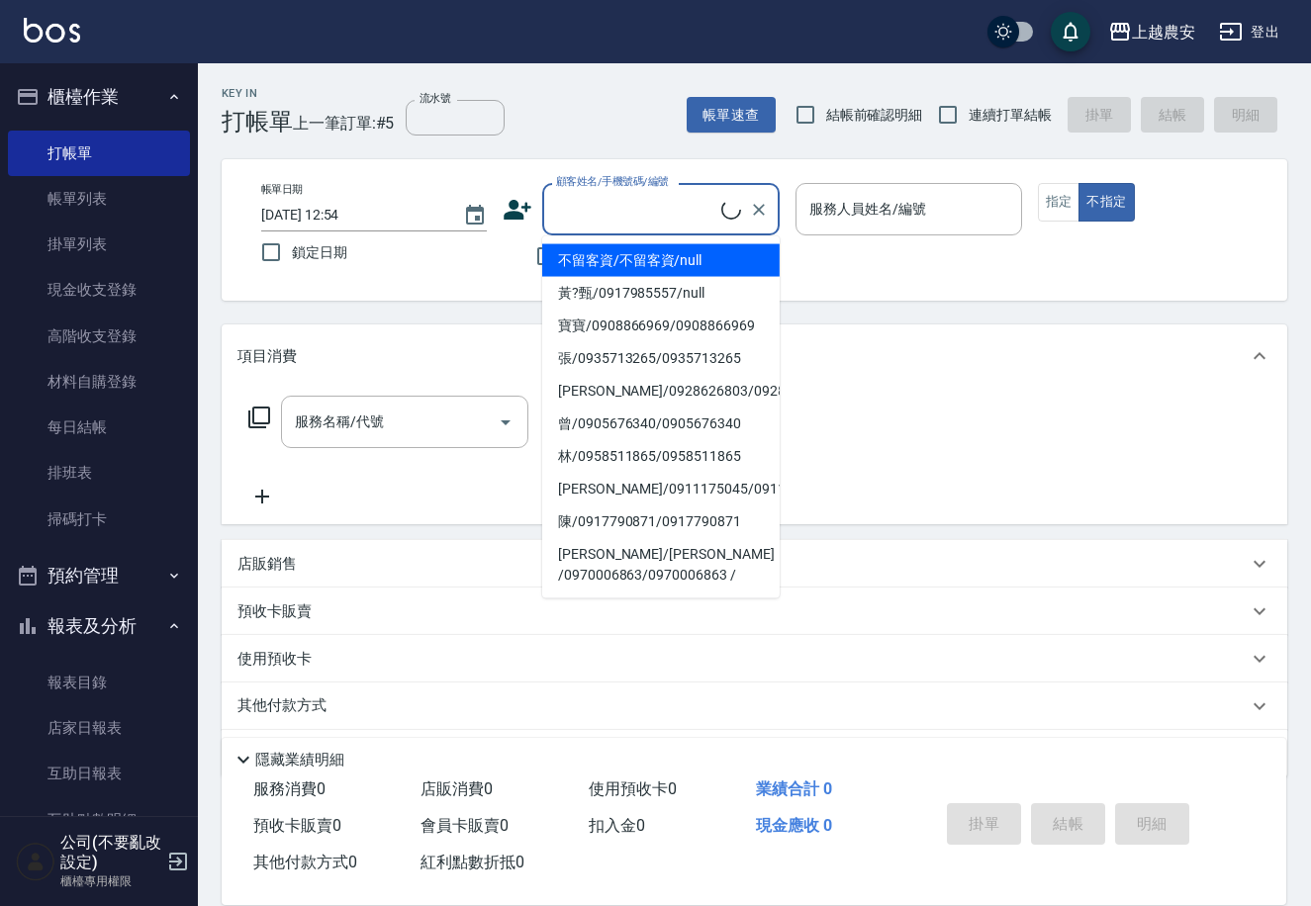
paste input "0912291144"
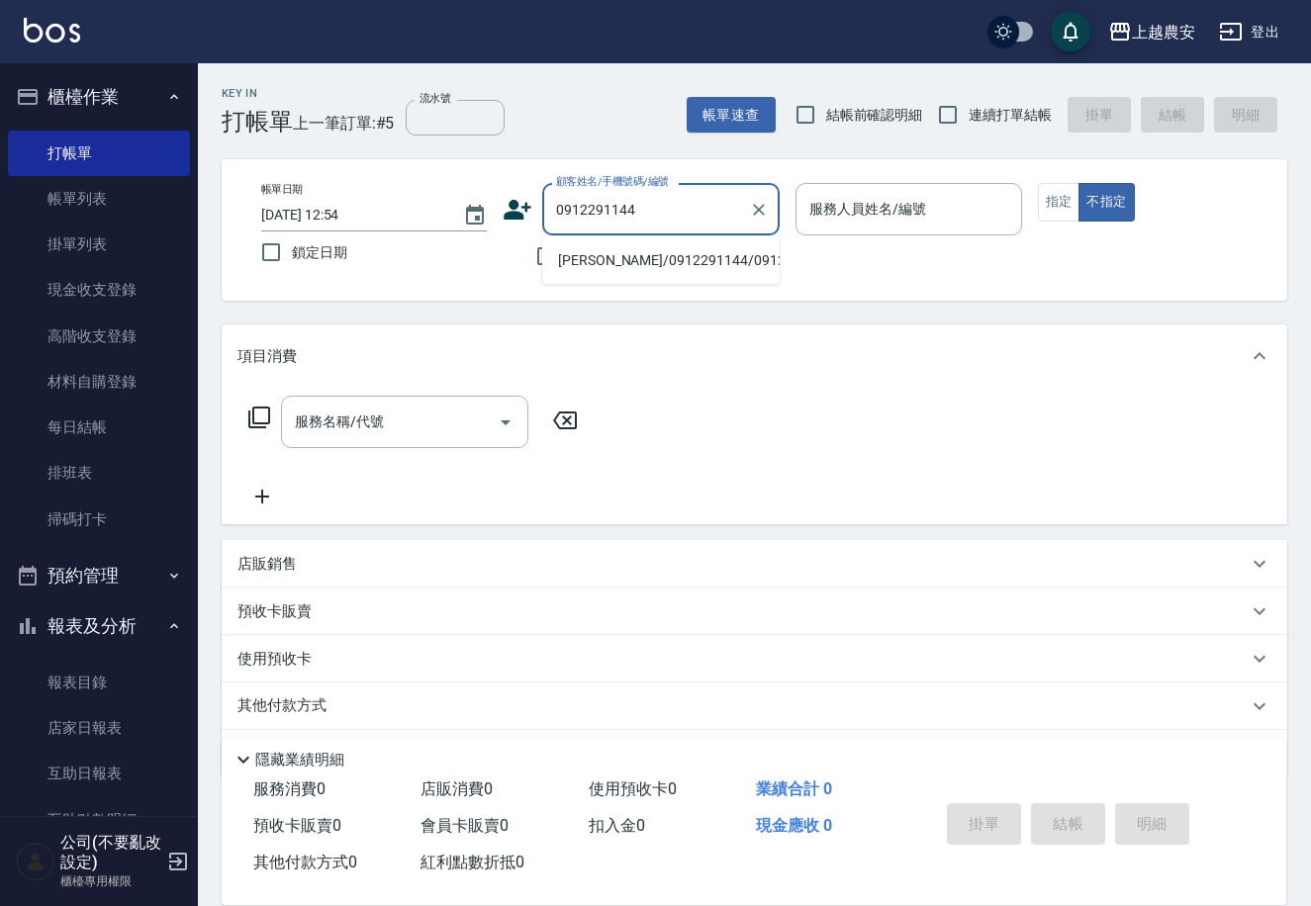
click at [663, 264] on li "[PERSON_NAME]/0912291144/0912291144" at bounding box center [660, 260] width 237 height 33
type input "[PERSON_NAME]/0912291144/0912291144"
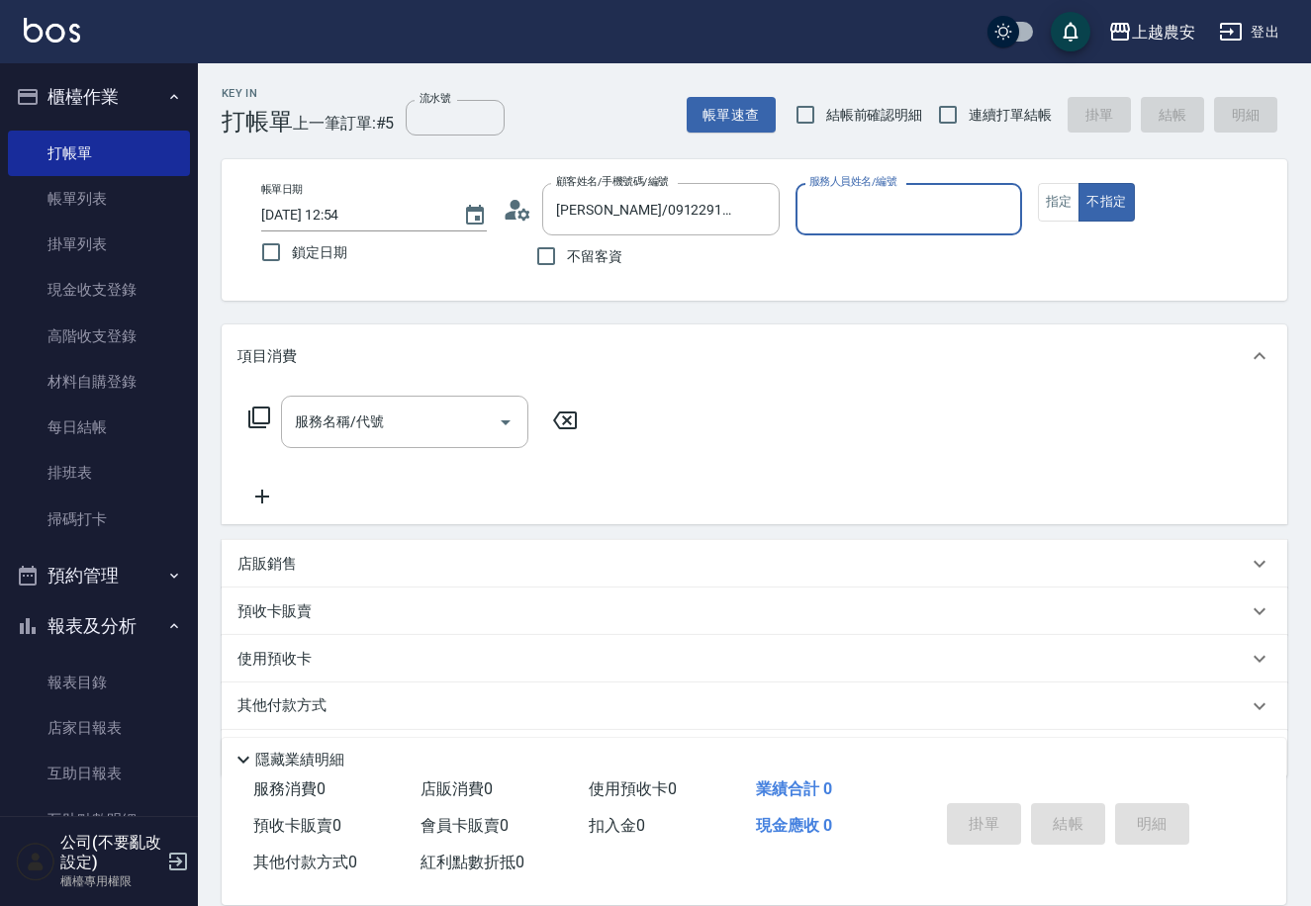
type input "Candy-7"
click at [1078, 183] on button "不指定" at bounding box center [1105, 202] width 55 height 39
type button "false"
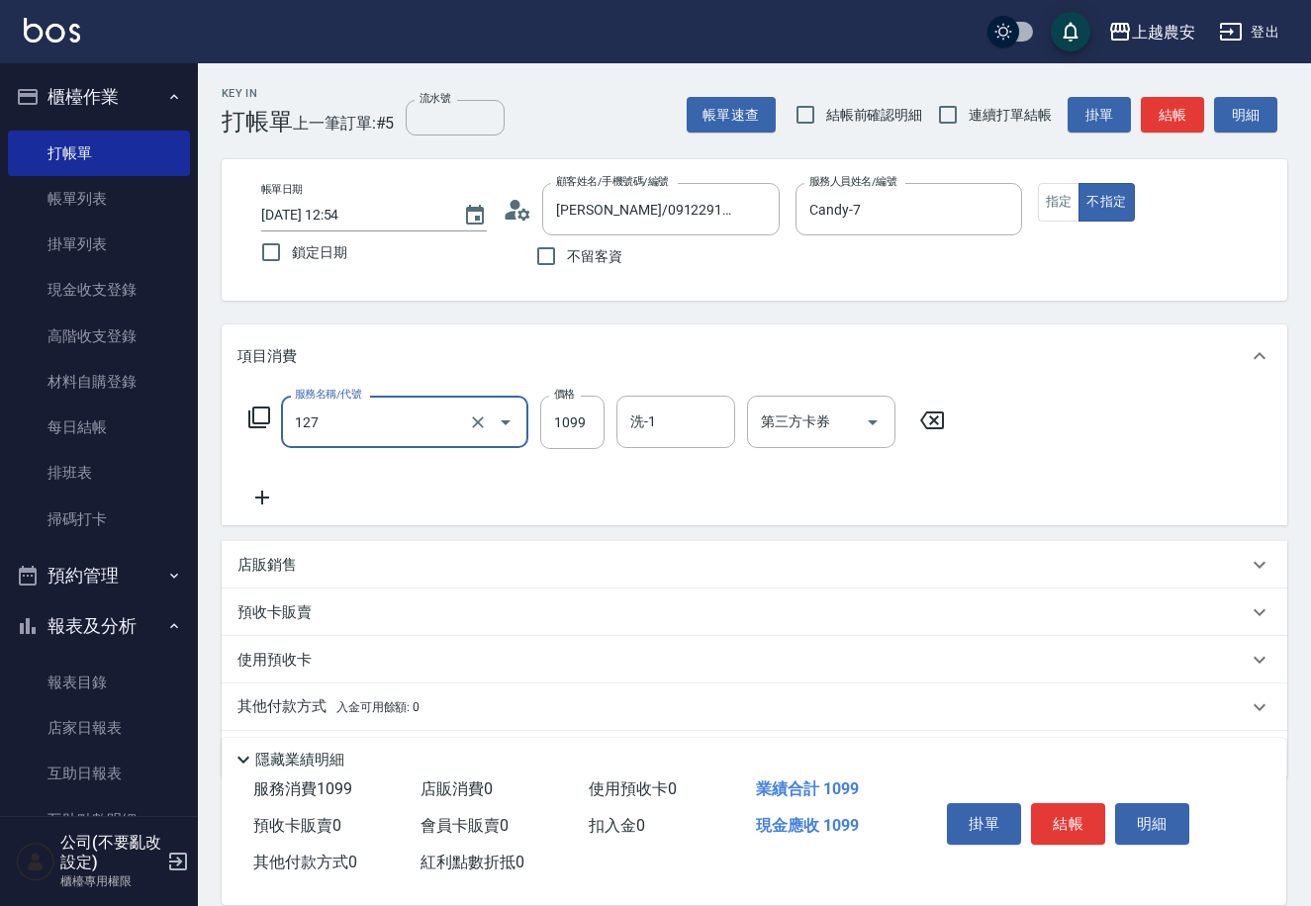
type input "蘊活頭皮(送養髮液)(127)"
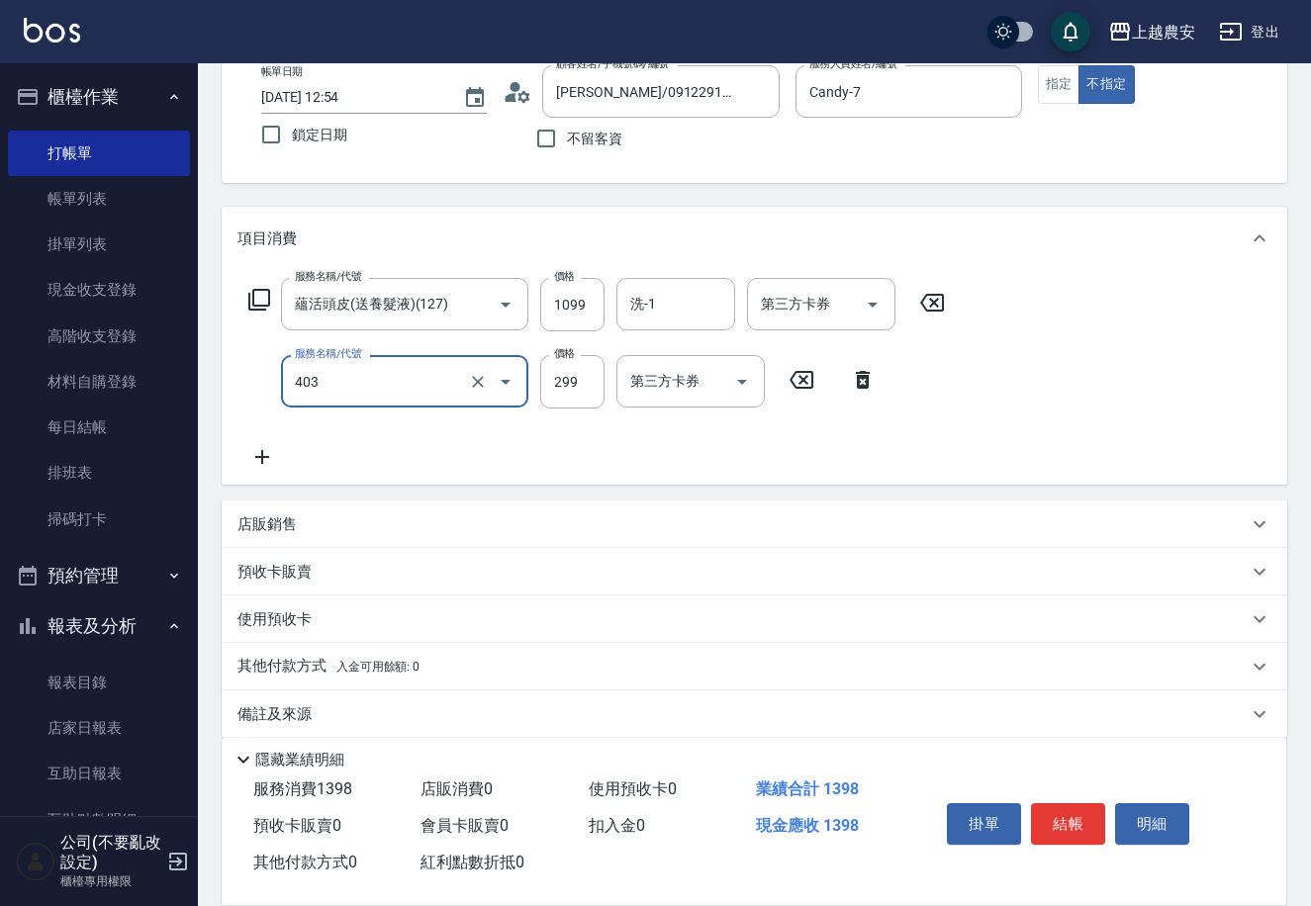
scroll to position [136, 0]
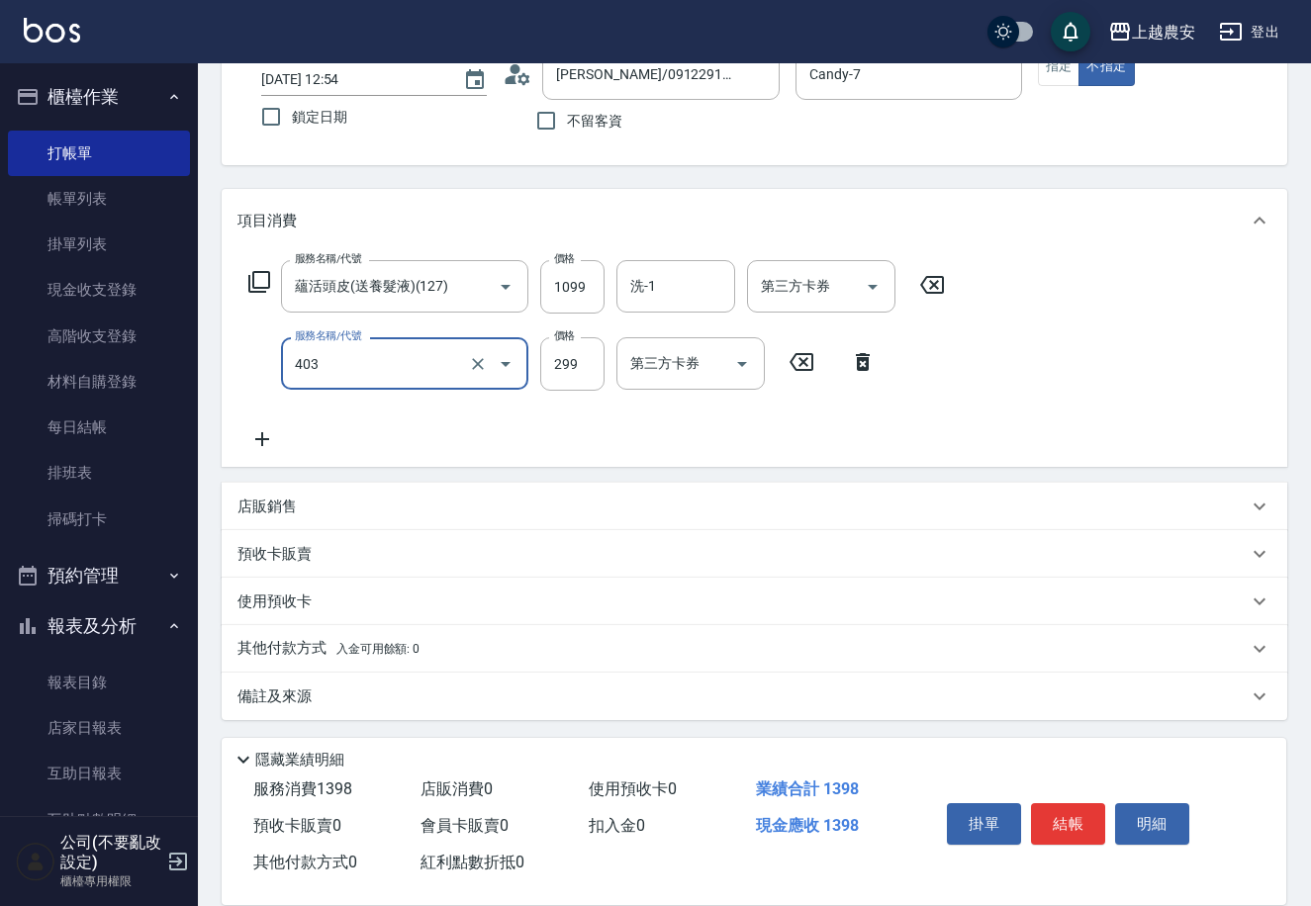
type input "剪髮(403)"
click at [309, 641] on p "其他付款方式 入金可用餘額: 0" at bounding box center [328, 649] width 182 height 22
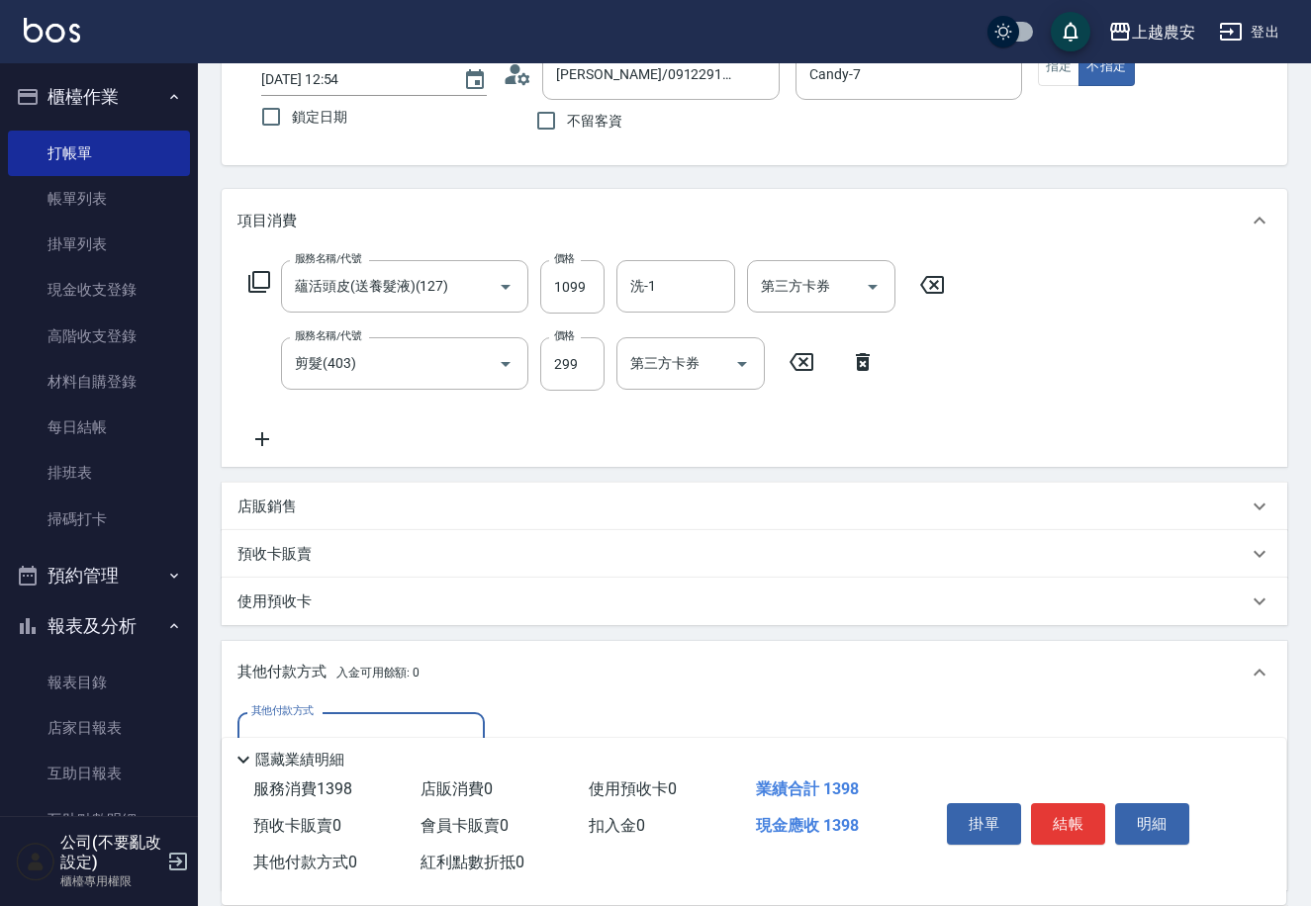
scroll to position [368, 0]
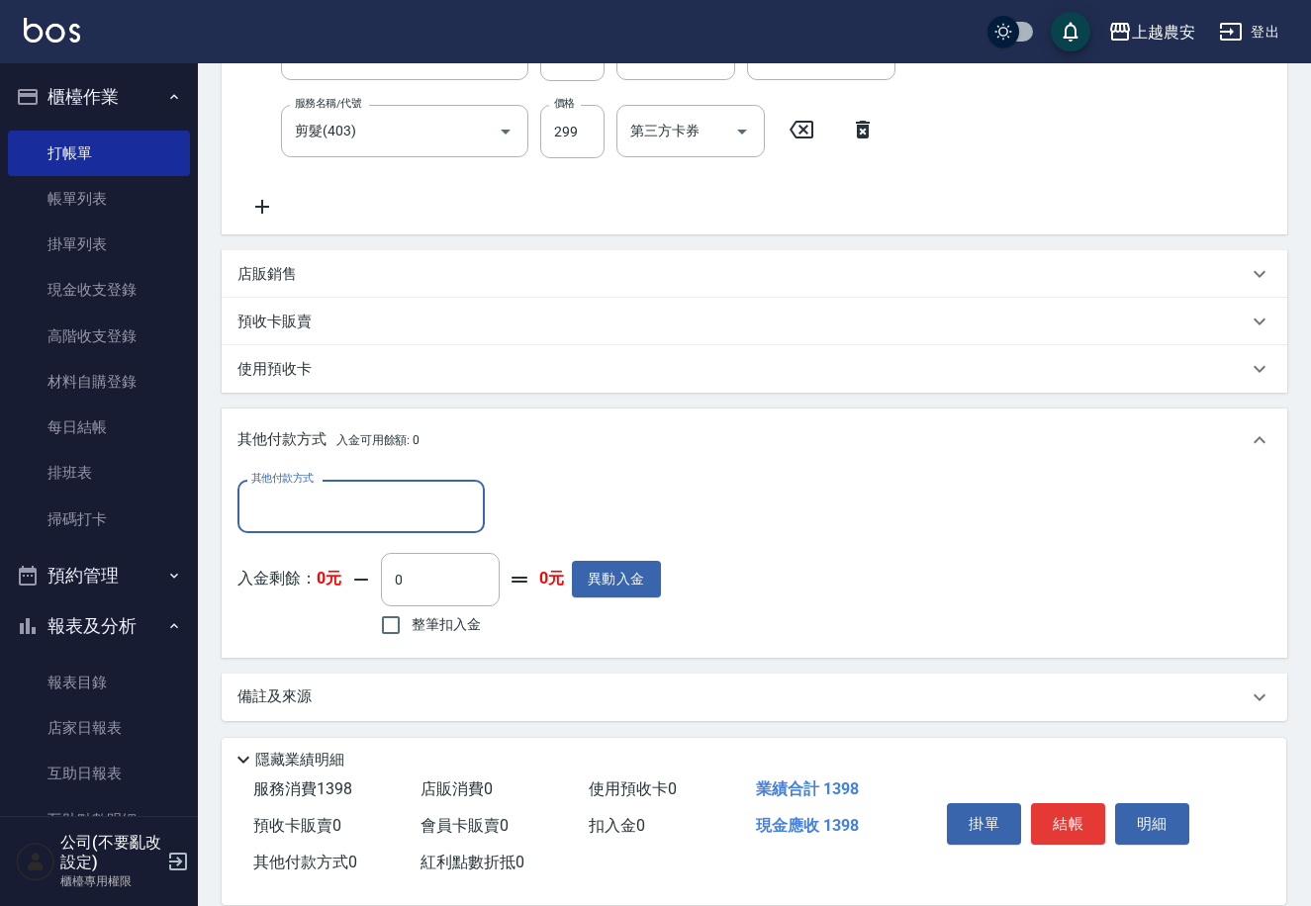
click at [289, 509] on input "其他付款方式" at bounding box center [361, 506] width 230 height 35
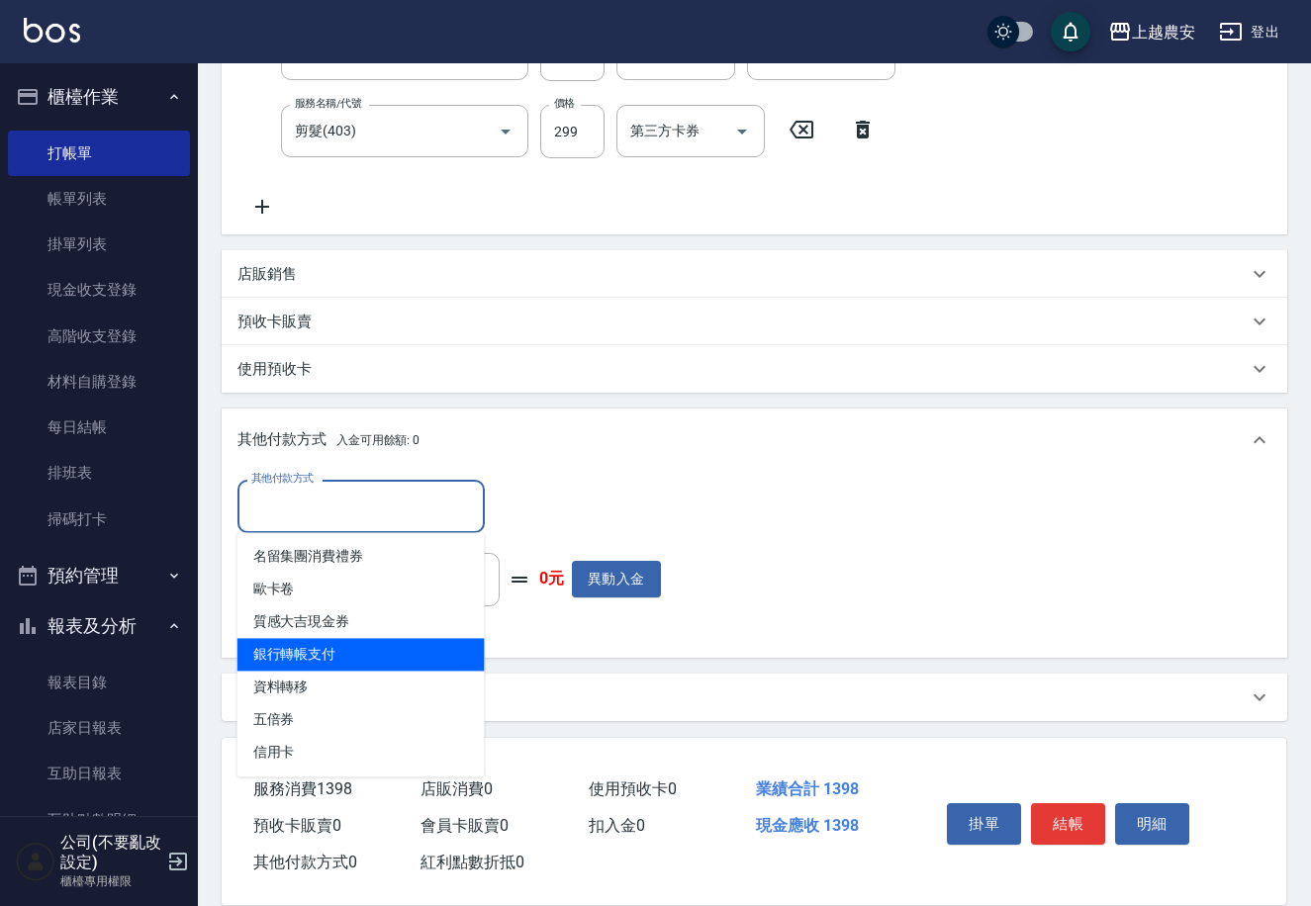
click at [391, 651] on span "銀行轉帳支付" at bounding box center [360, 654] width 247 height 33
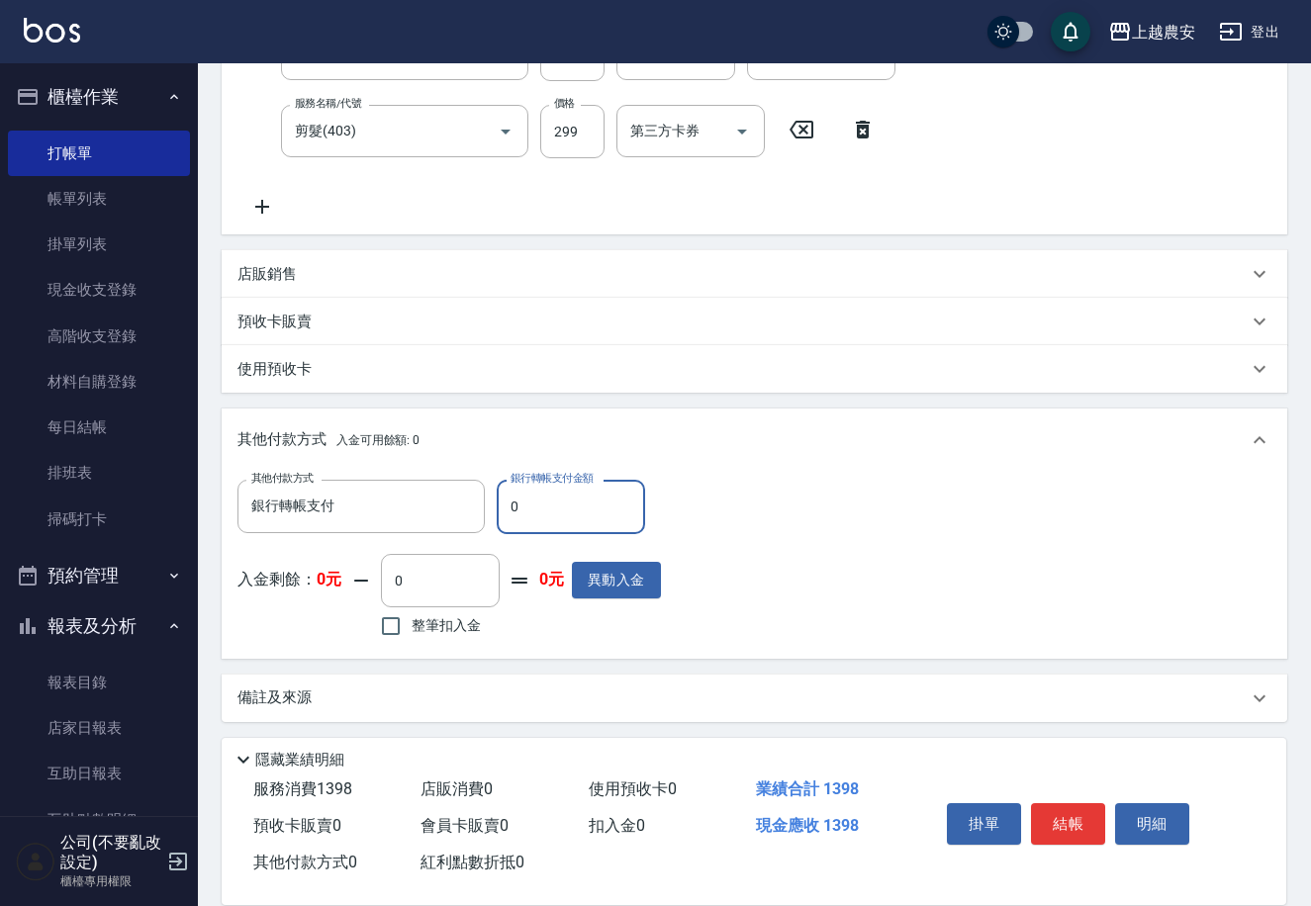
type input "銀行轉帳支付"
type input "1398"
click at [1048, 817] on button "結帳" at bounding box center [1068, 824] width 74 height 42
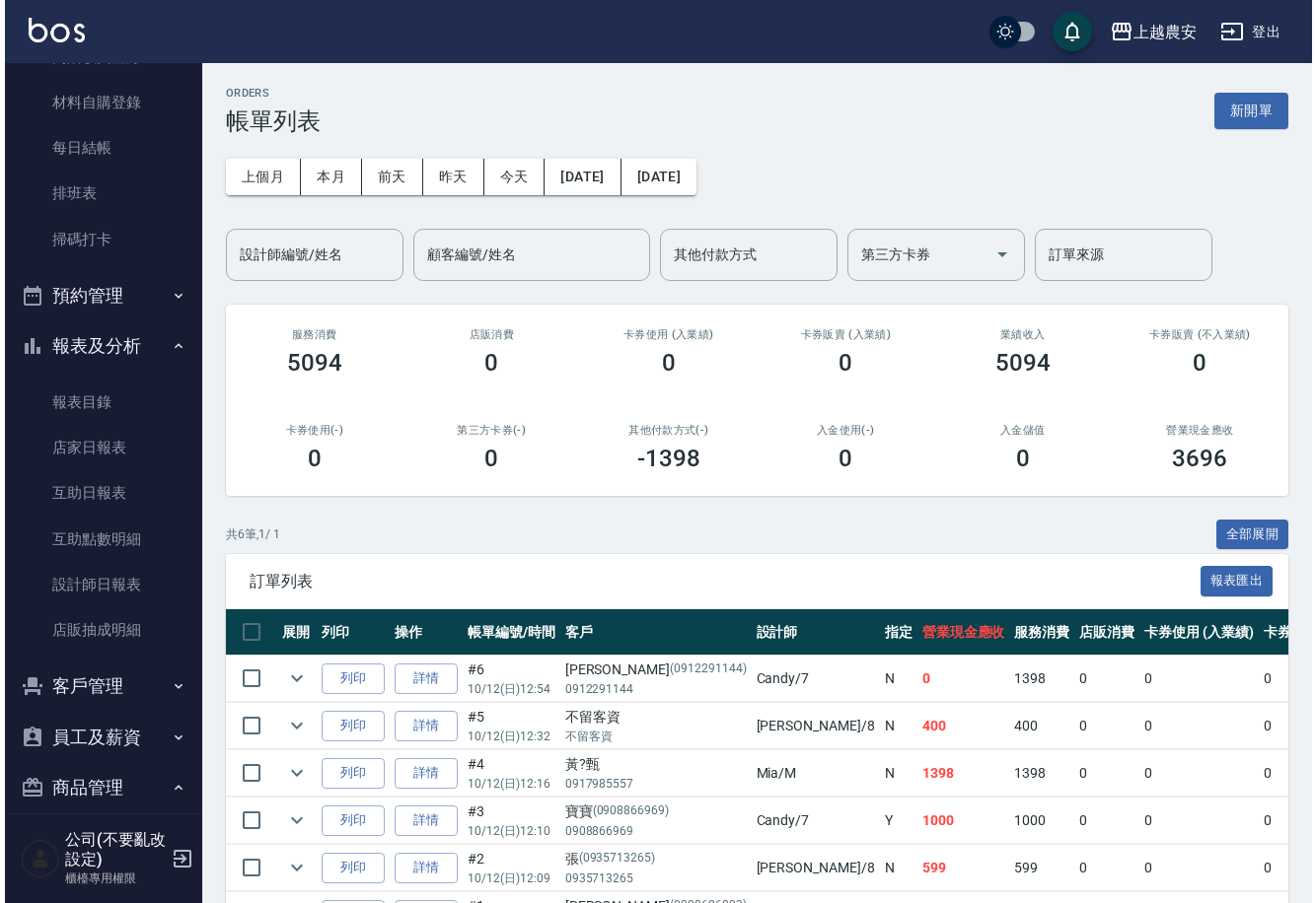
scroll to position [407, 0]
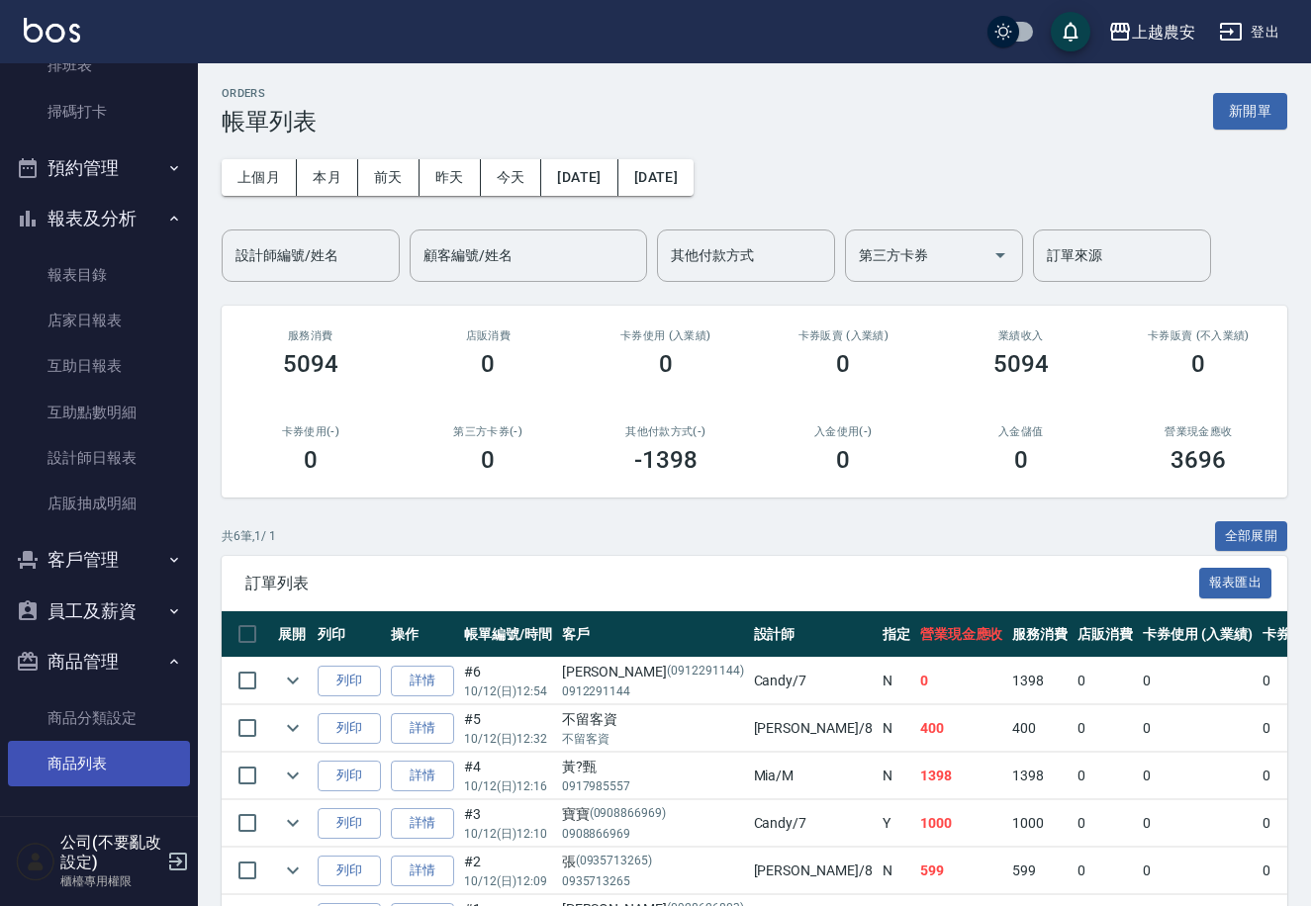
click at [124, 744] on link "商品列表" at bounding box center [99, 764] width 182 height 46
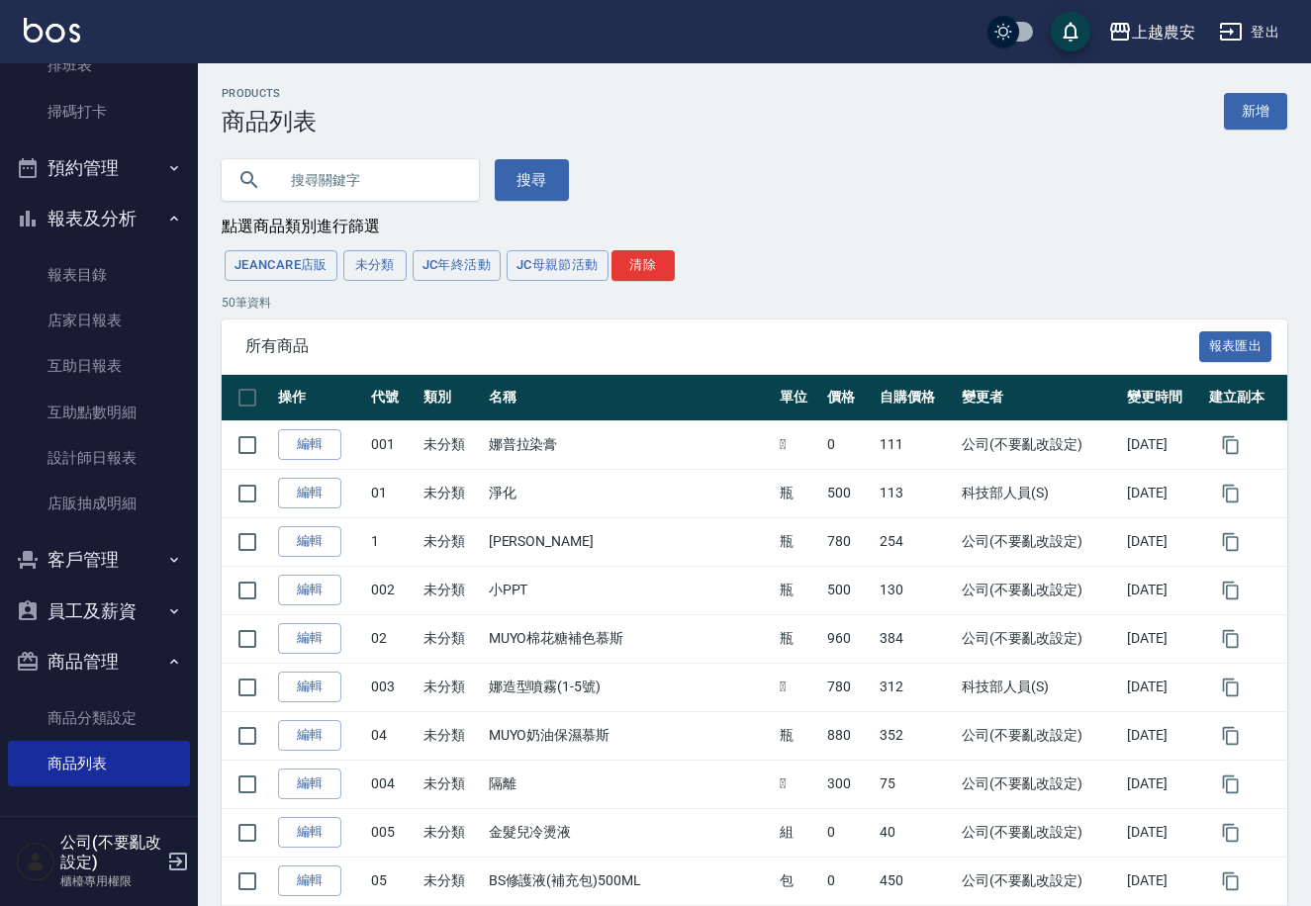
click at [383, 190] on input "text" at bounding box center [370, 179] width 186 height 53
type input "摩洛哥"
click at [531, 192] on button "搜尋" at bounding box center [532, 180] width 74 height 42
